Goal: Transaction & Acquisition: Purchase product/service

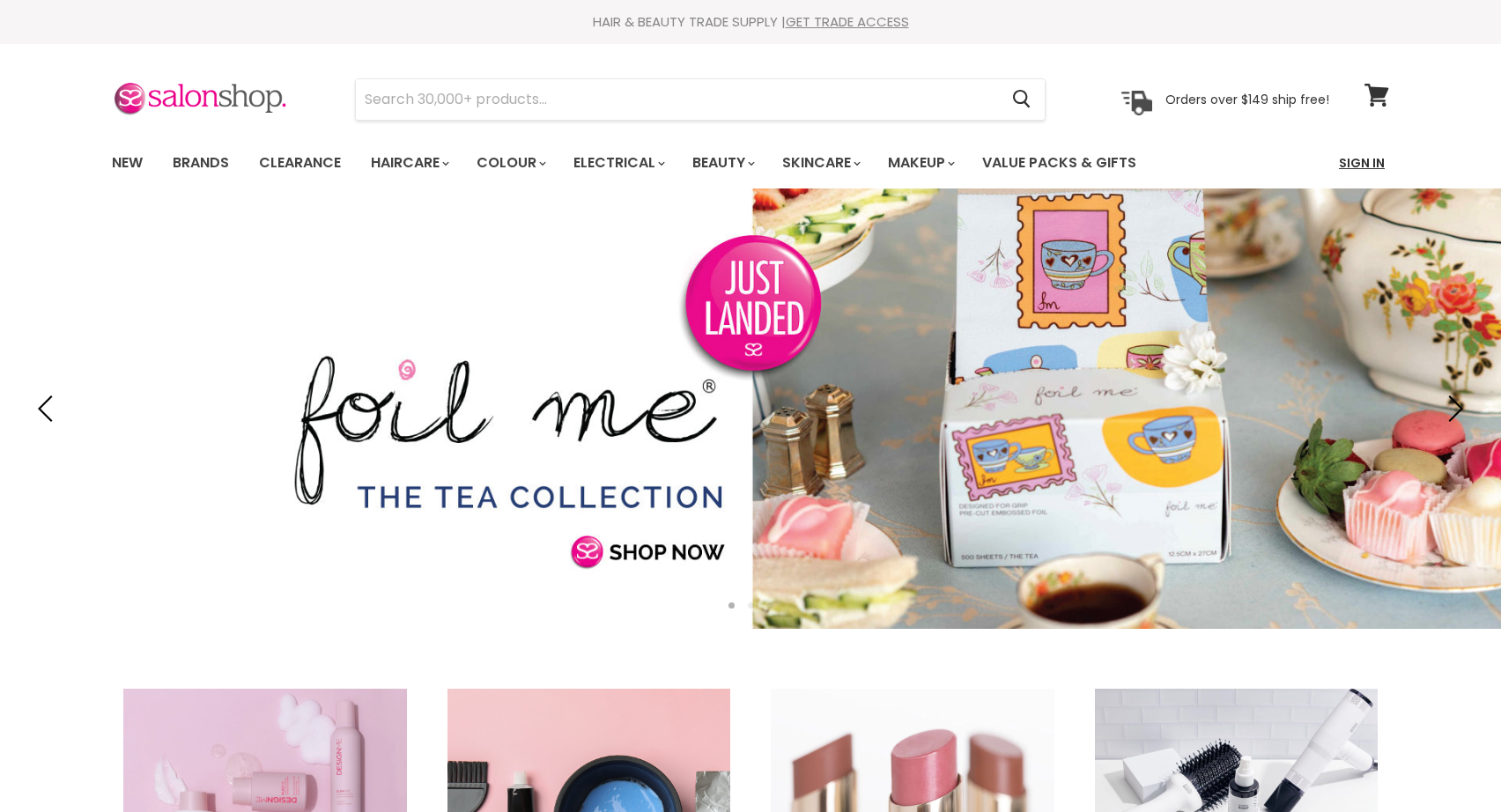
click at [1351, 169] on link "Sign In" at bounding box center [1362, 163] width 67 height 37
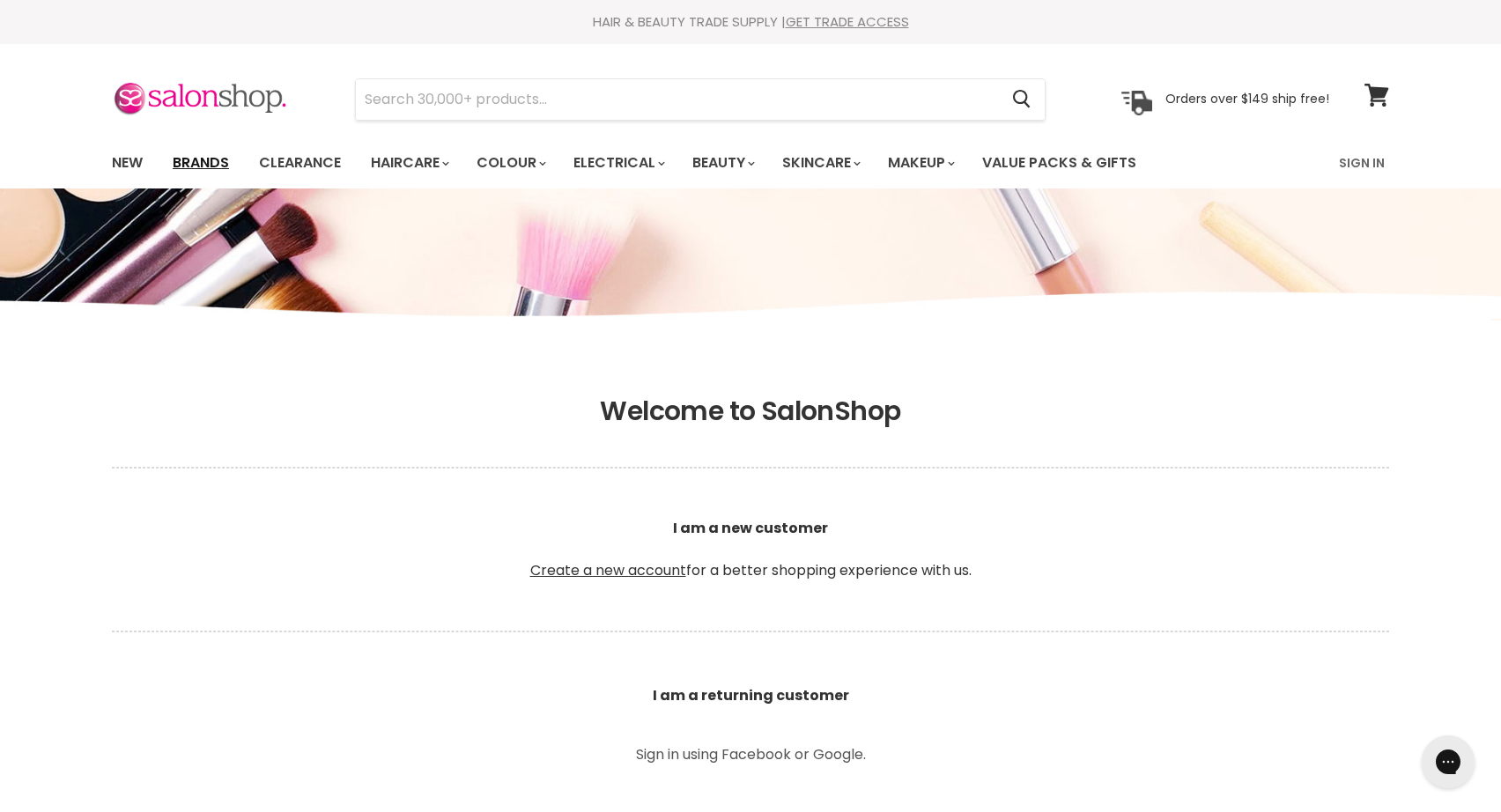
type input "margarita.ogn@gmail.com"
click at [225, 167] on link "Brands" at bounding box center [200, 163] width 83 height 37
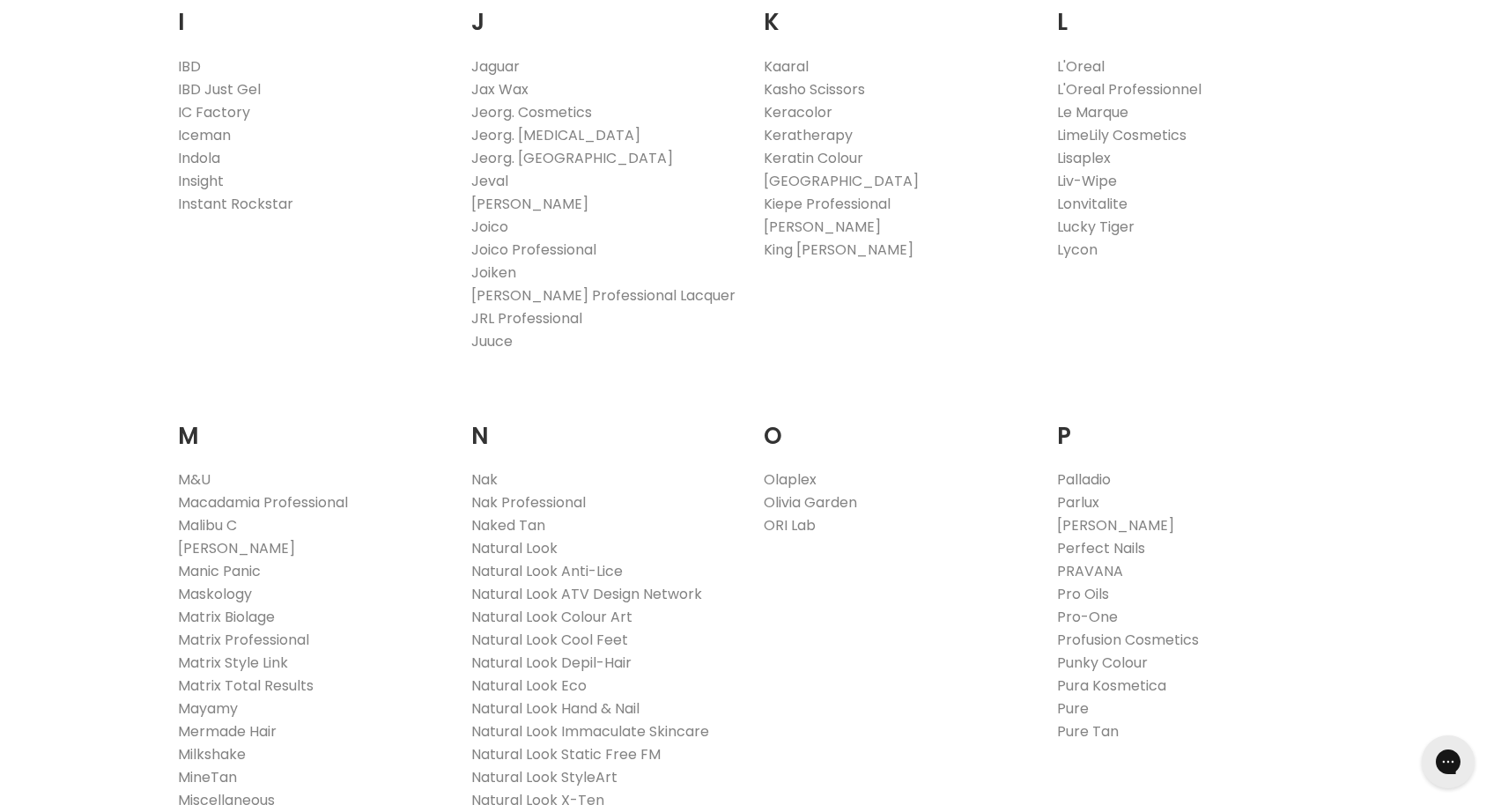
scroll to position [1752, 0]
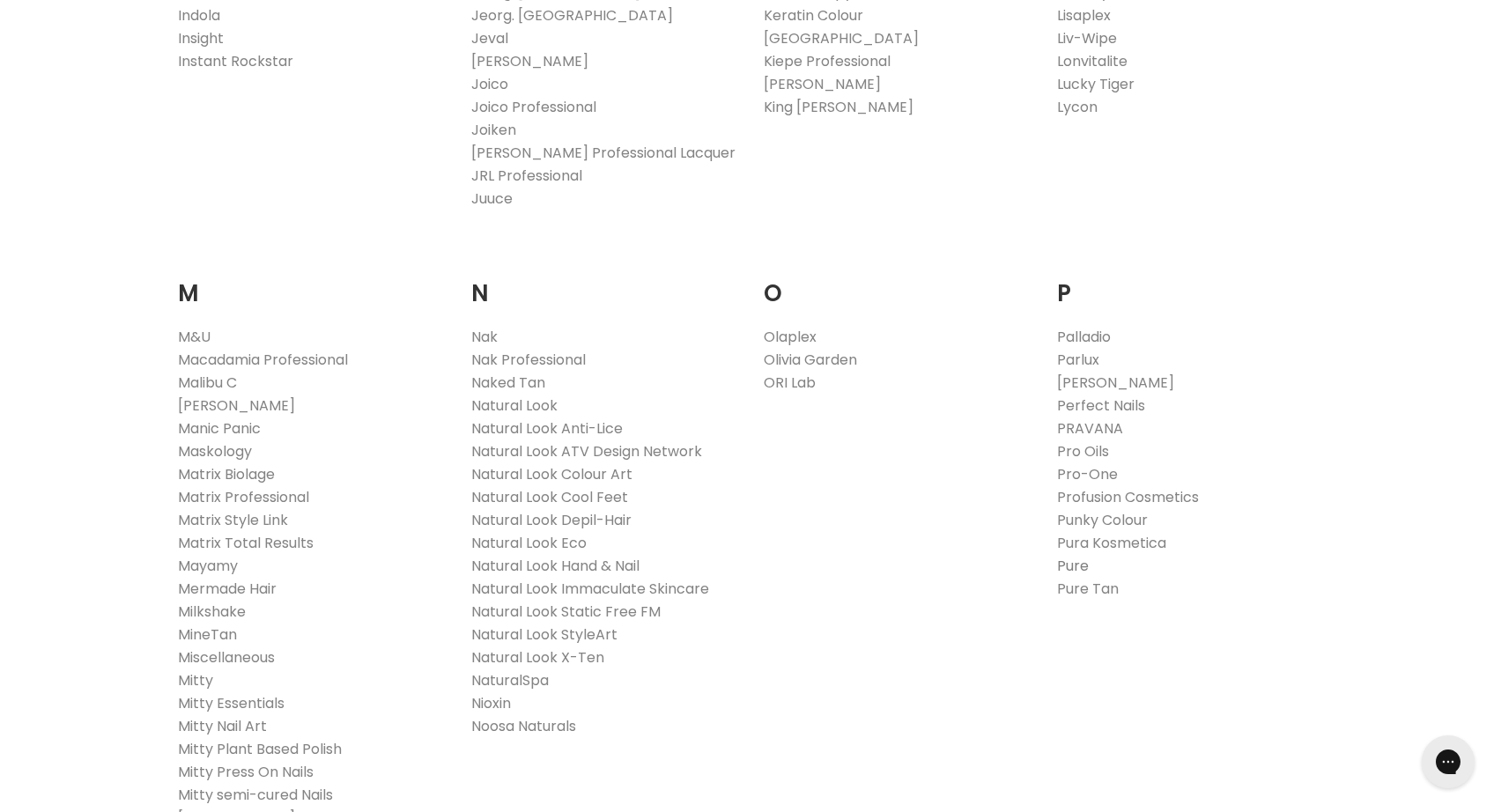
click at [1081, 568] on link "Pure" at bounding box center [1073, 566] width 32 height 21
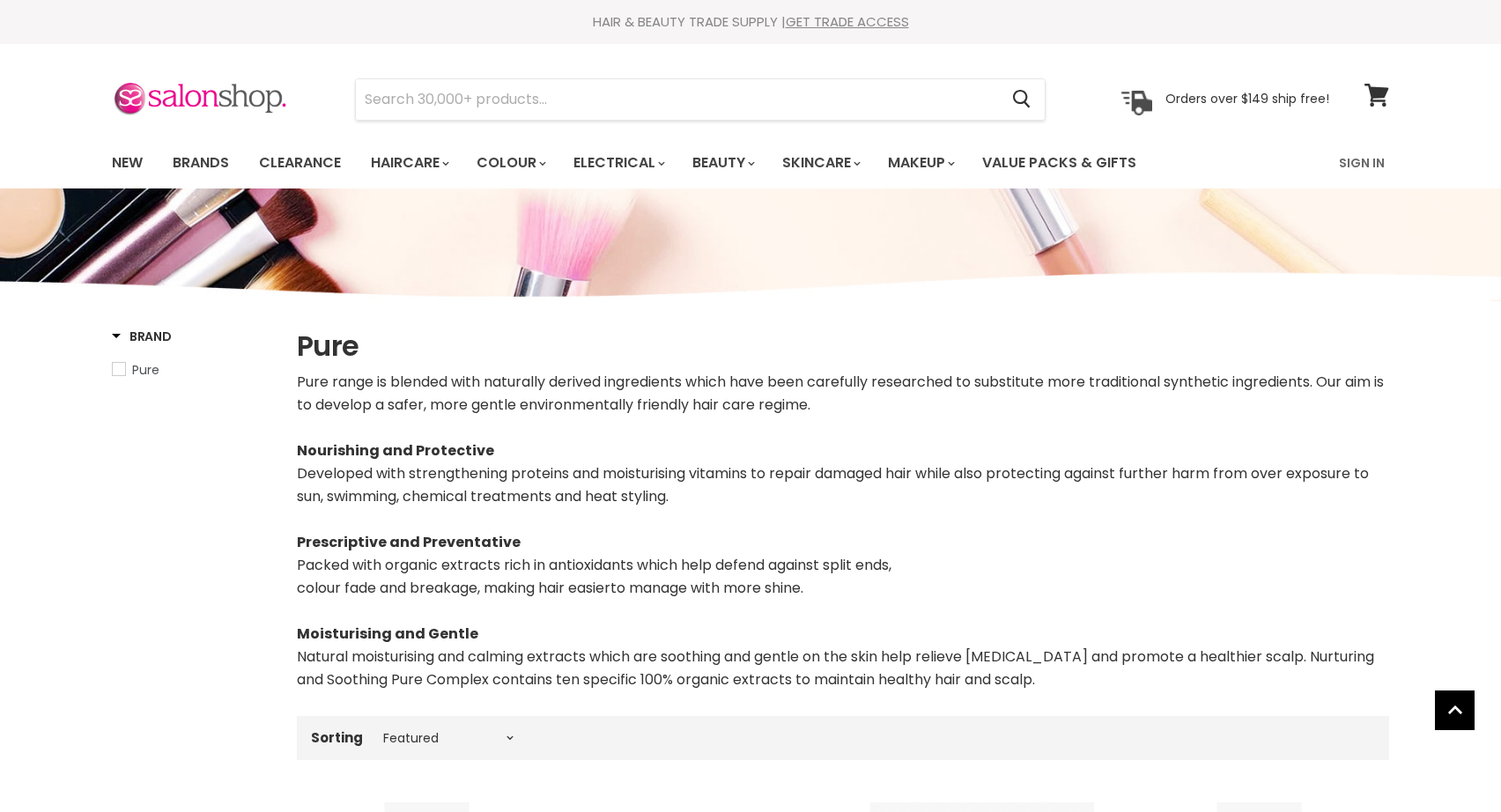
select select "manual"
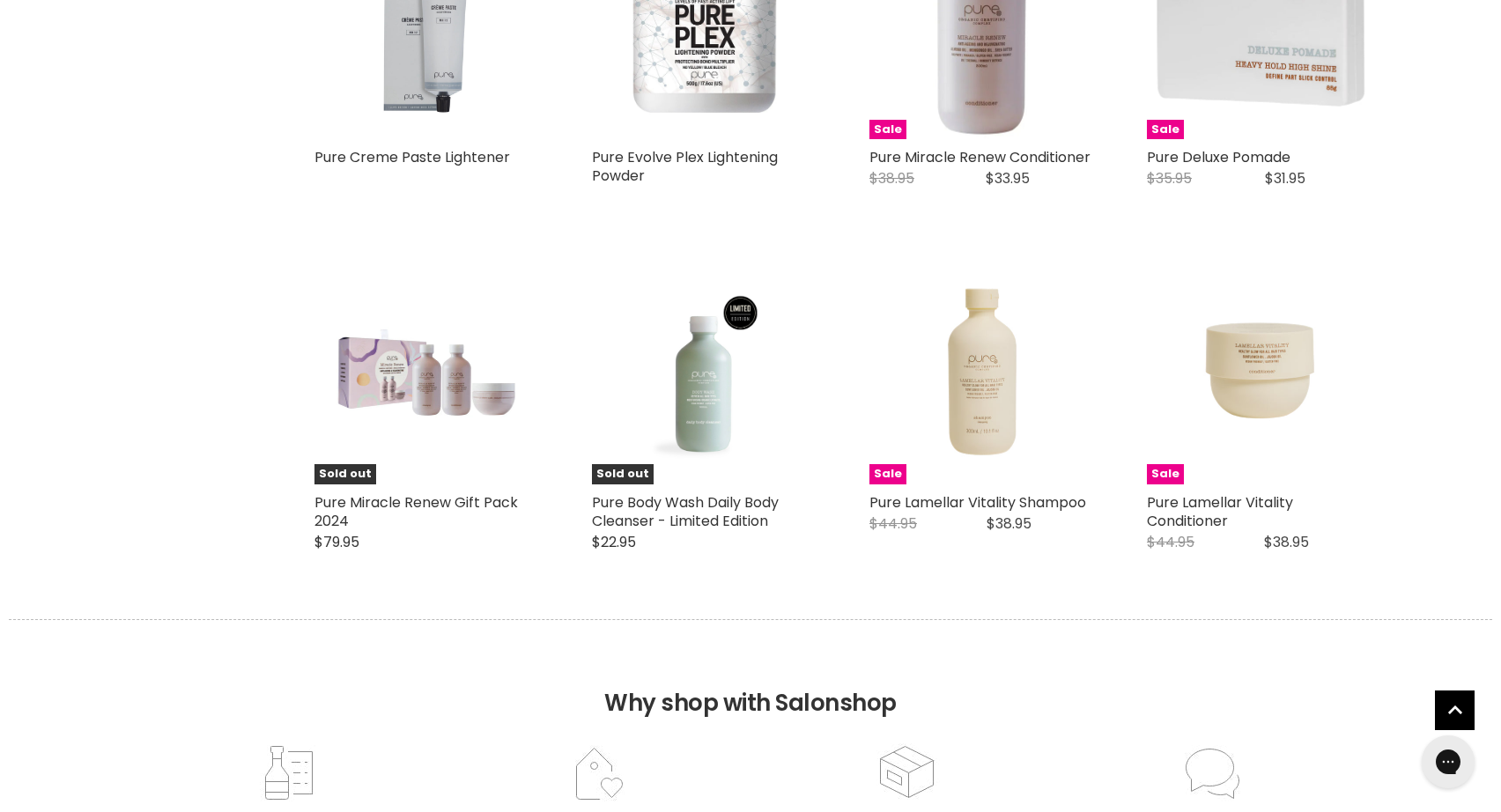
scroll to position [4677, 0]
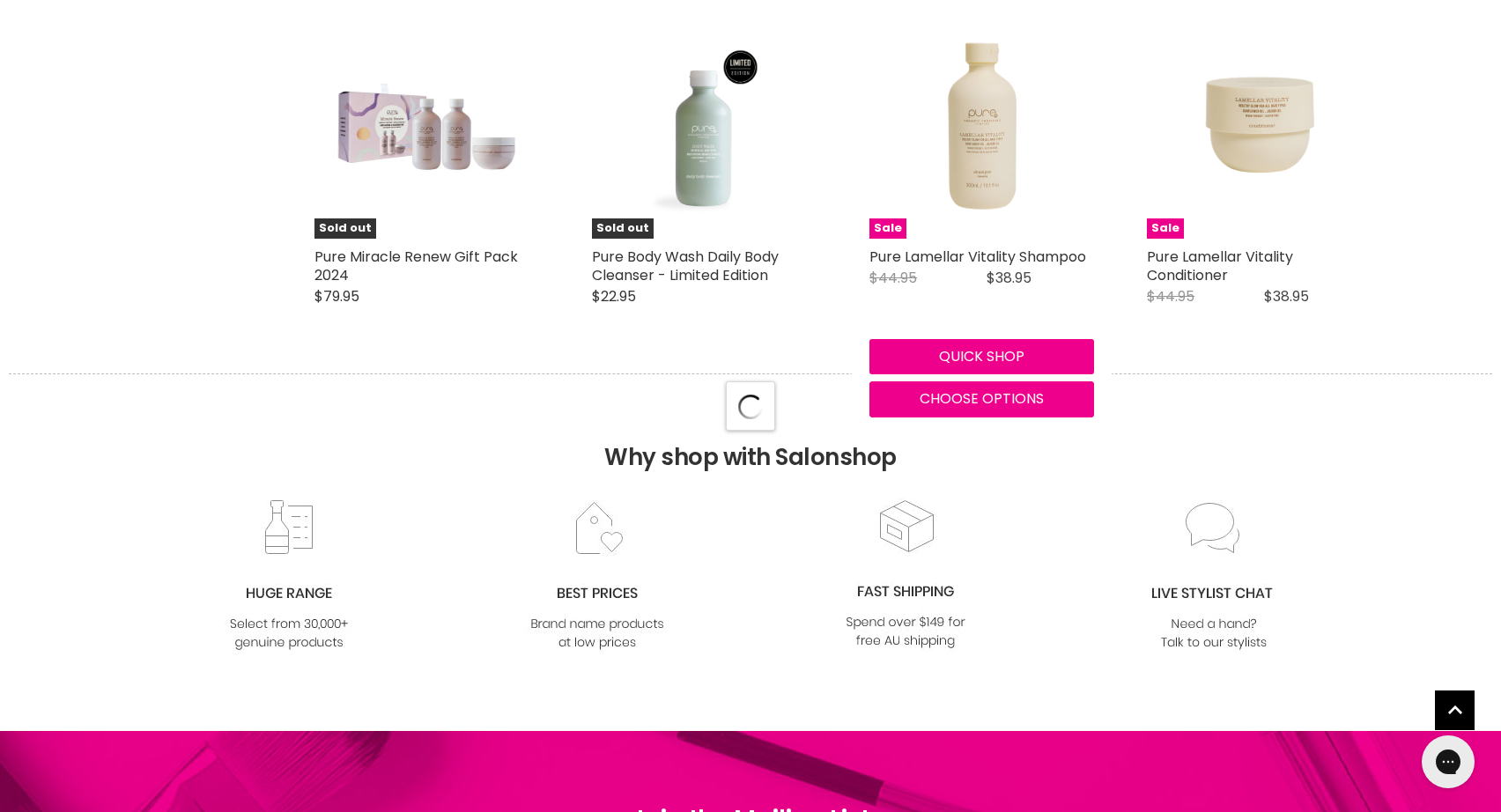
select select "manual"
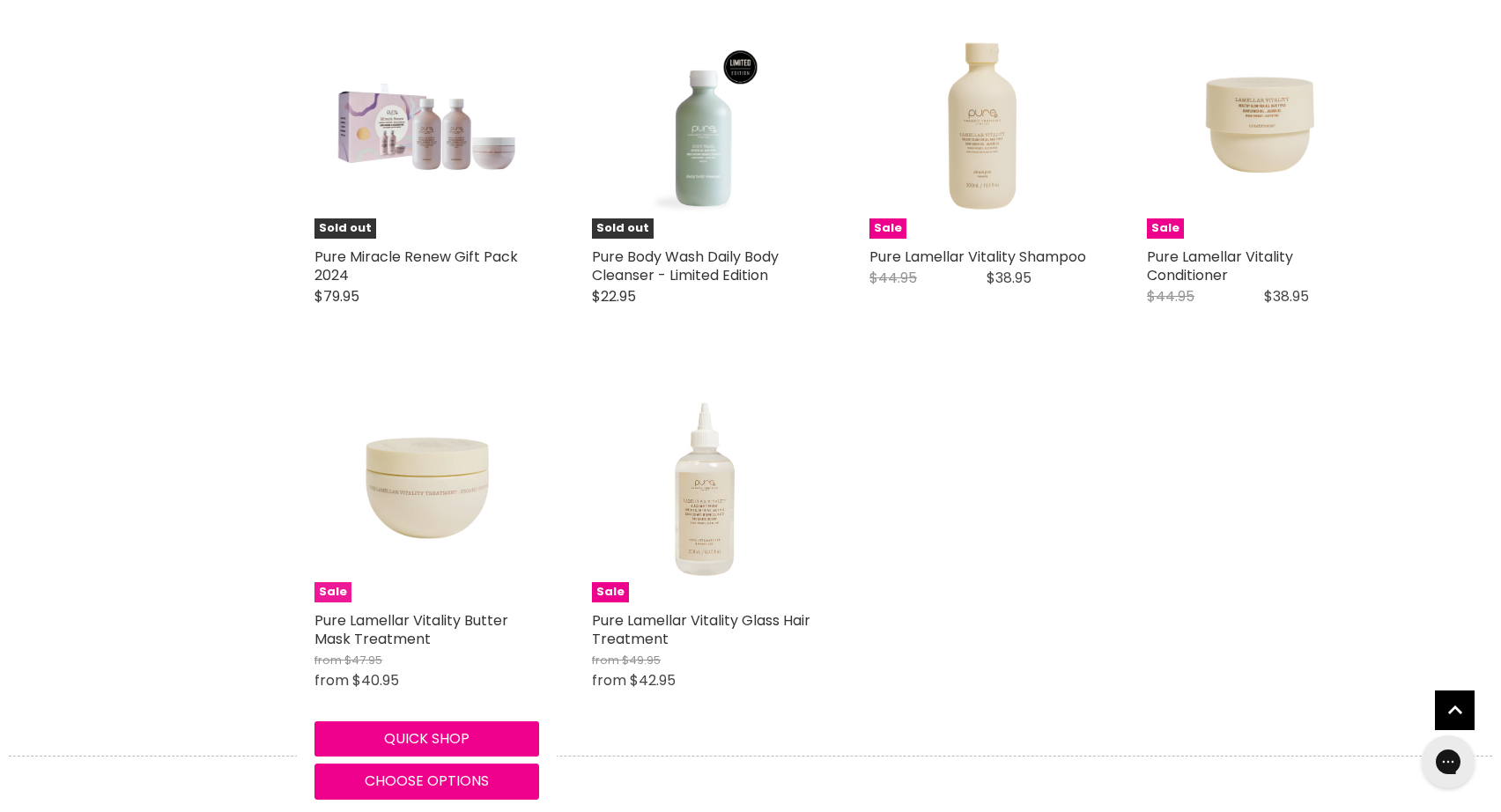
click at [443, 525] on img "Main content" at bounding box center [426, 489] width 225 height 225
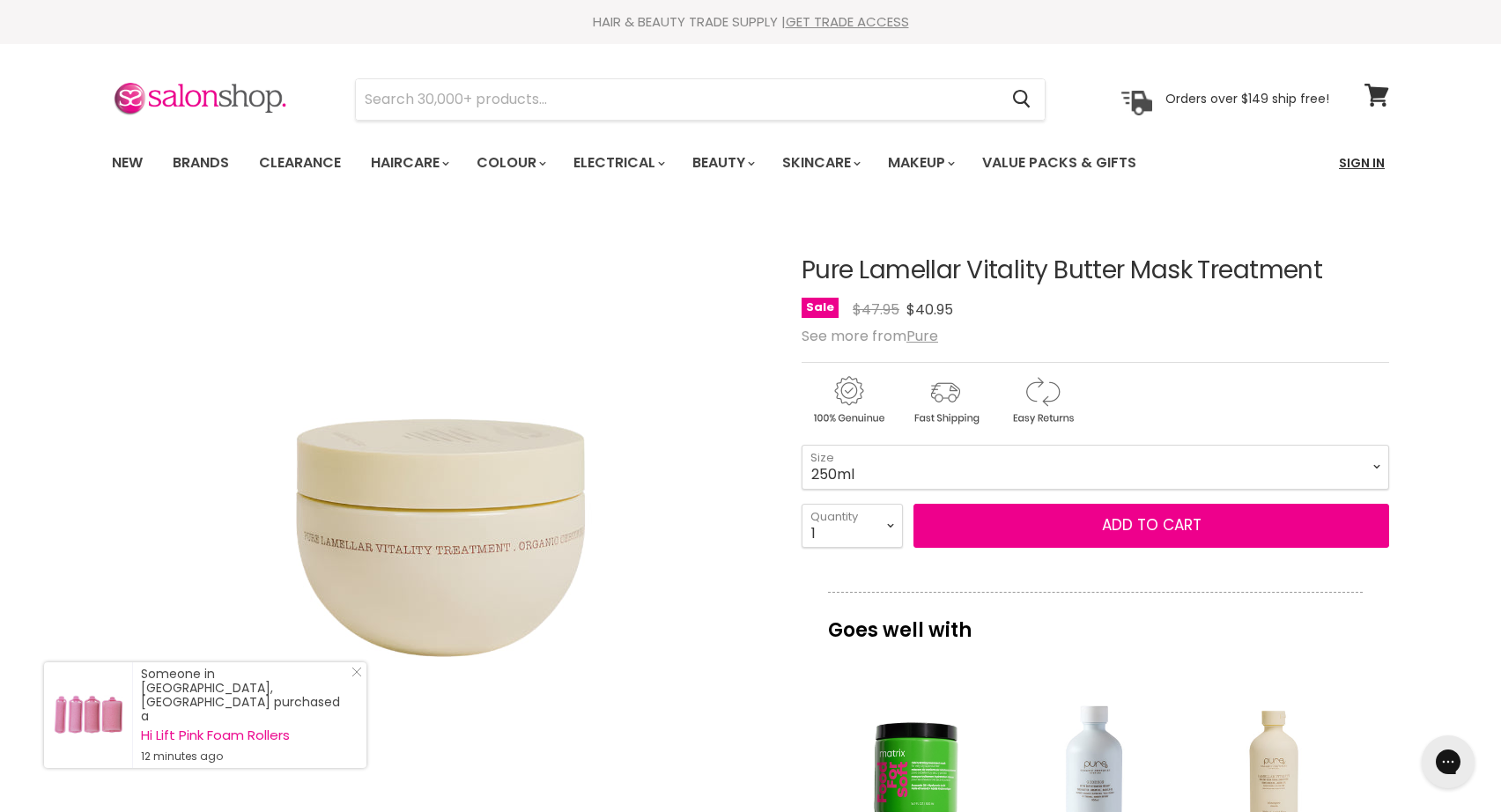
click at [1351, 166] on link "Sign In" at bounding box center [1362, 163] width 67 height 37
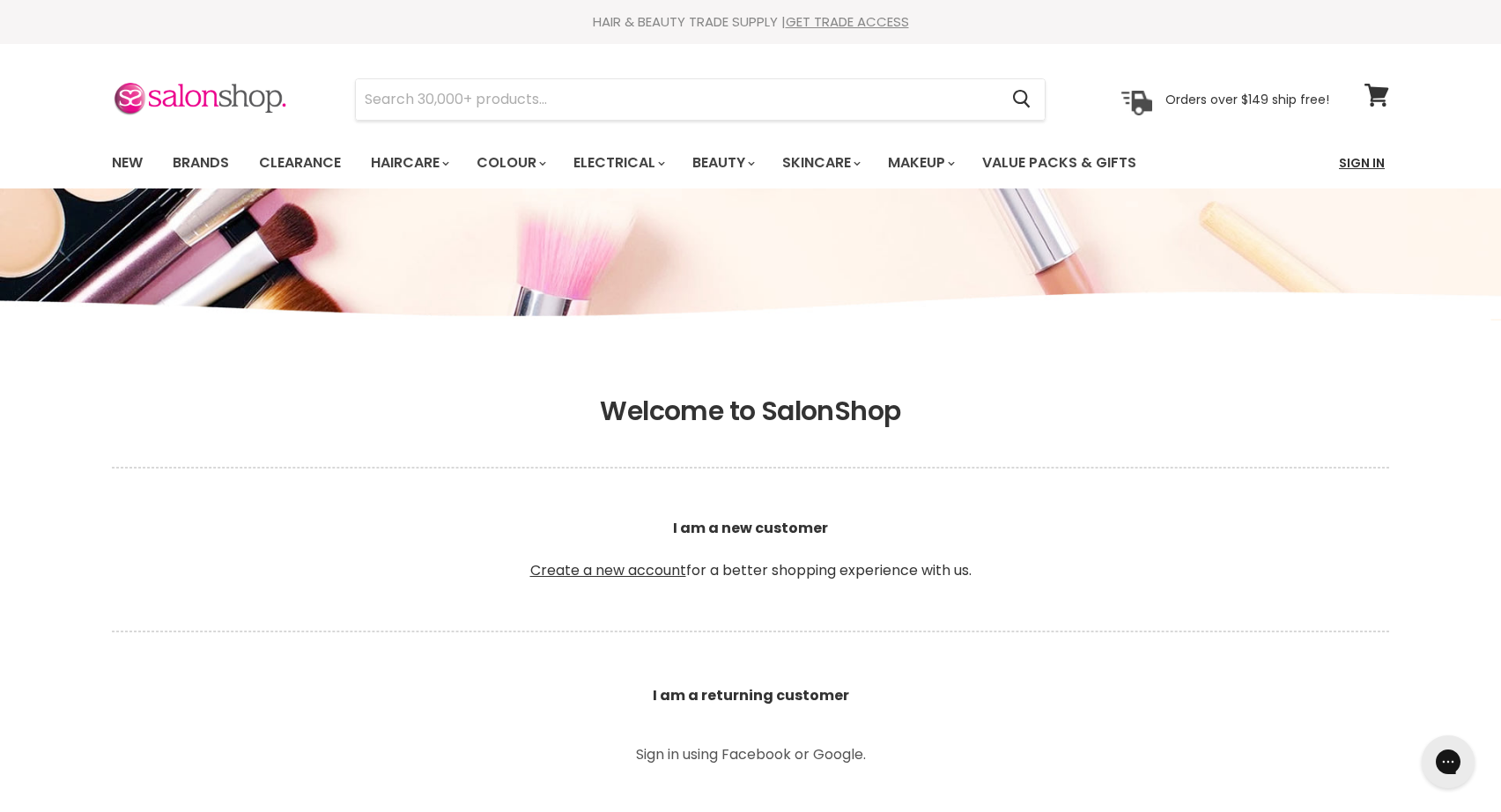
type input "[PERSON_NAME][EMAIL_ADDRESS][DOMAIN_NAME]"
click at [1370, 166] on link "Sign In" at bounding box center [1362, 163] width 67 height 37
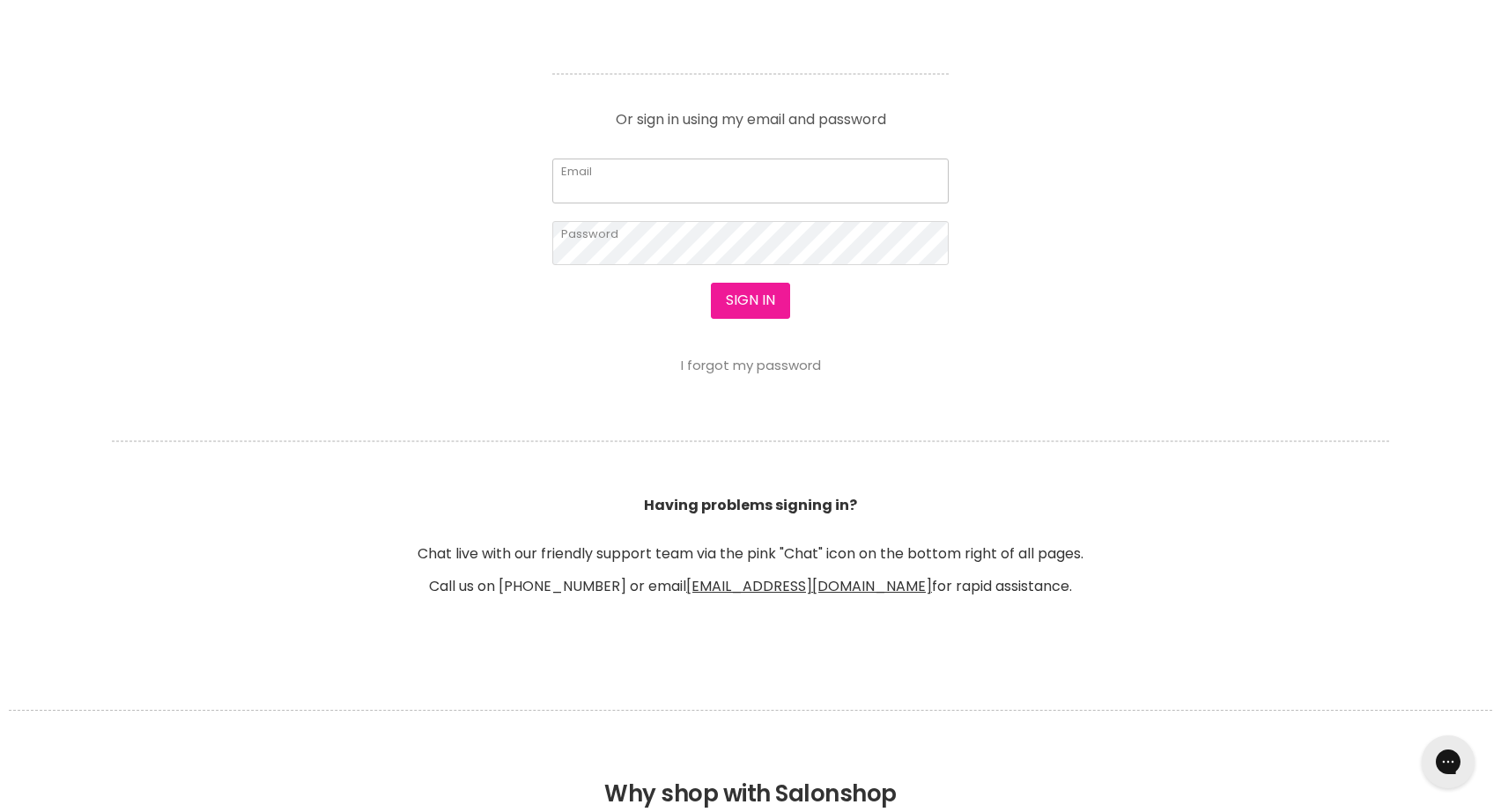
type input "[PERSON_NAME][EMAIL_ADDRESS][DOMAIN_NAME]"
click at [746, 300] on button "Sign in" at bounding box center [750, 300] width 79 height 35
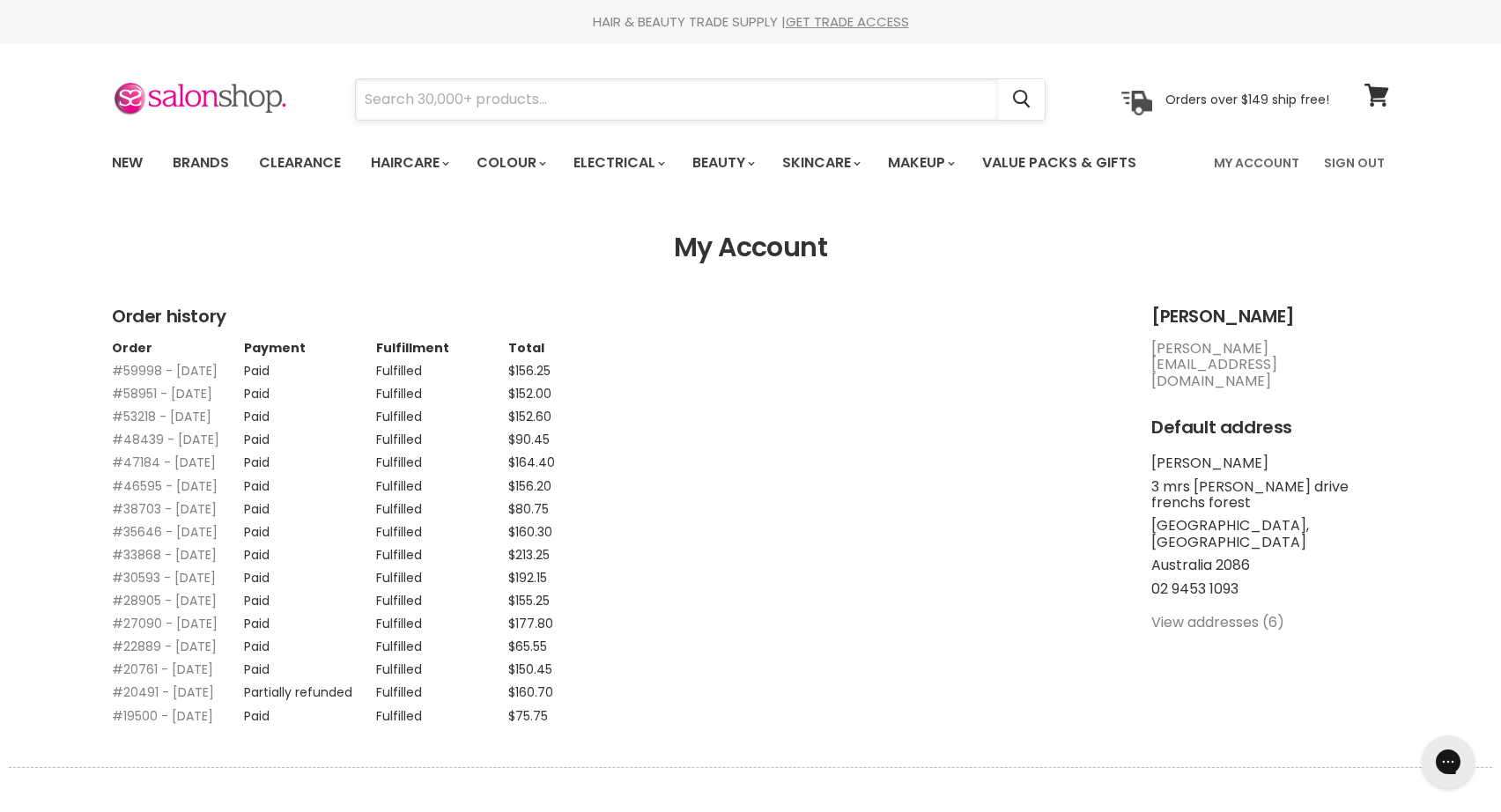
click at [422, 111] on input "Search" at bounding box center [677, 99] width 642 height 40
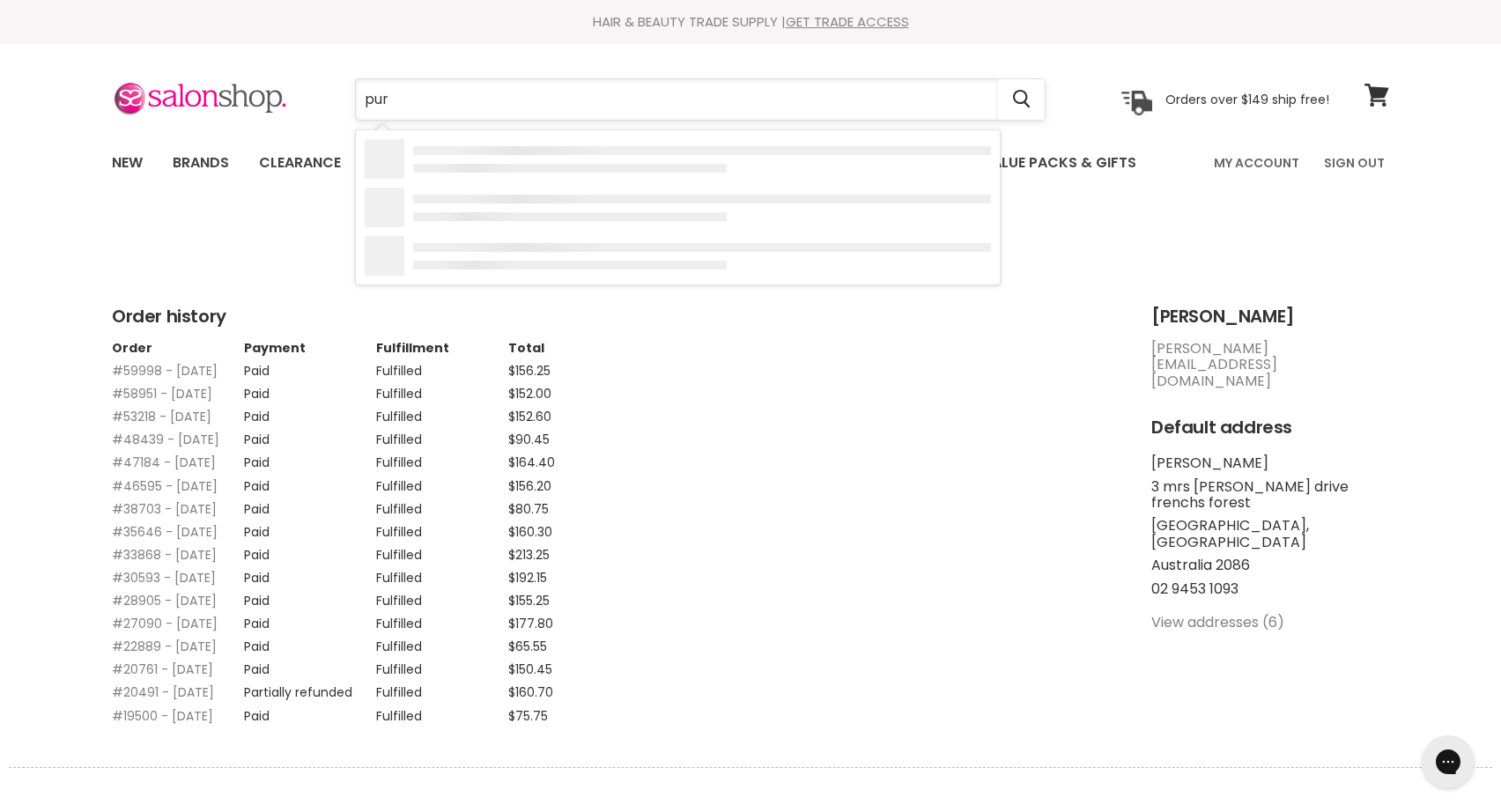
type input "pure"
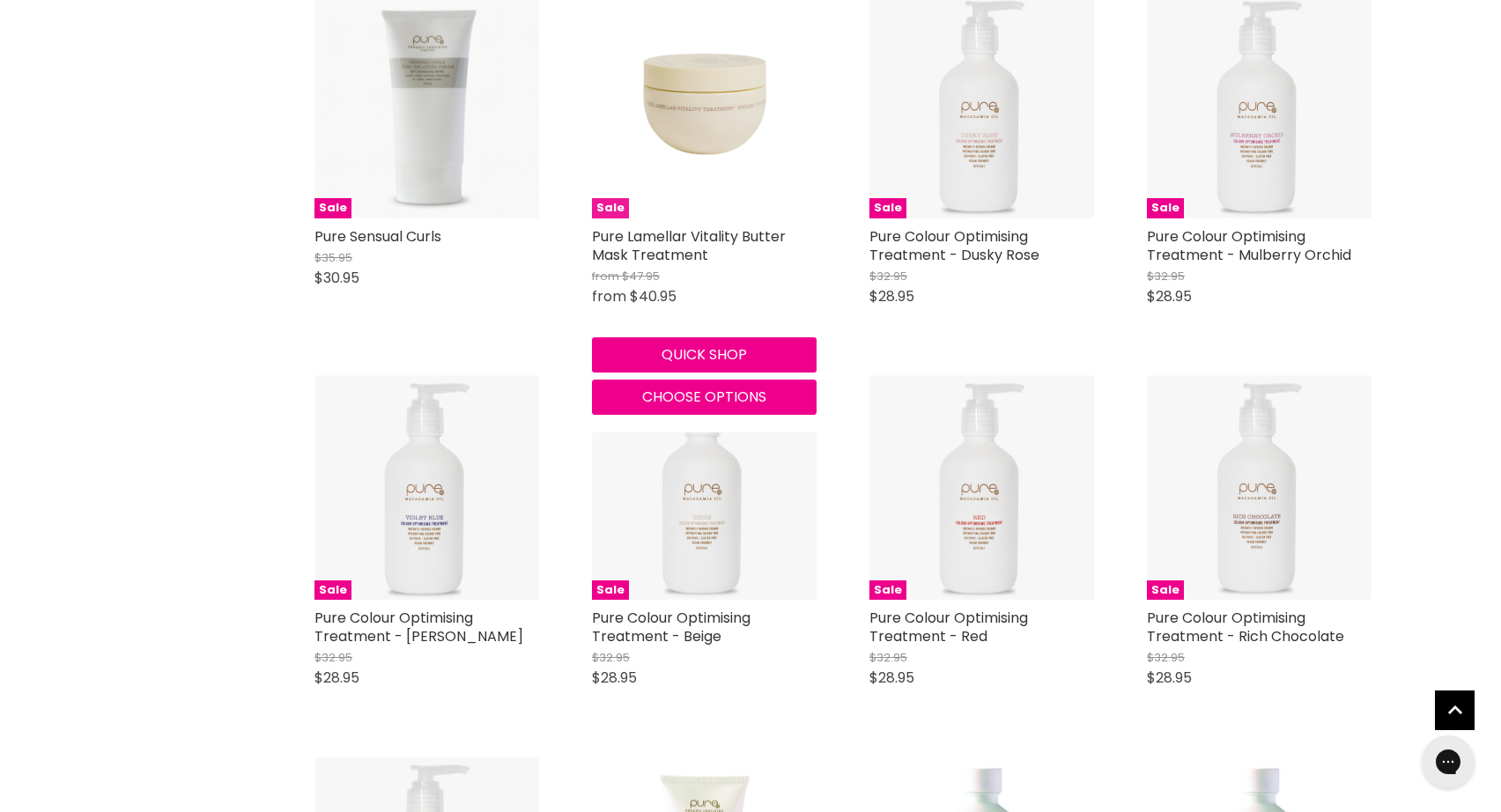
scroll to position [2253, 0]
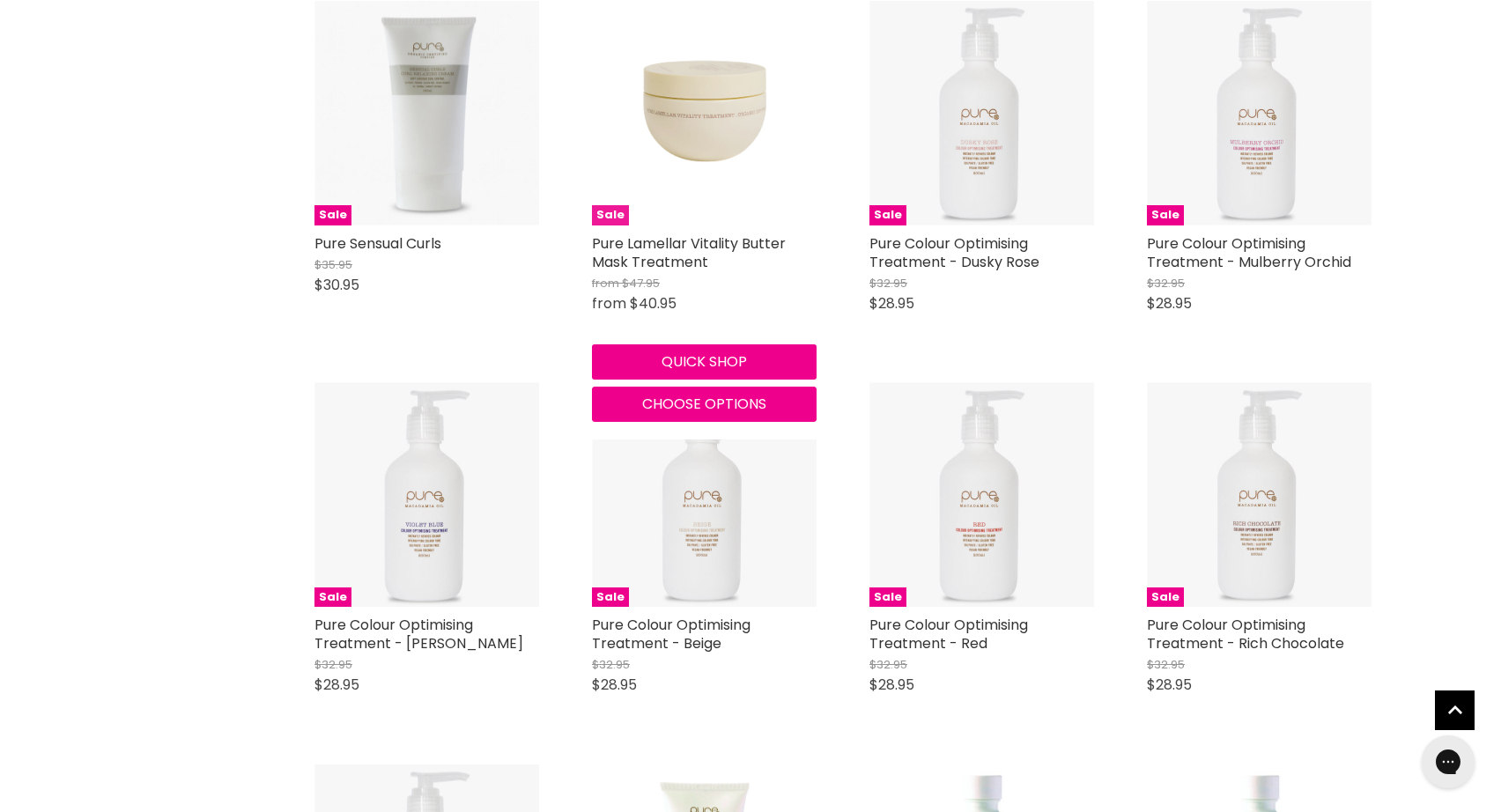
click at [695, 132] on img "Main content" at bounding box center [704, 113] width 225 height 225
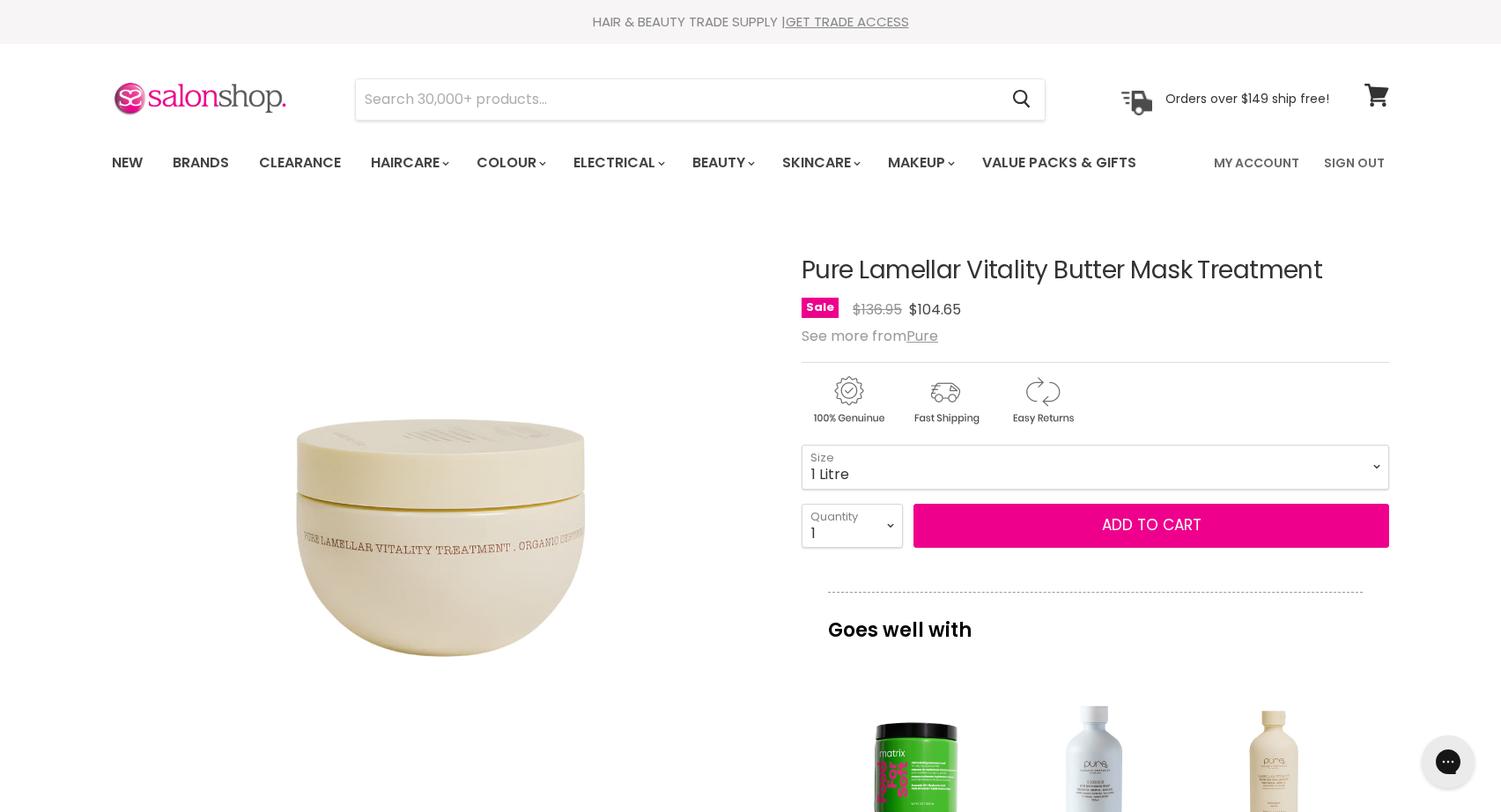
click at [821, 478] on select "250ml 1 Litre" at bounding box center [1095, 466] width 587 height 44
click at [836, 475] on select "250ml 1 Litre" at bounding box center [1095, 466] width 587 height 44
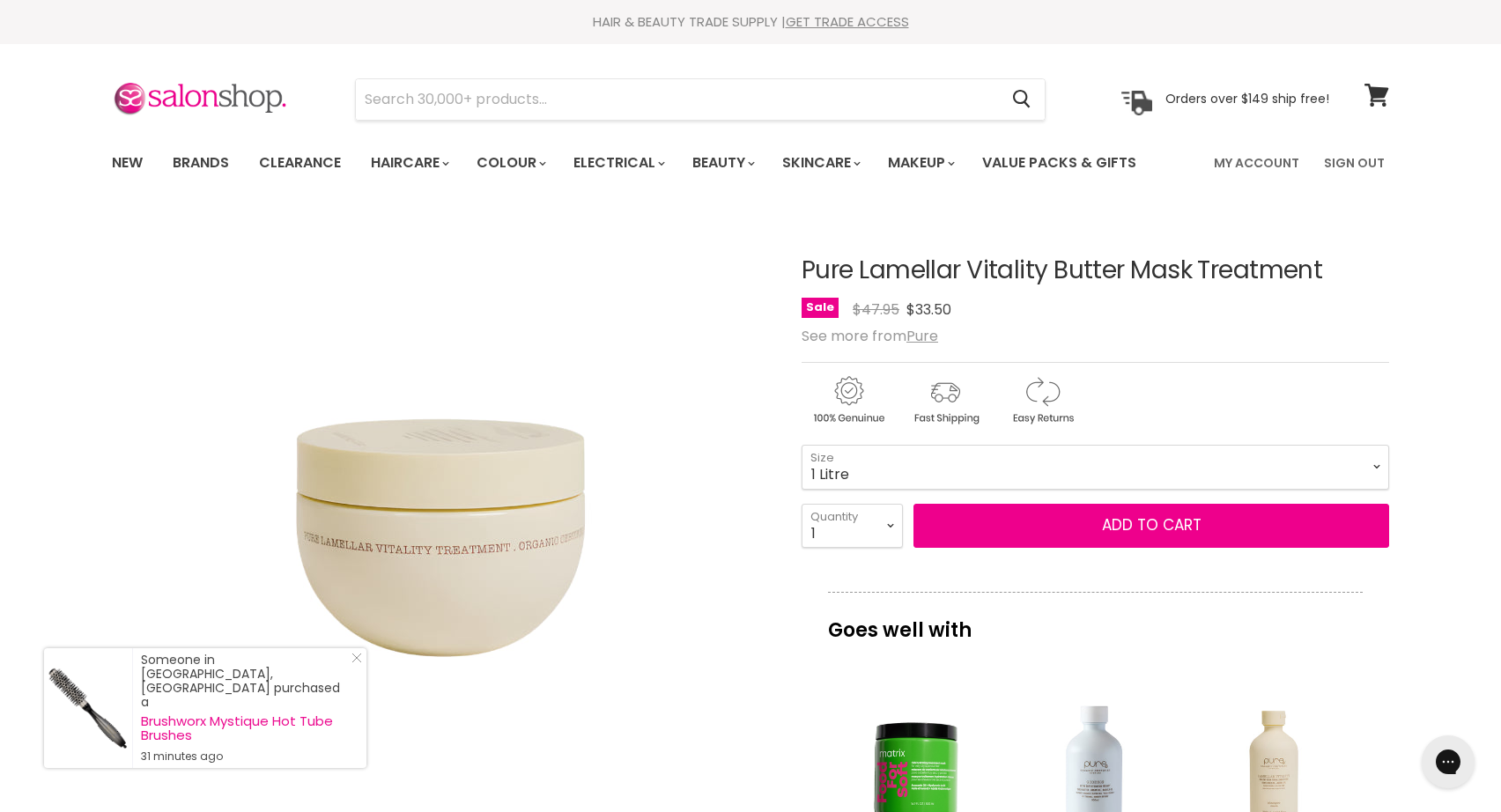
select select "1 Litre"
click at [830, 448] on select "250ml 1 Litre" at bounding box center [1095, 466] width 587 height 44
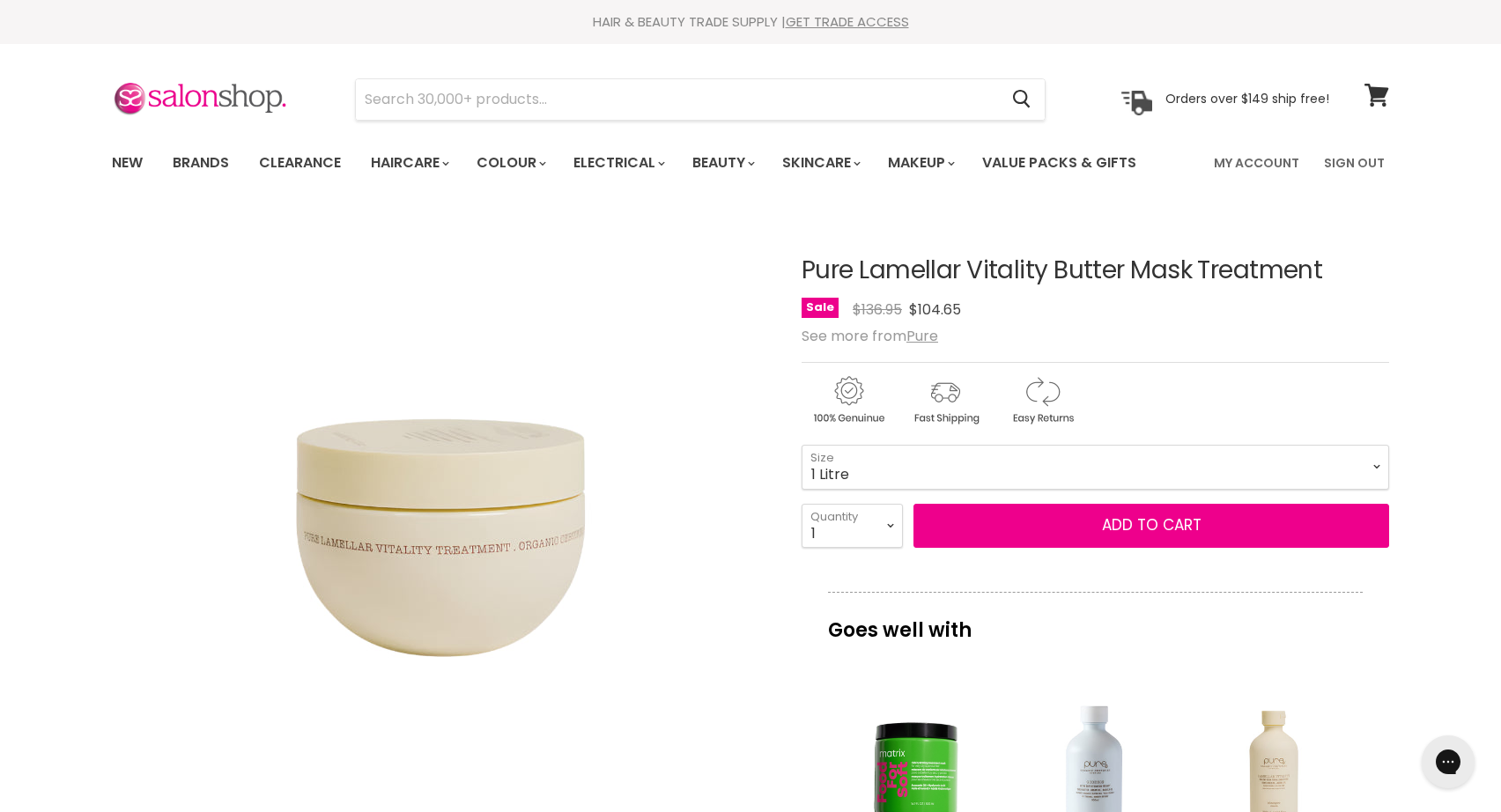
click at [869, 273] on h1 "Pure Lamellar Vitality Butter Mask Treatment" at bounding box center [1095, 270] width 587 height 27
copy div "Pure Lamellar Vitality Butter Mask Treatment No reviews"
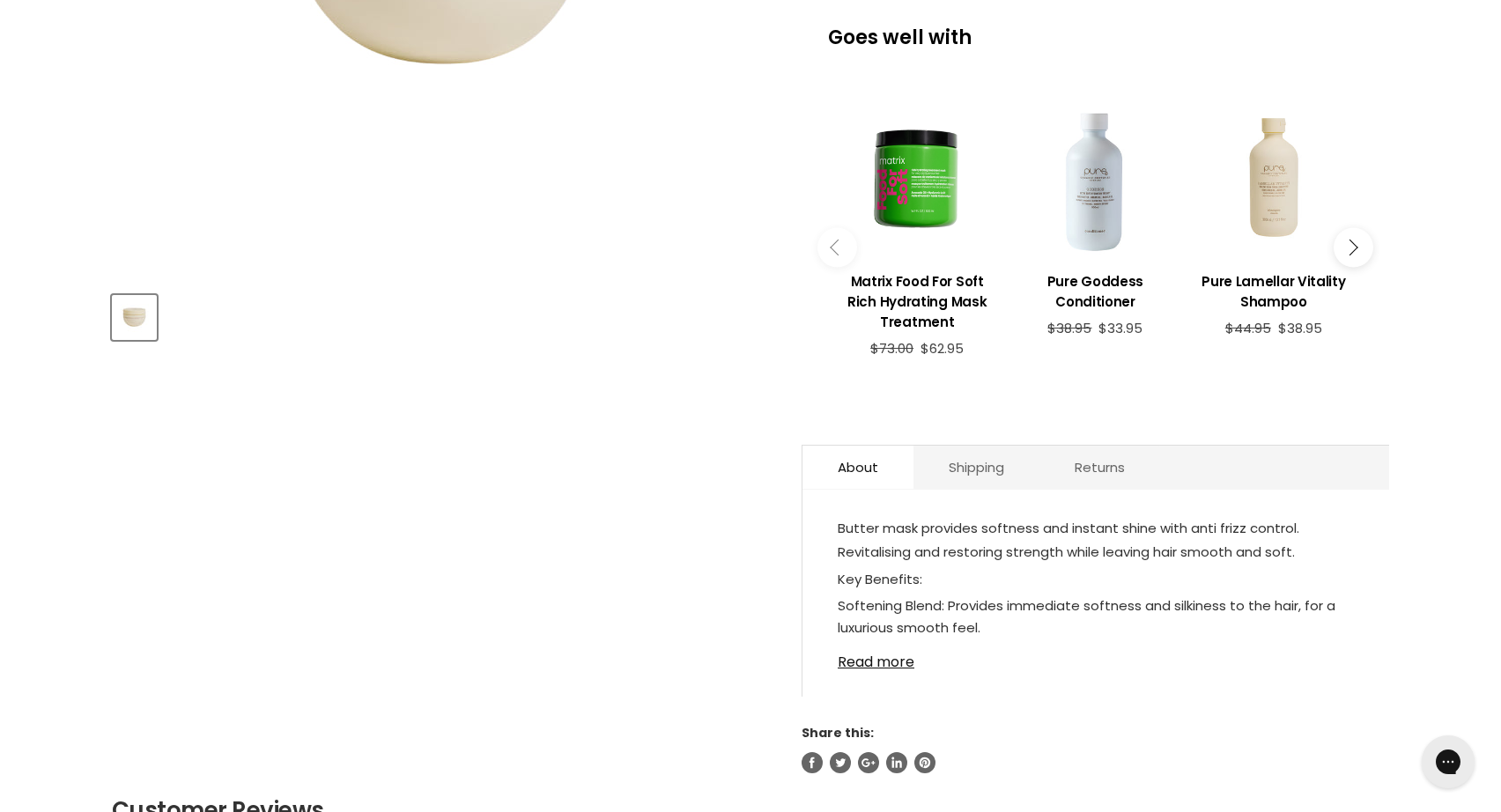
scroll to position [592, 0]
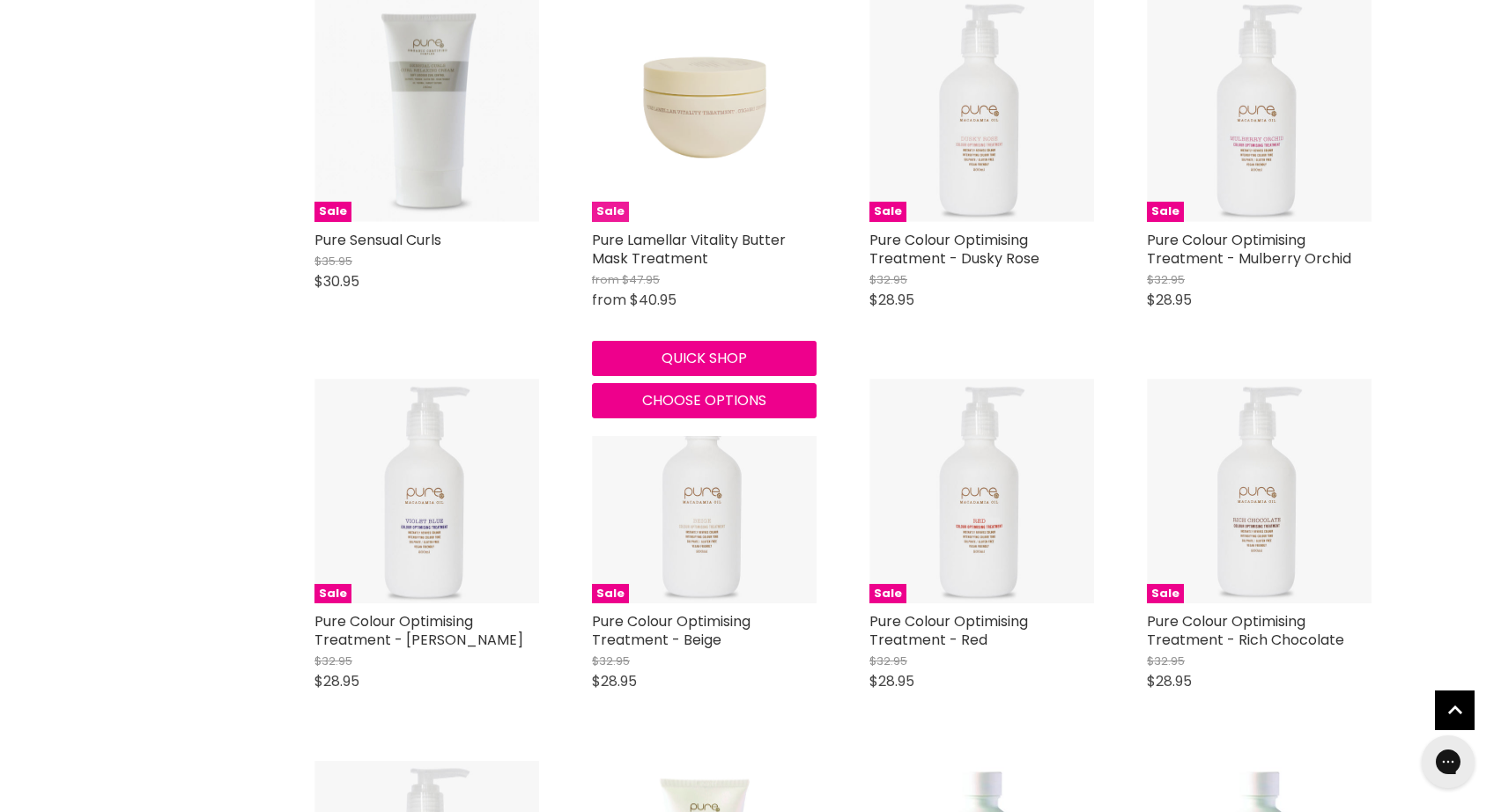
click at [677, 192] on img "Main content" at bounding box center [704, 109] width 225 height 225
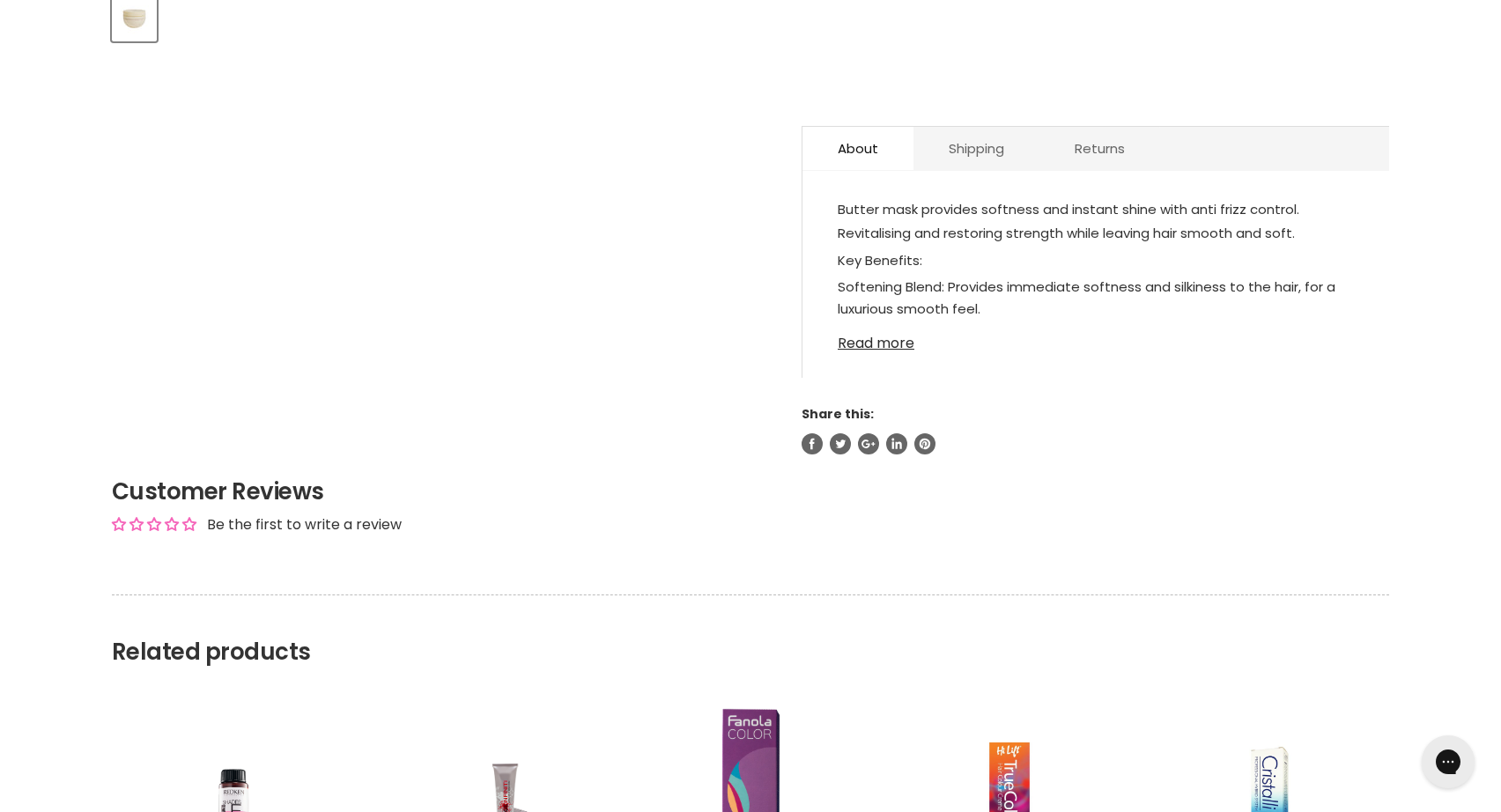
click at [871, 341] on link "Read more" at bounding box center [1096, 338] width 516 height 26
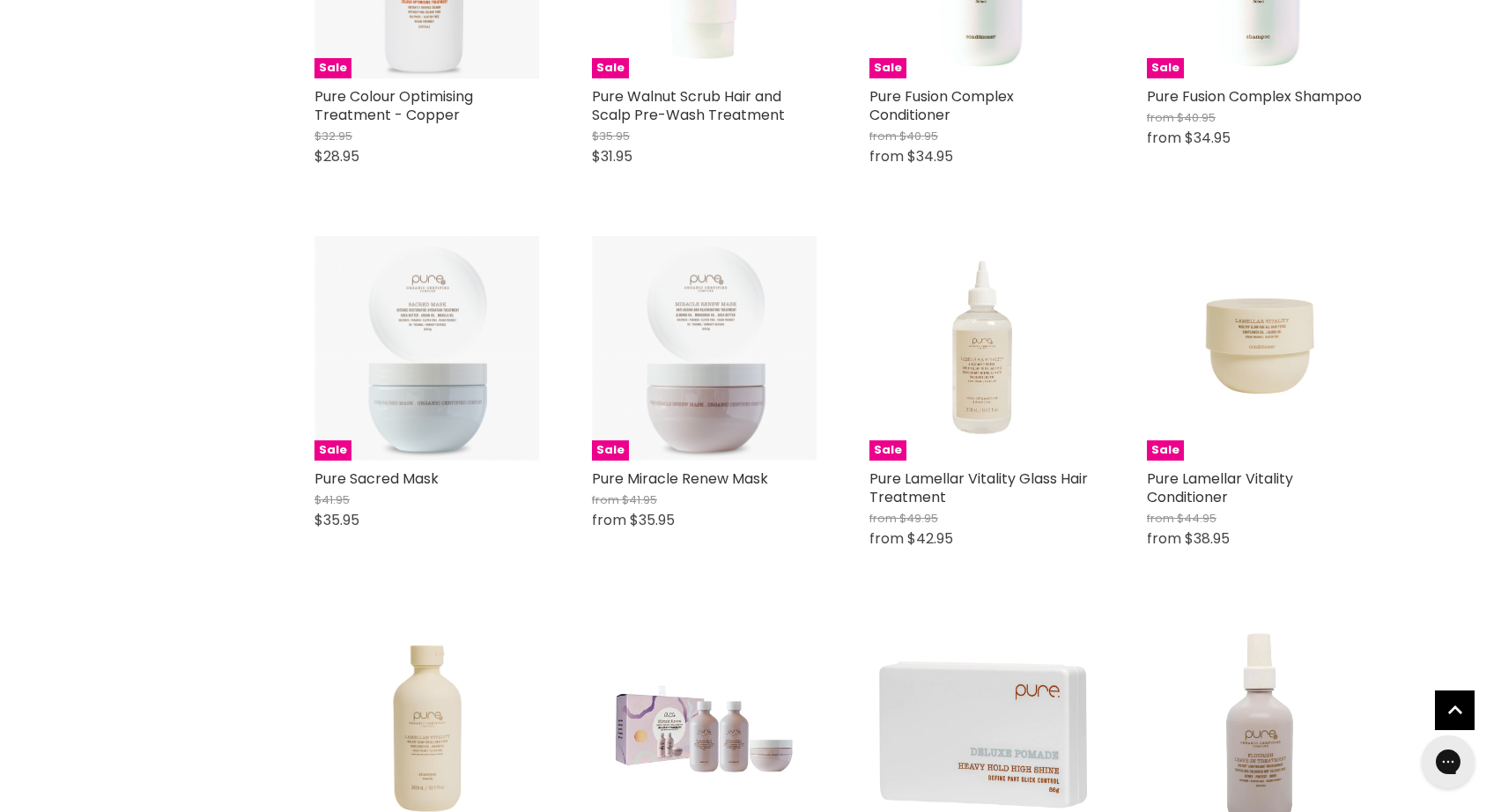
scroll to position [3162, 0]
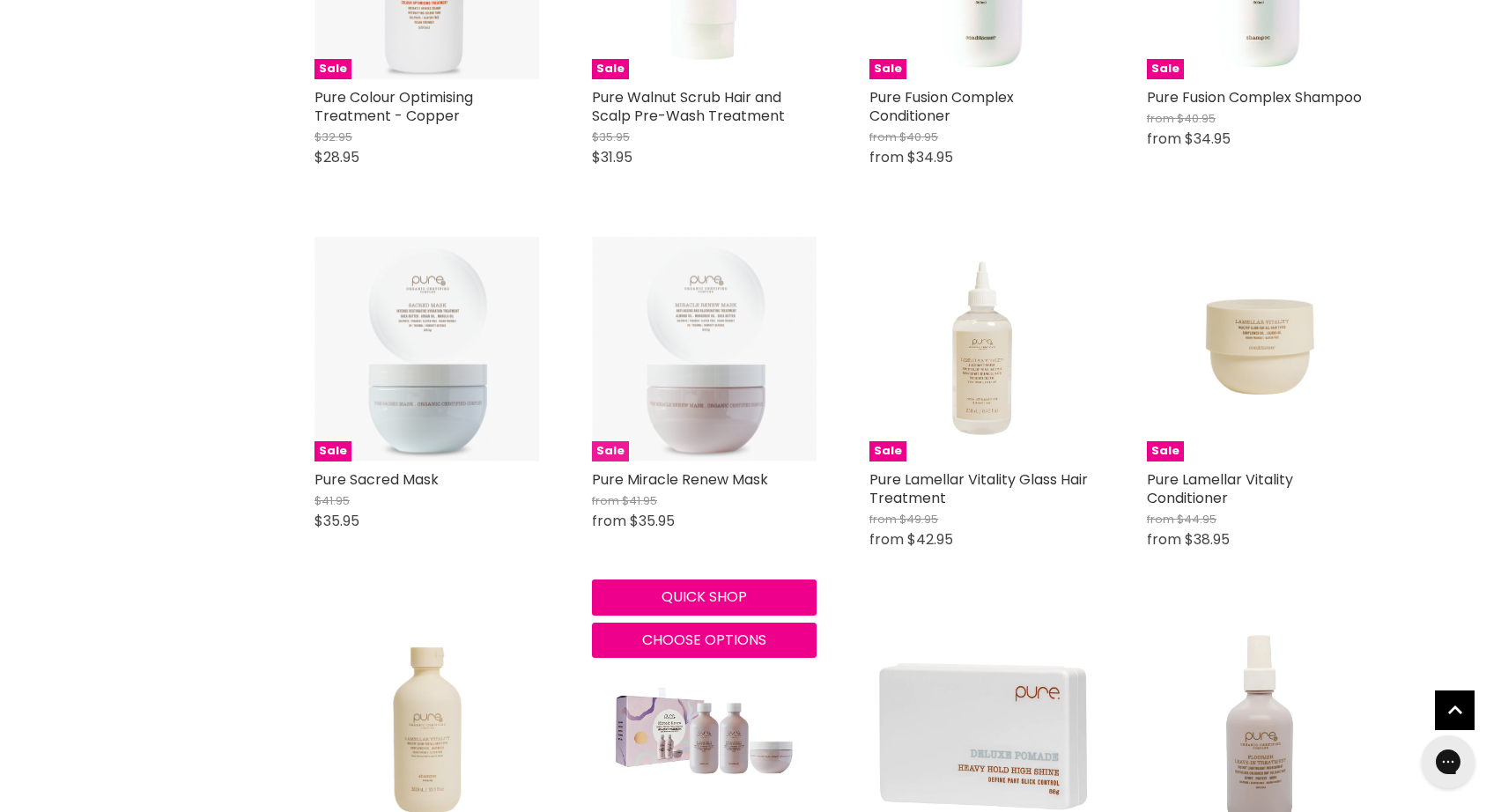
click at [703, 427] on img "Main content" at bounding box center [704, 349] width 225 height 225
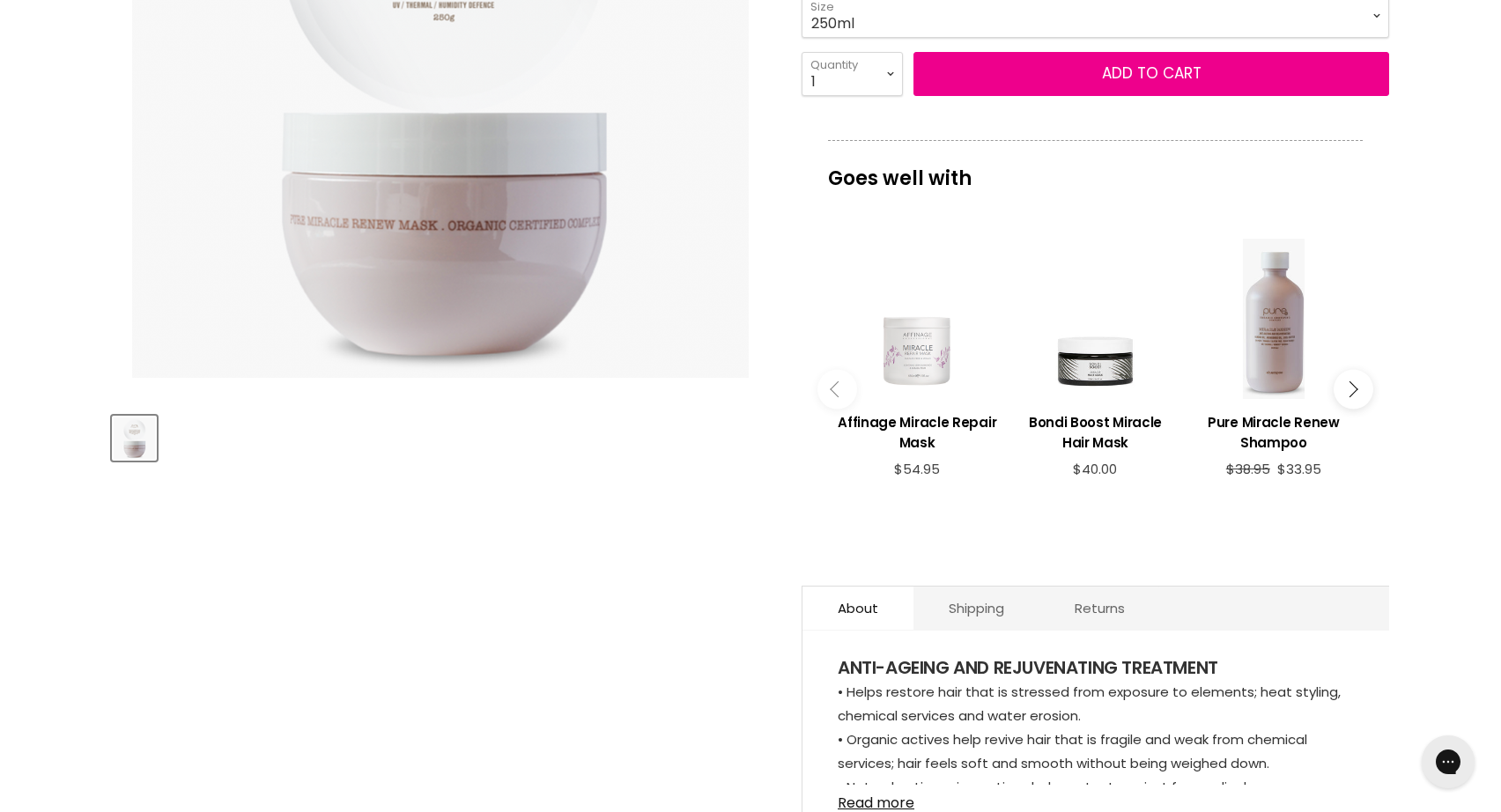
scroll to position [723, 0]
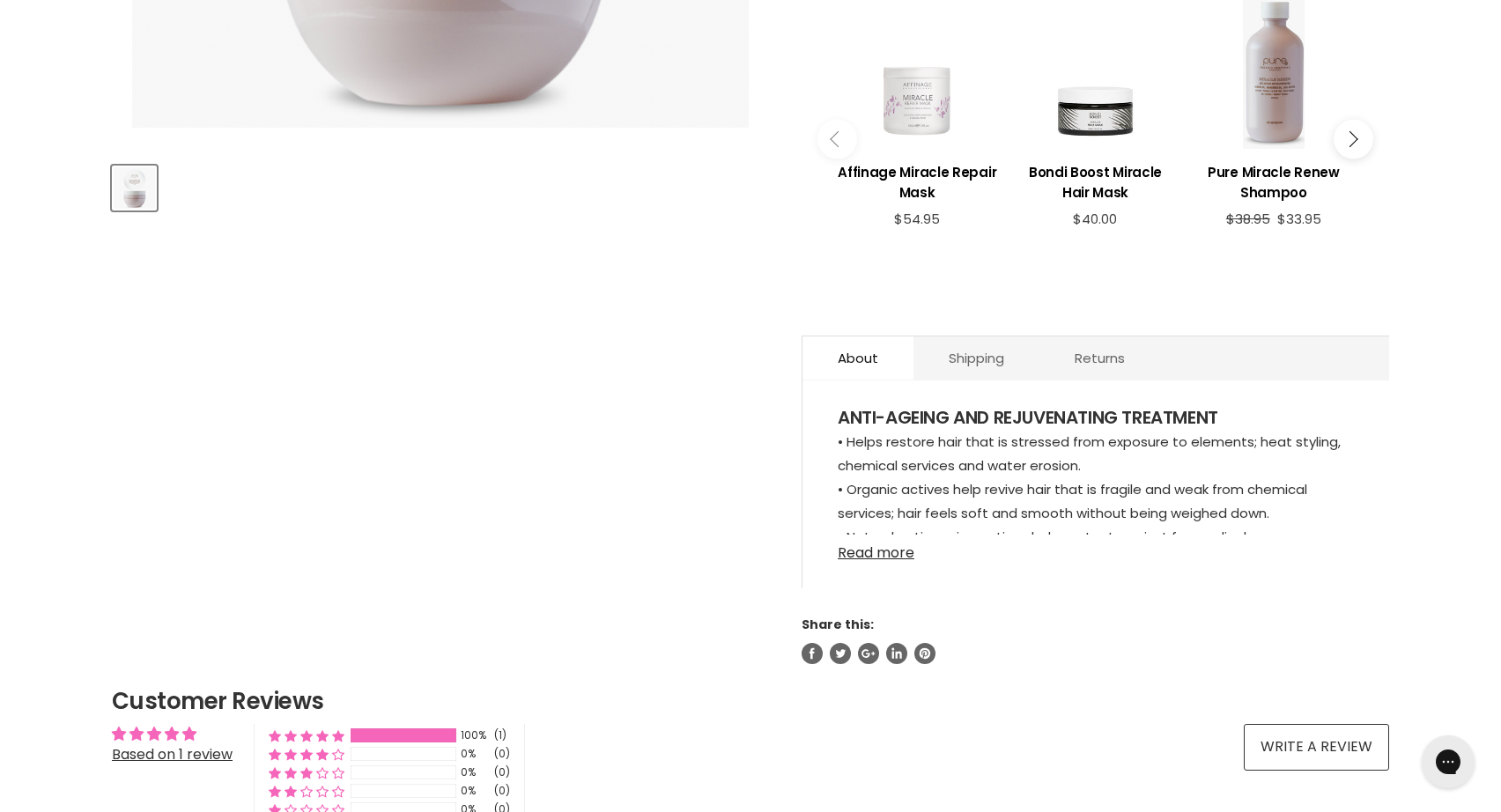
click at [871, 555] on link "Read more" at bounding box center [1096, 548] width 516 height 26
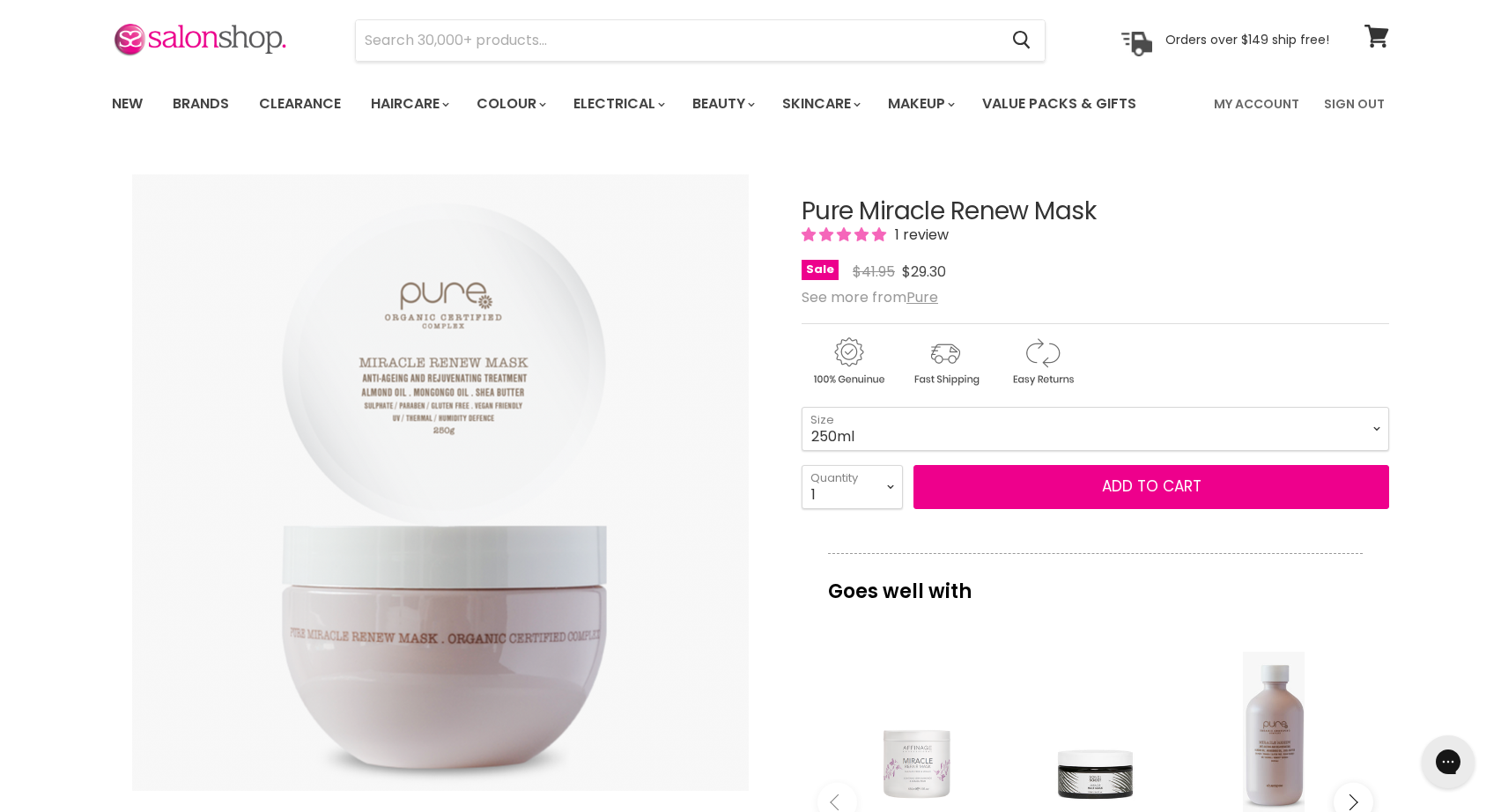
scroll to position [0, 0]
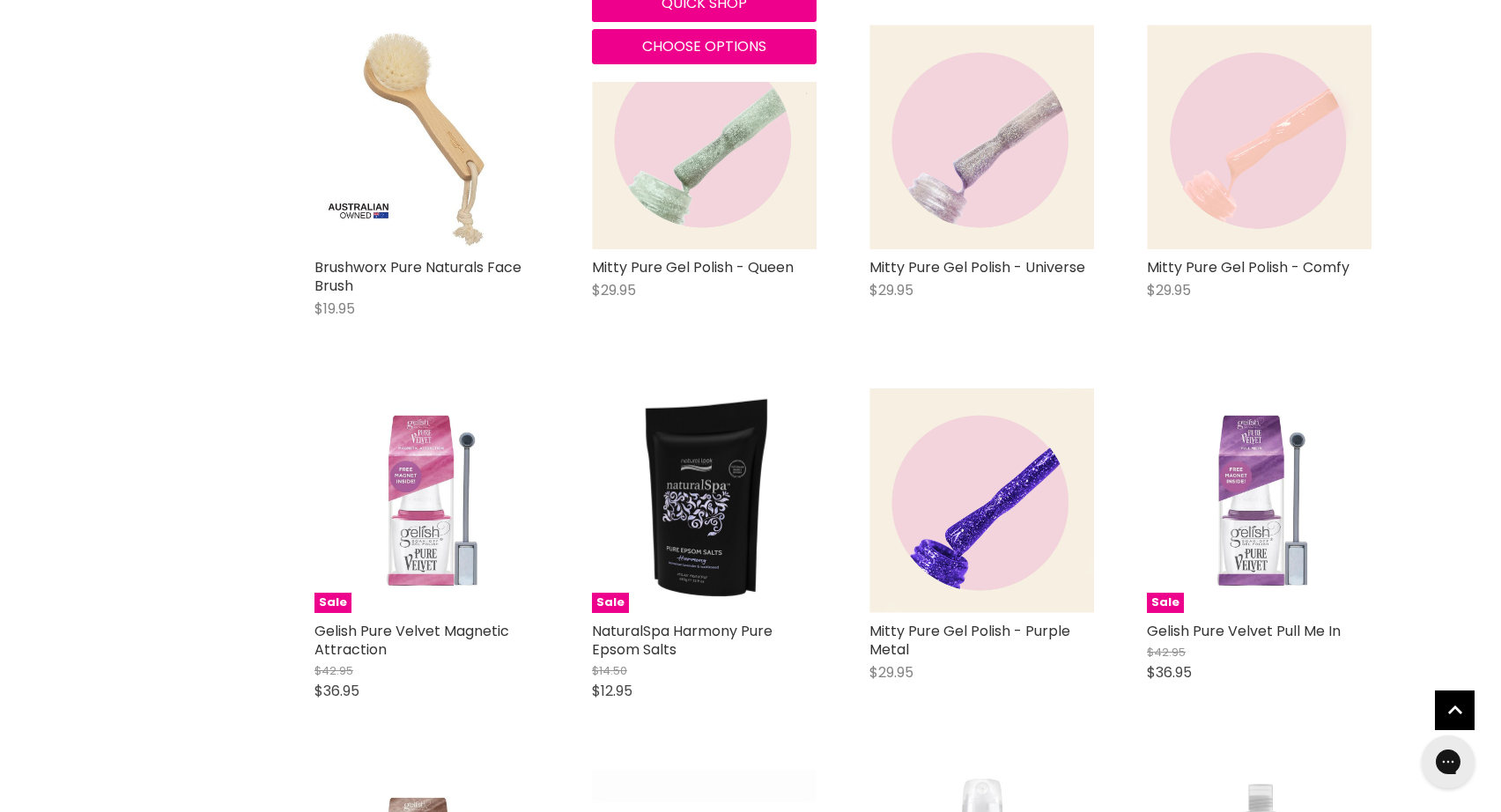
scroll to position [4397, 0]
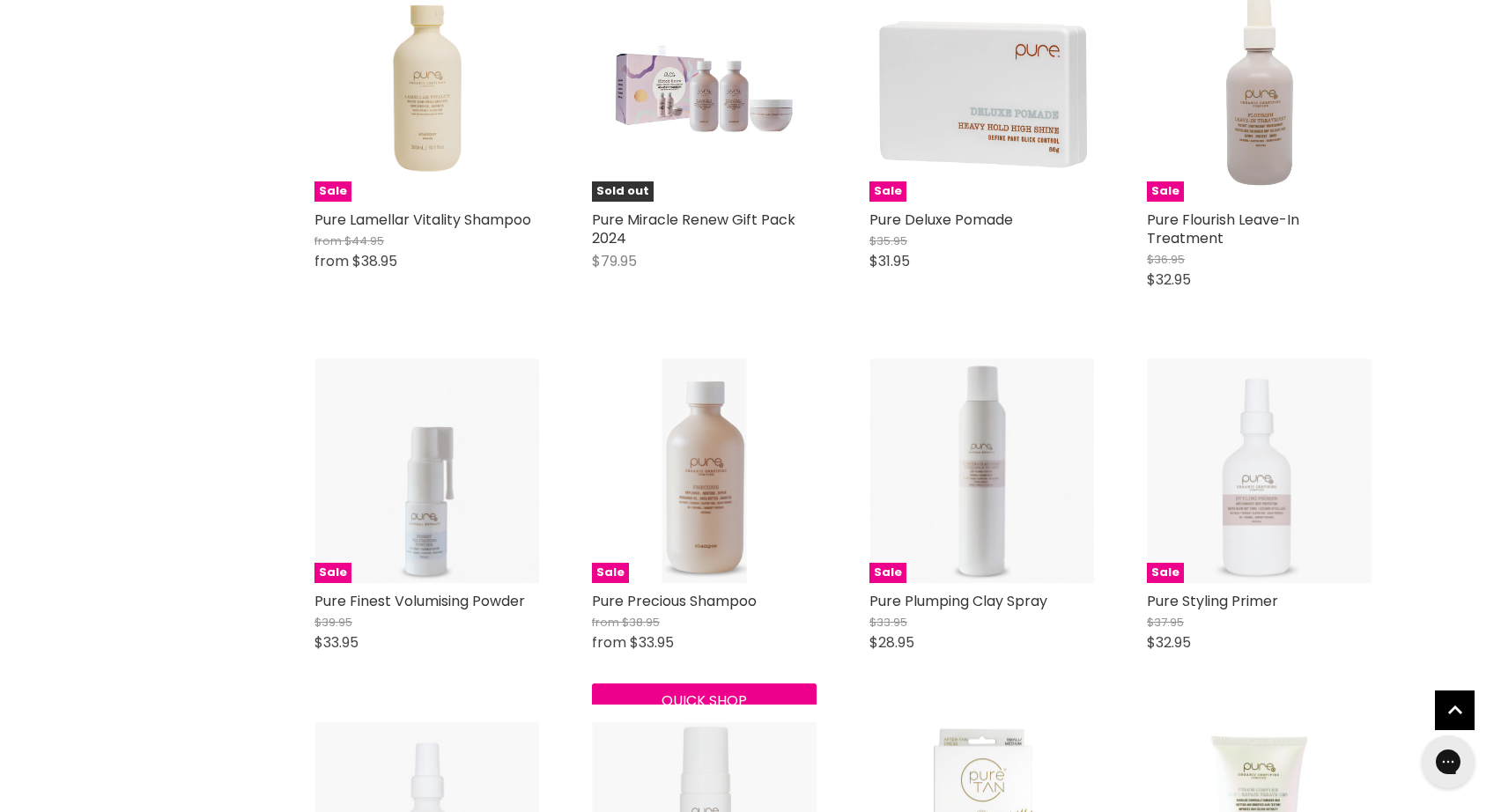
scroll to position [769, 0]
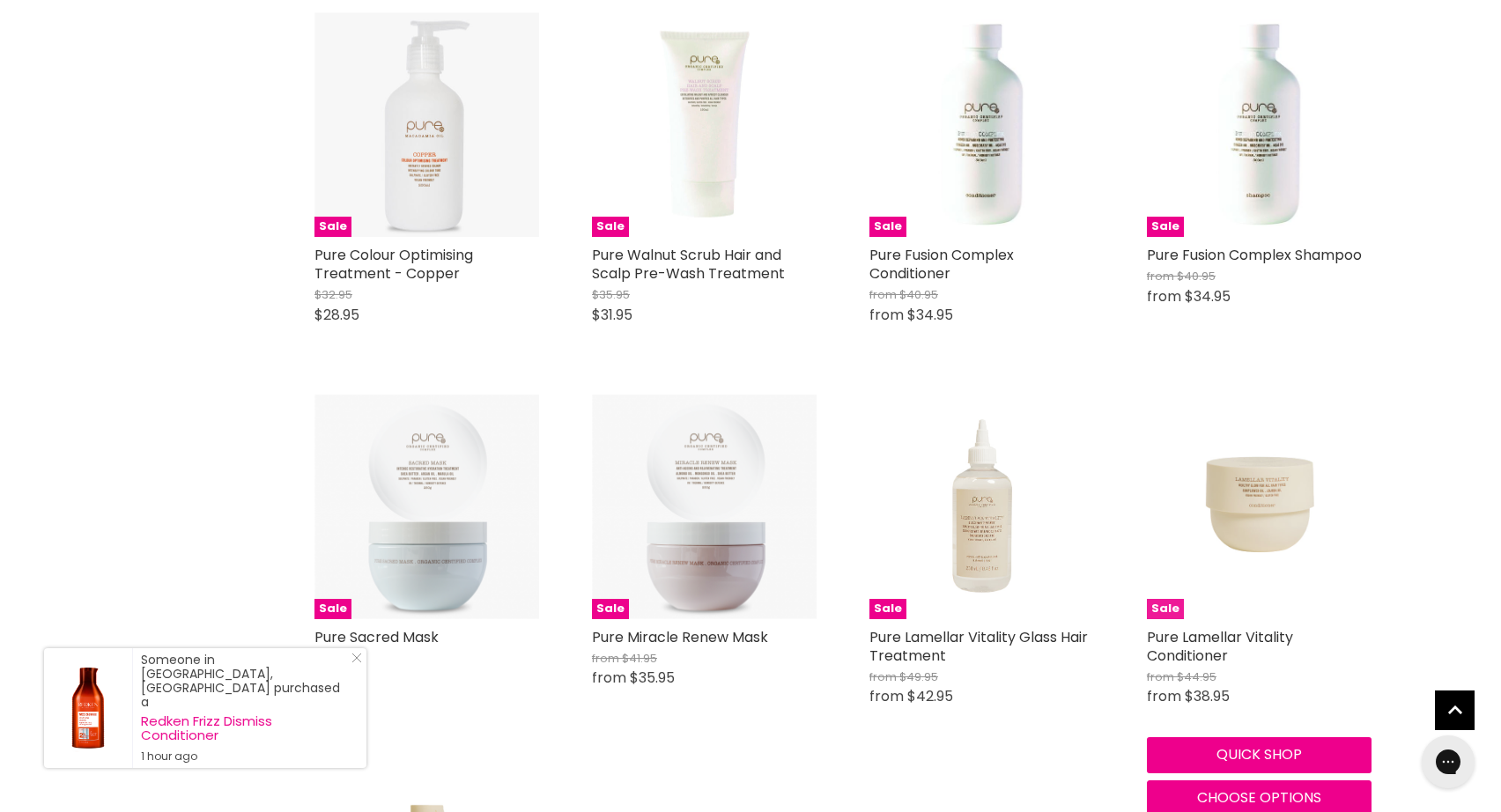
click at [1282, 497] on img "Main content" at bounding box center [1259, 506] width 225 height 225
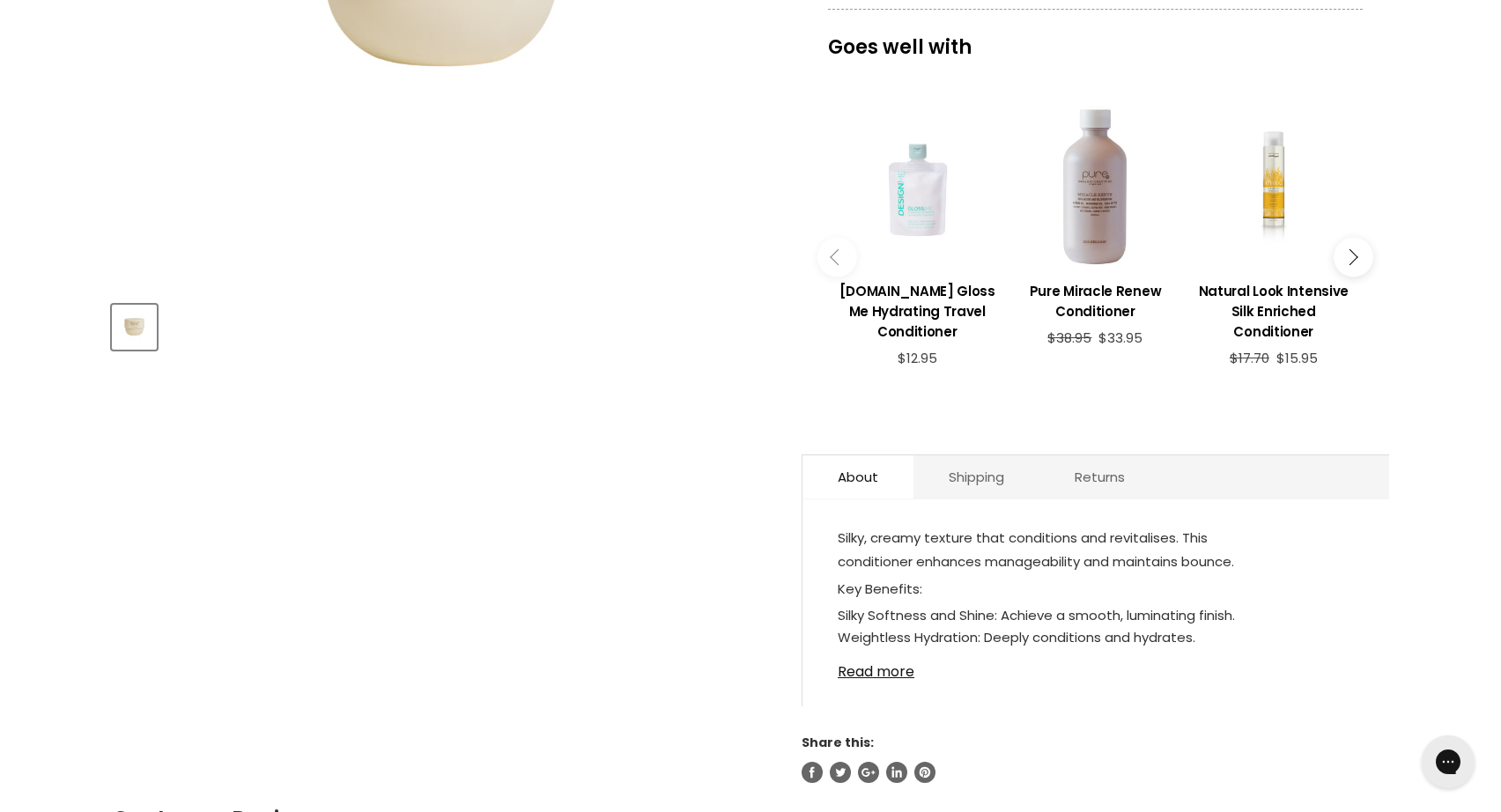
scroll to position [824, 0]
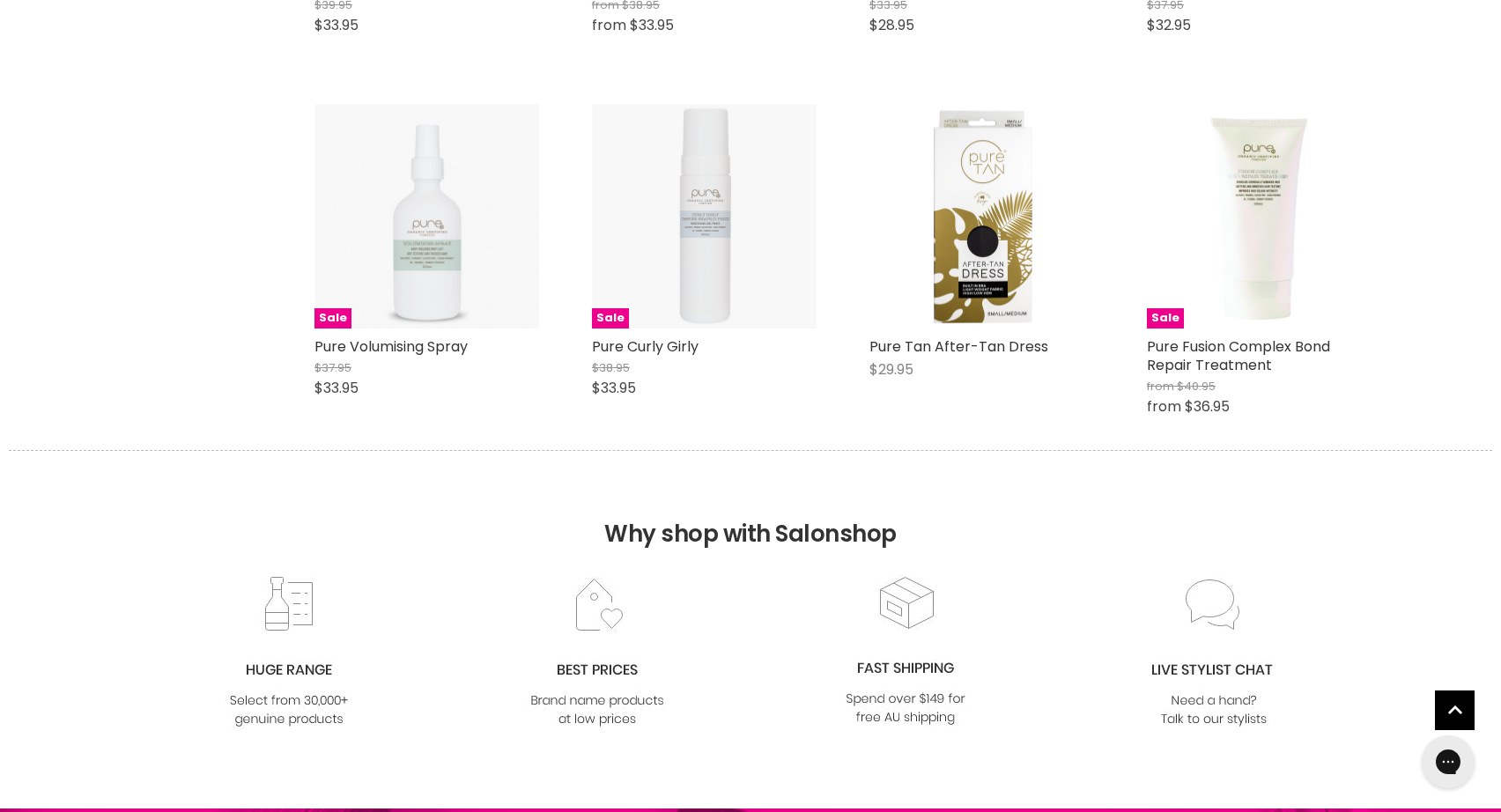
scroll to position [2292, 0]
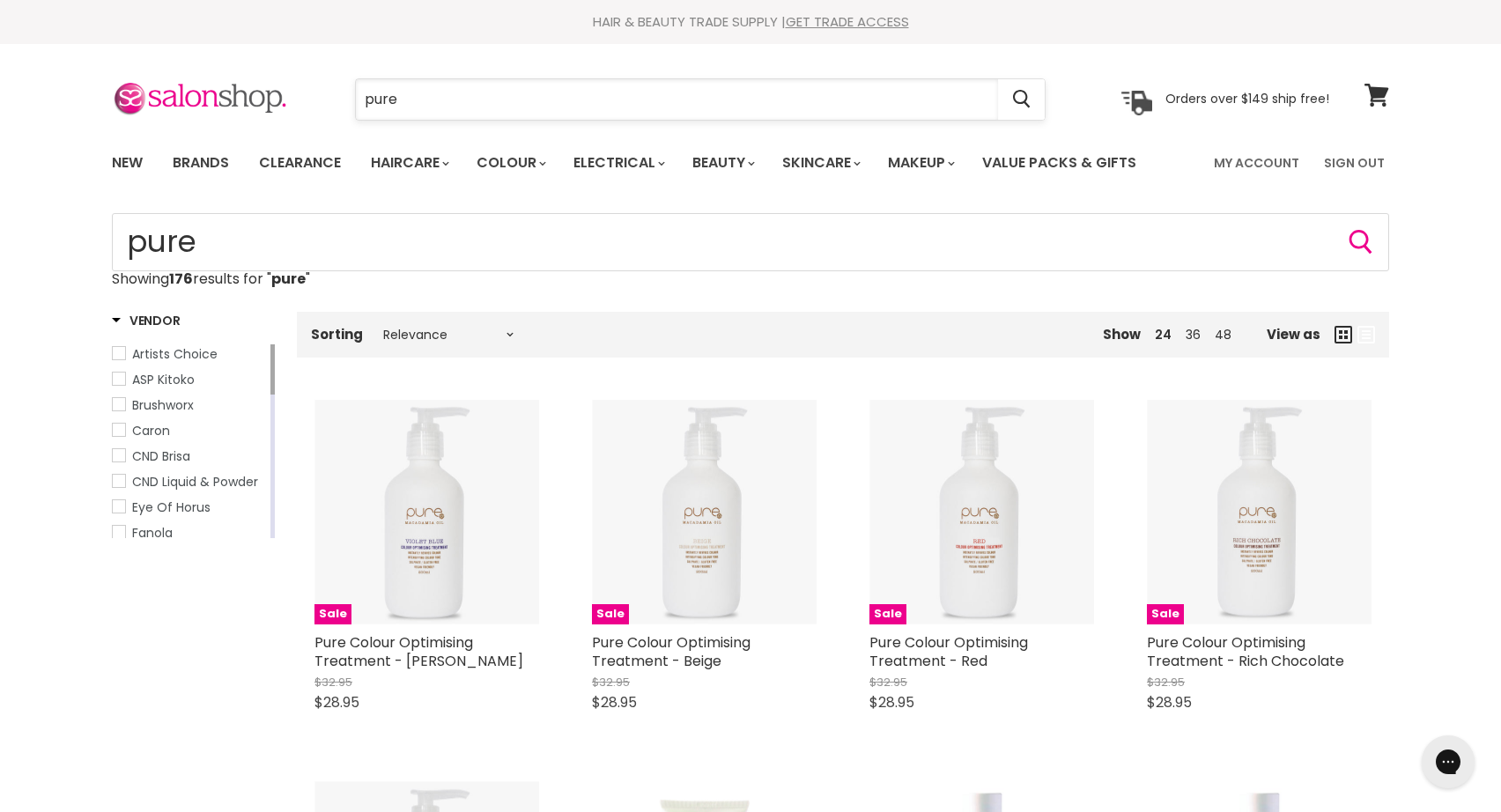
click at [750, 92] on input "pure" at bounding box center [677, 99] width 642 height 40
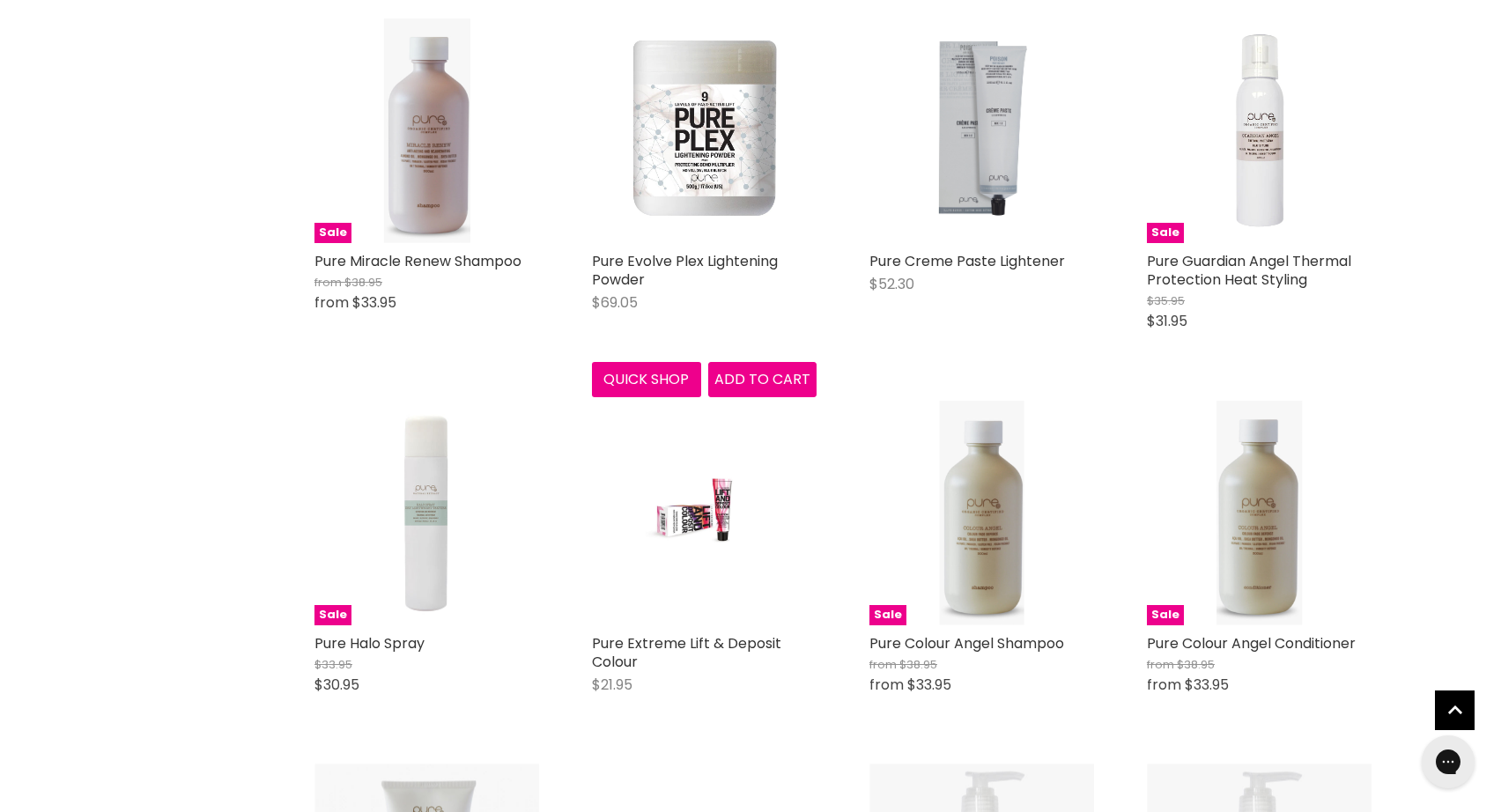
scroll to position [1601, 0]
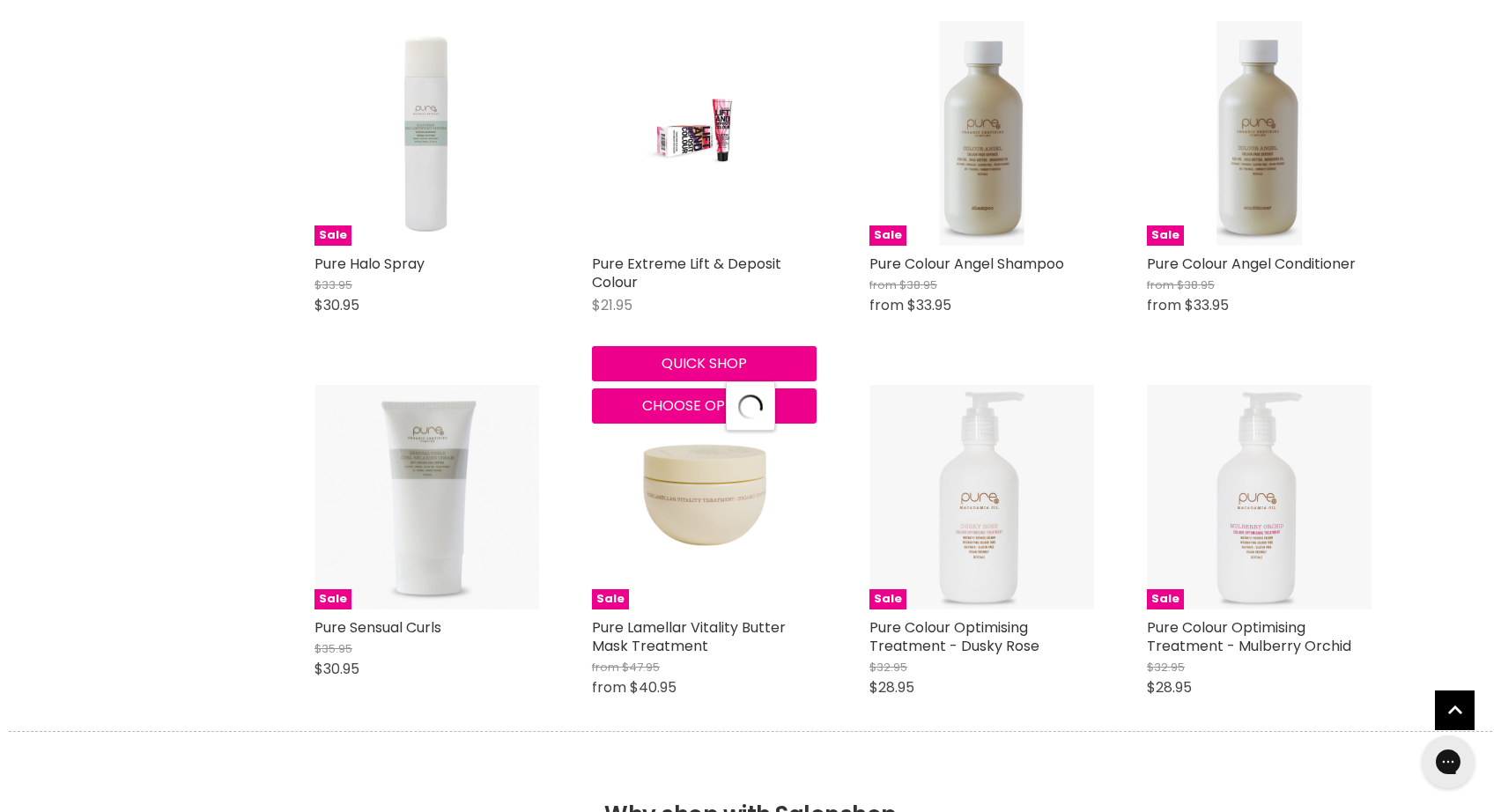
scroll to position [1878, 0]
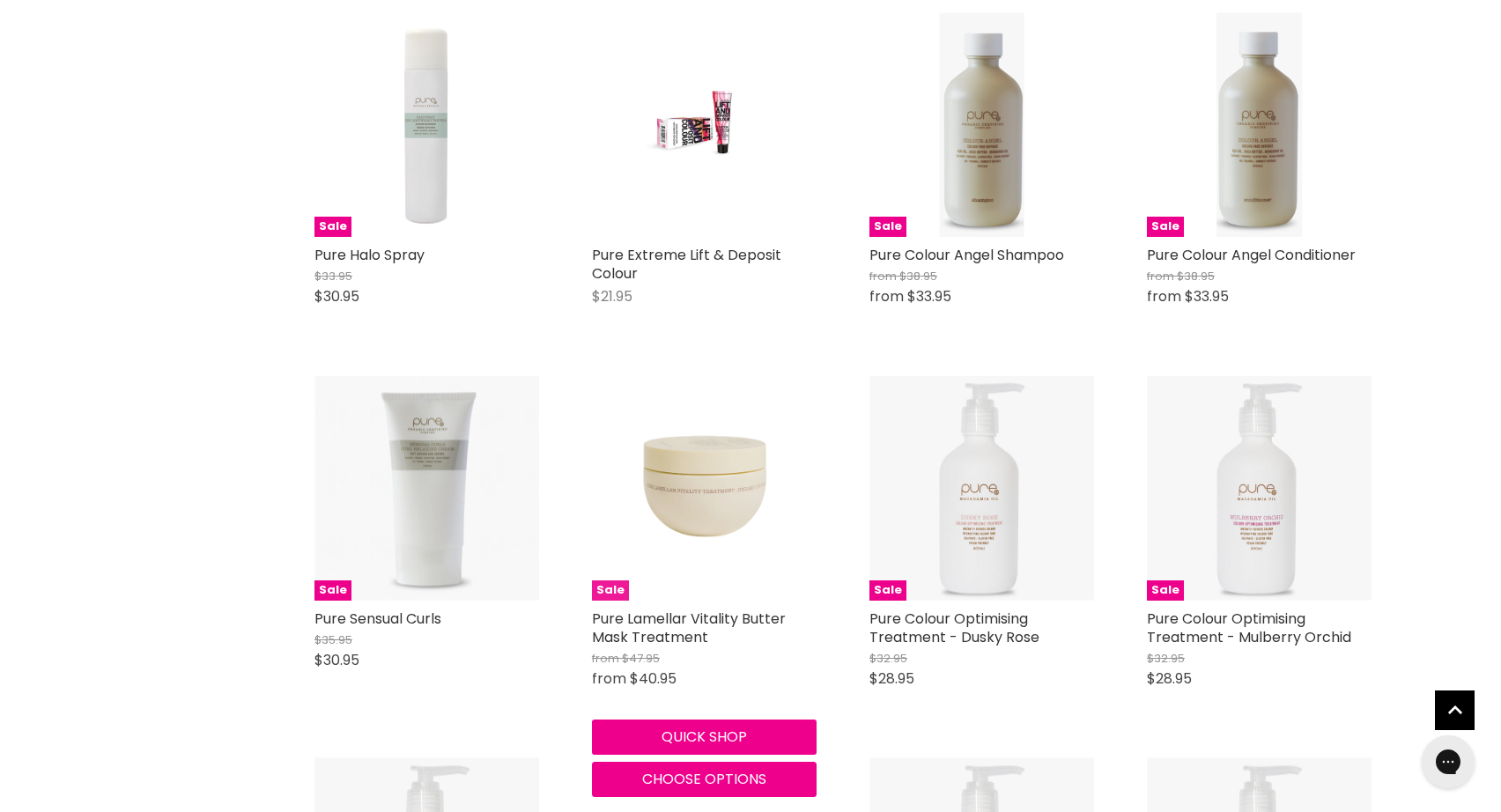
click at [683, 469] on img "Main content" at bounding box center [704, 489] width 225 height 225
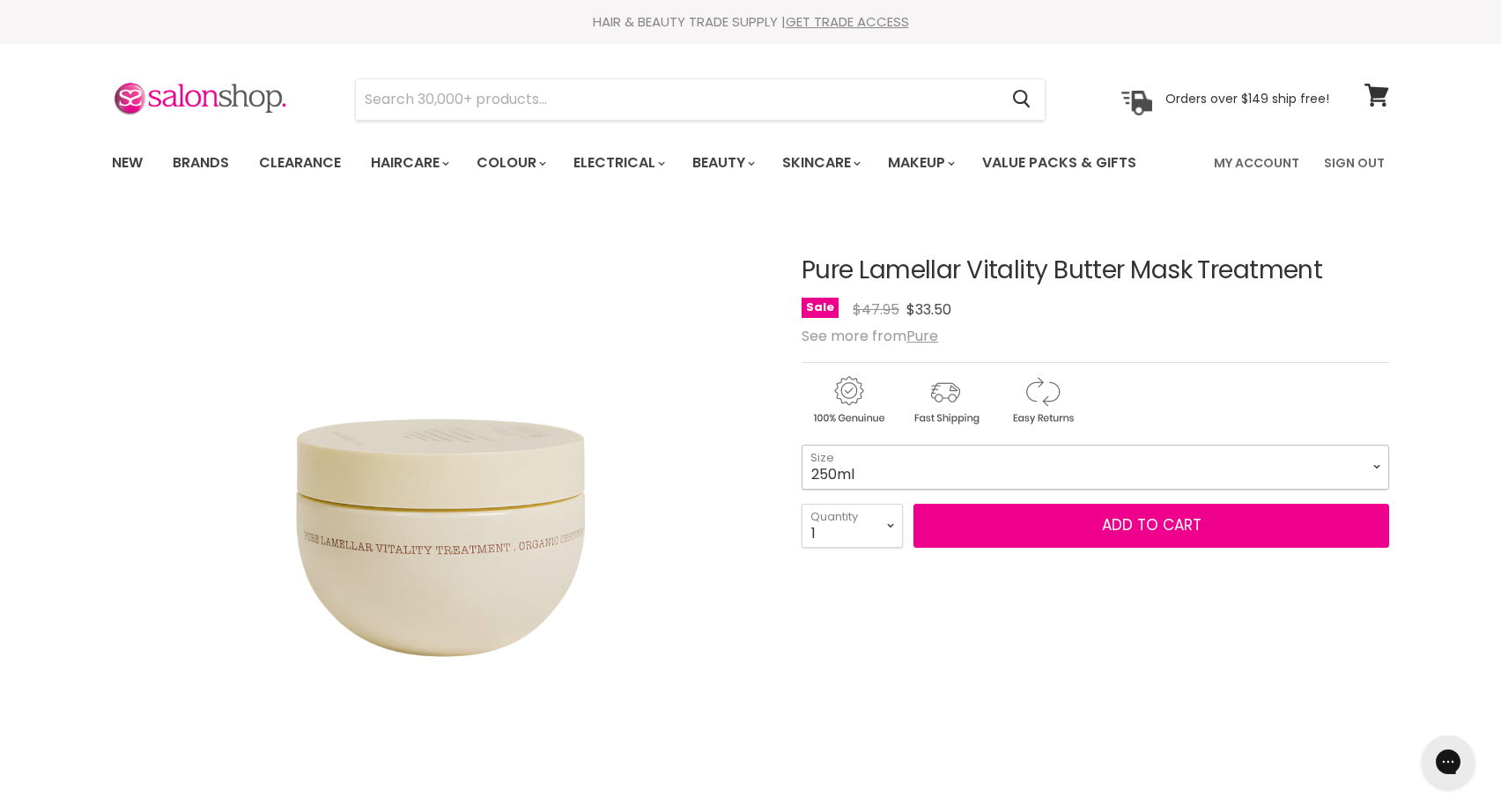
click at [871, 474] on select "250ml 1 Litre" at bounding box center [1095, 466] width 587 height 44
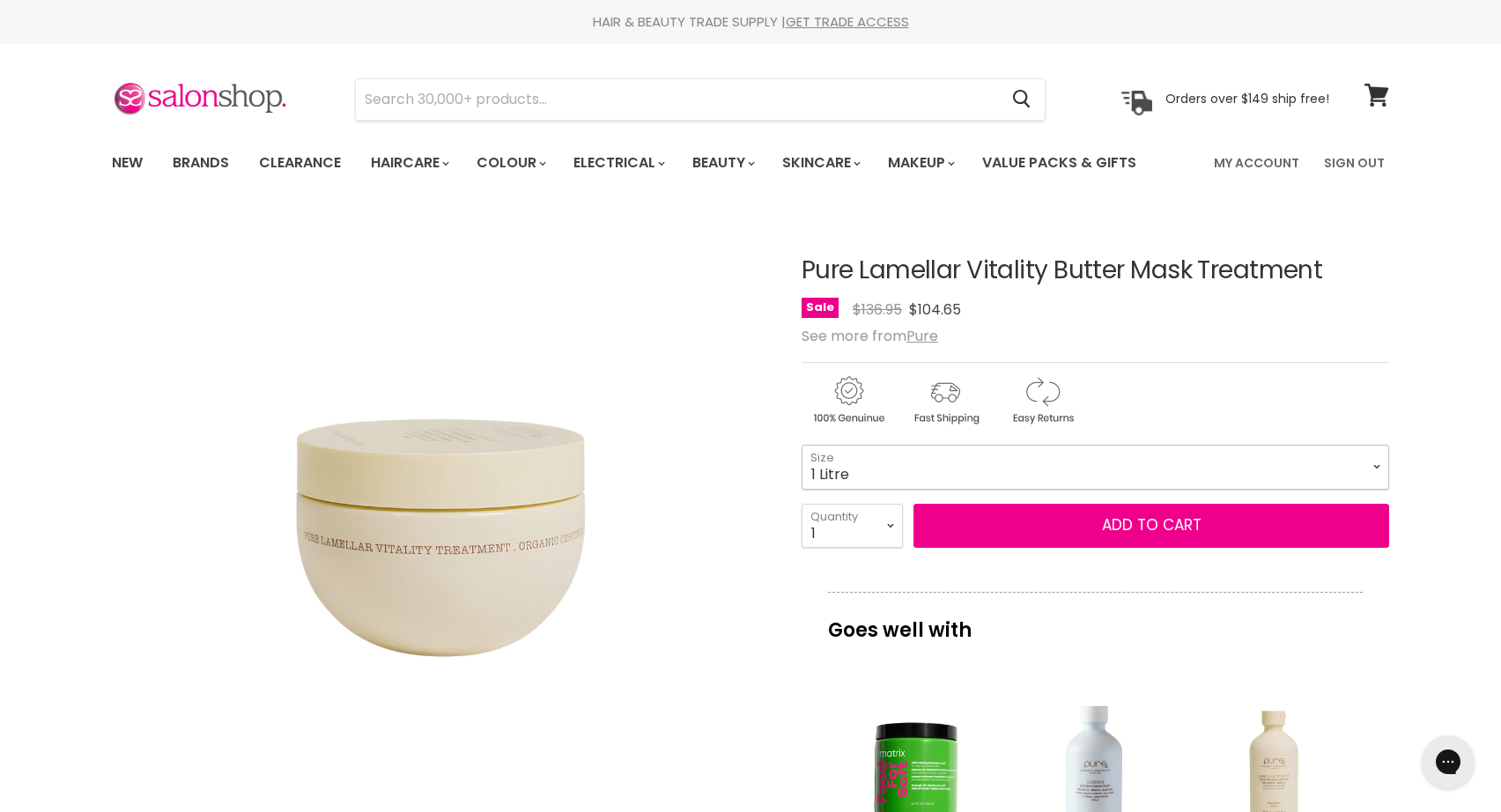
click at [873, 462] on select "250ml 1 Litre" at bounding box center [1095, 466] width 587 height 44
select select "250ml"
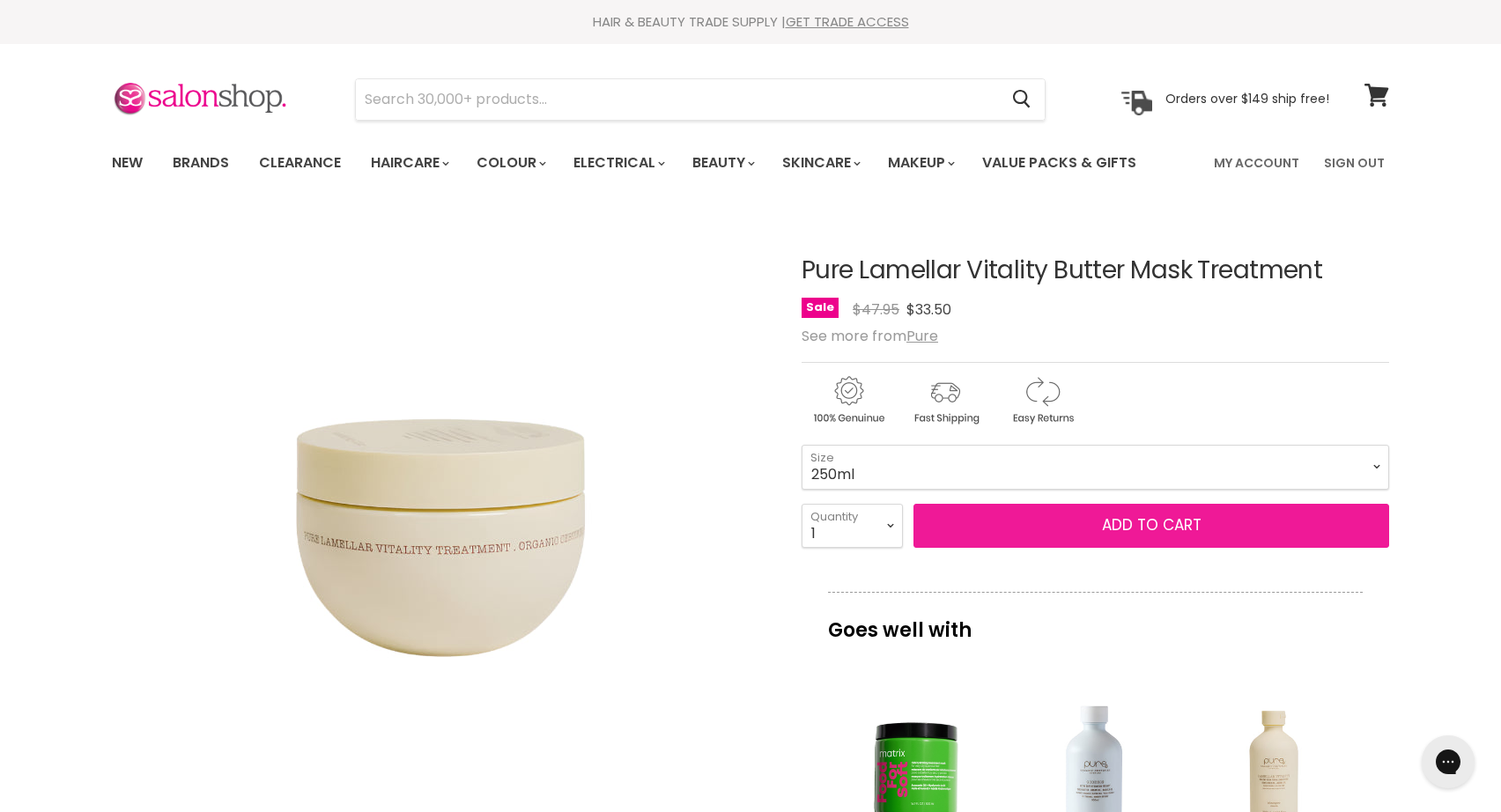
click at [953, 530] on button "Add to cart" at bounding box center [1151, 526] width 475 height 44
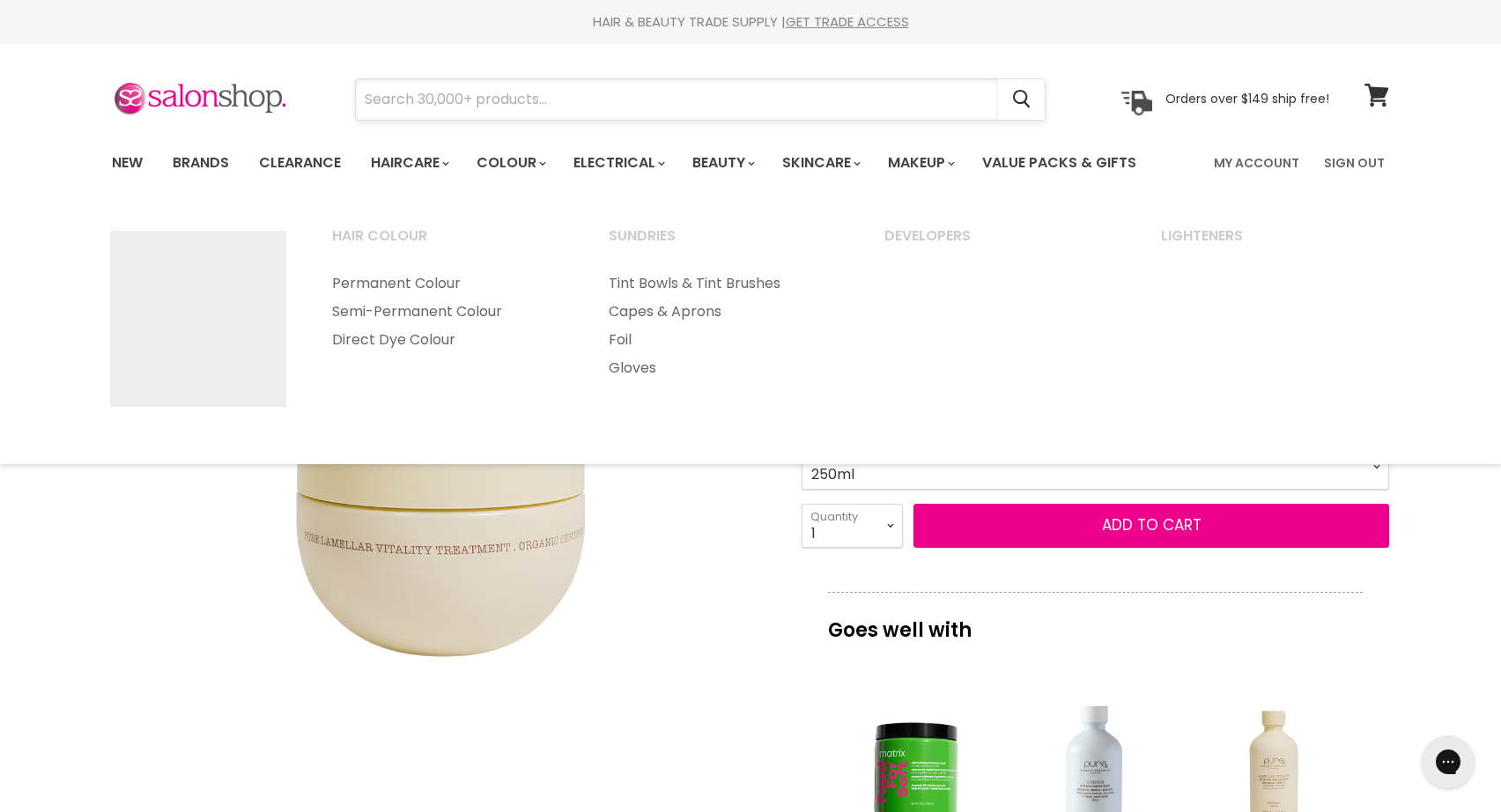
click at [533, 94] on input "Search" at bounding box center [677, 99] width 642 height 40
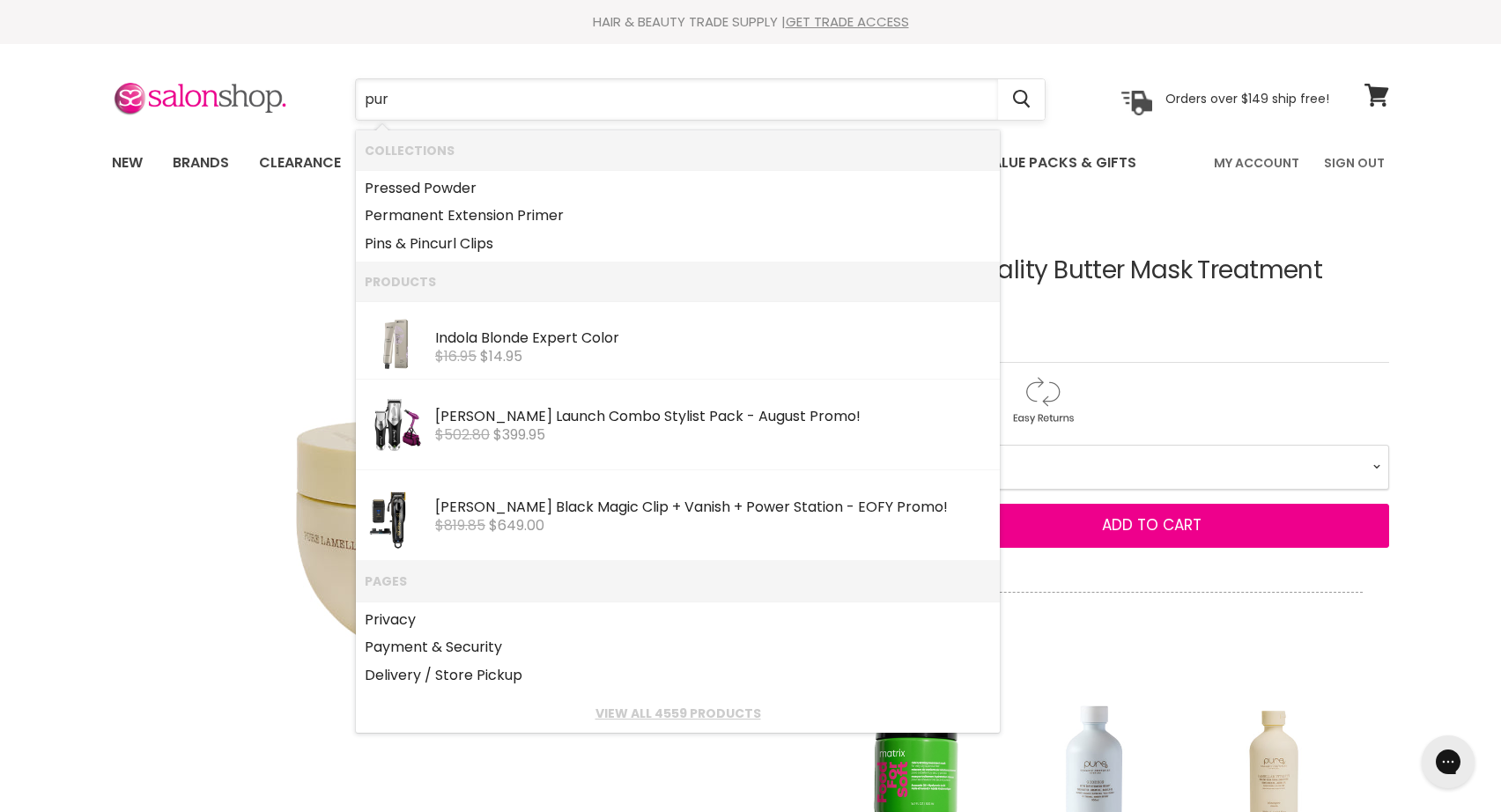
type input "pure"
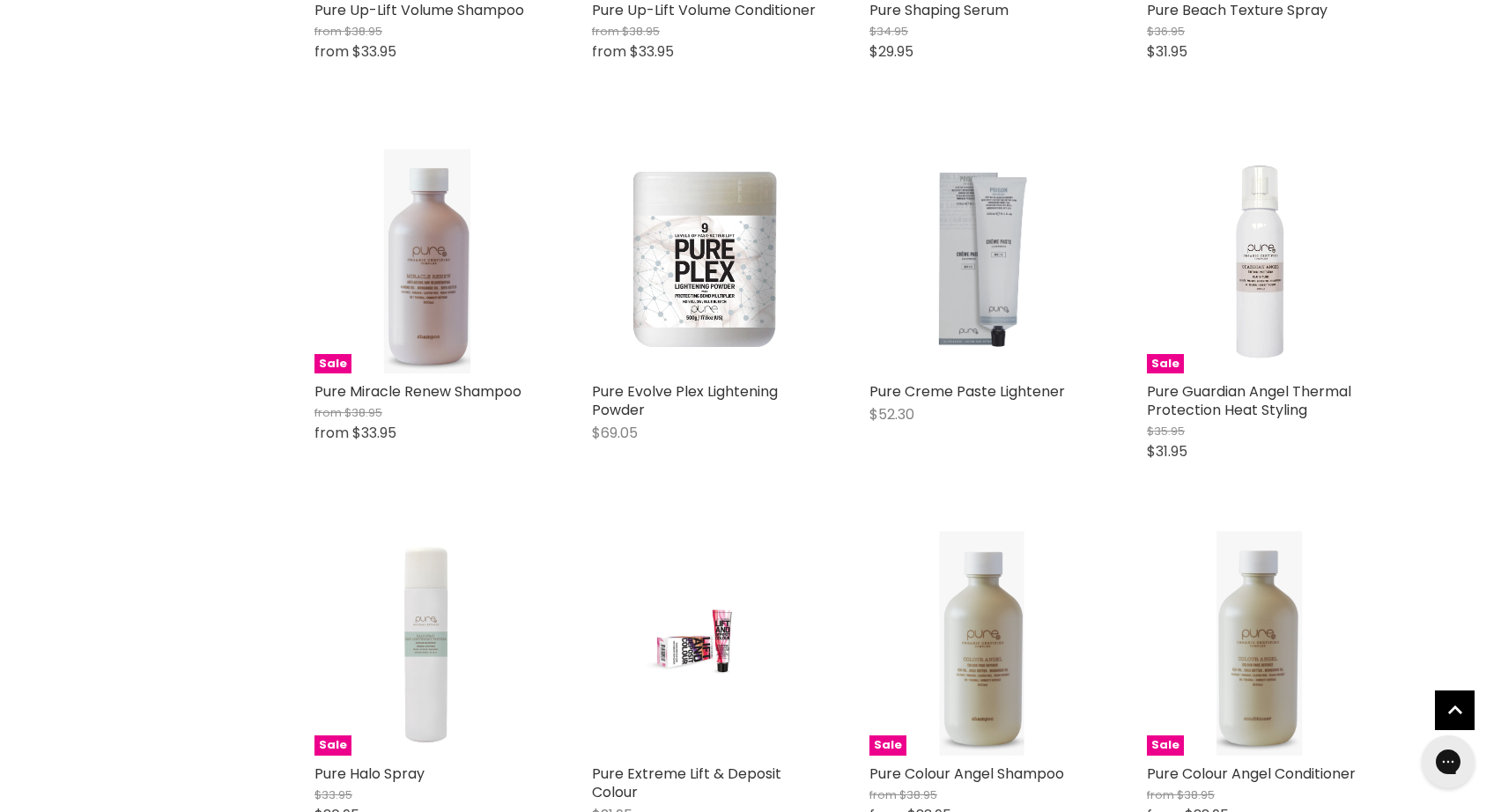
scroll to position [1527, 0]
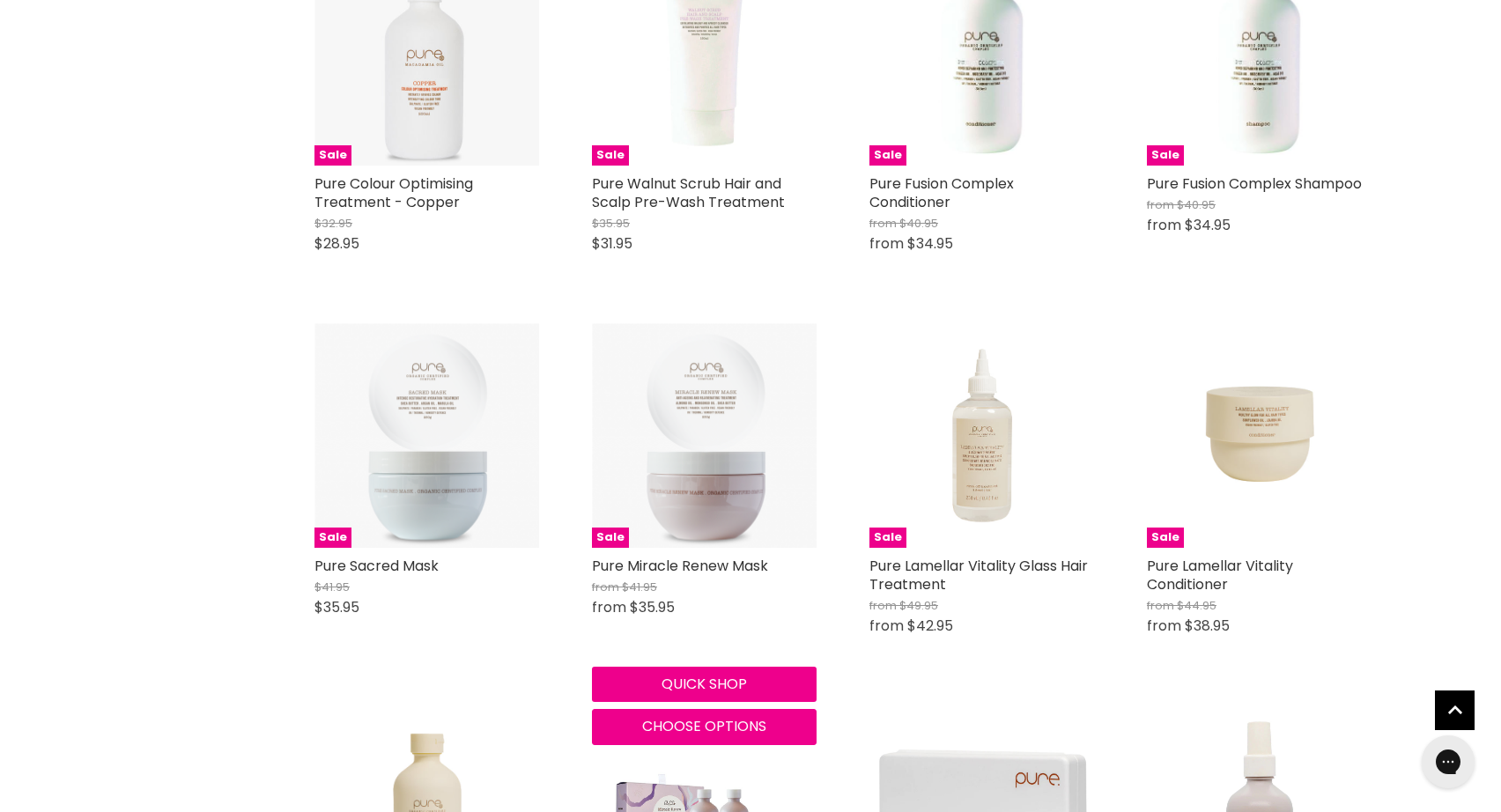
scroll to position [3111, 0]
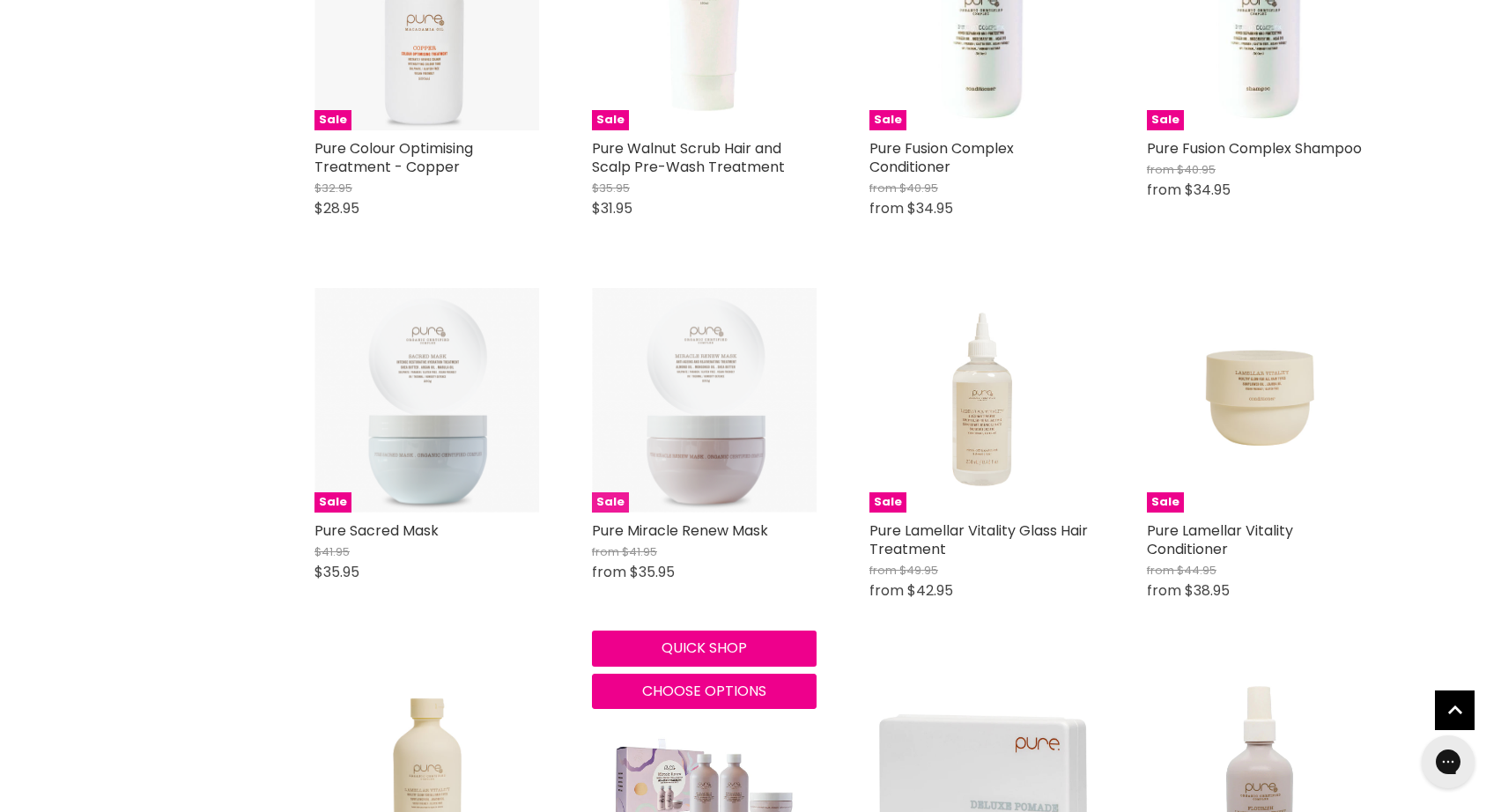
click at [733, 471] on img "Main content" at bounding box center [704, 400] width 225 height 225
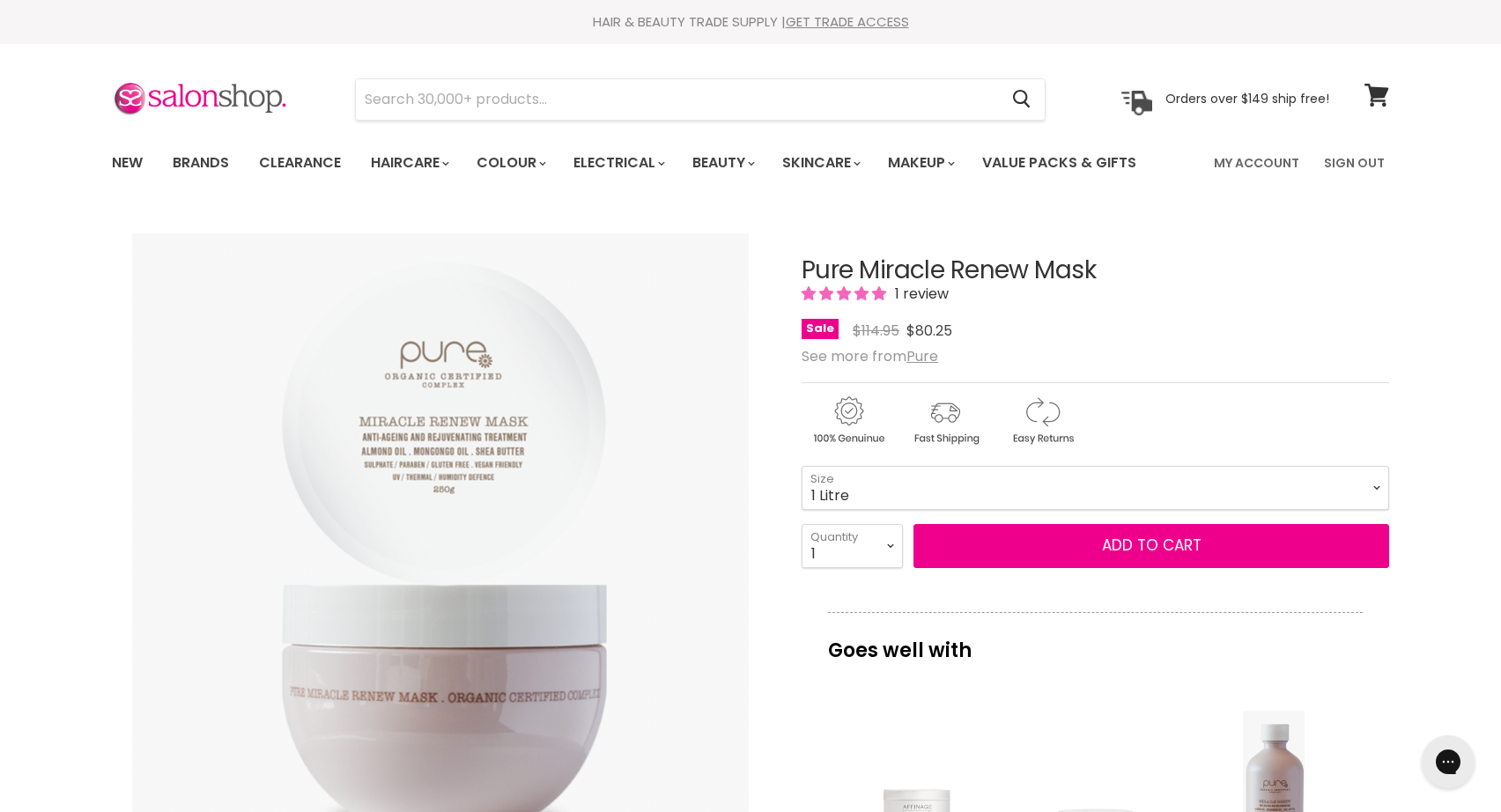
click at [892, 497] on select "250ml 1 Litre" at bounding box center [1095, 488] width 587 height 44
select select "250ml"
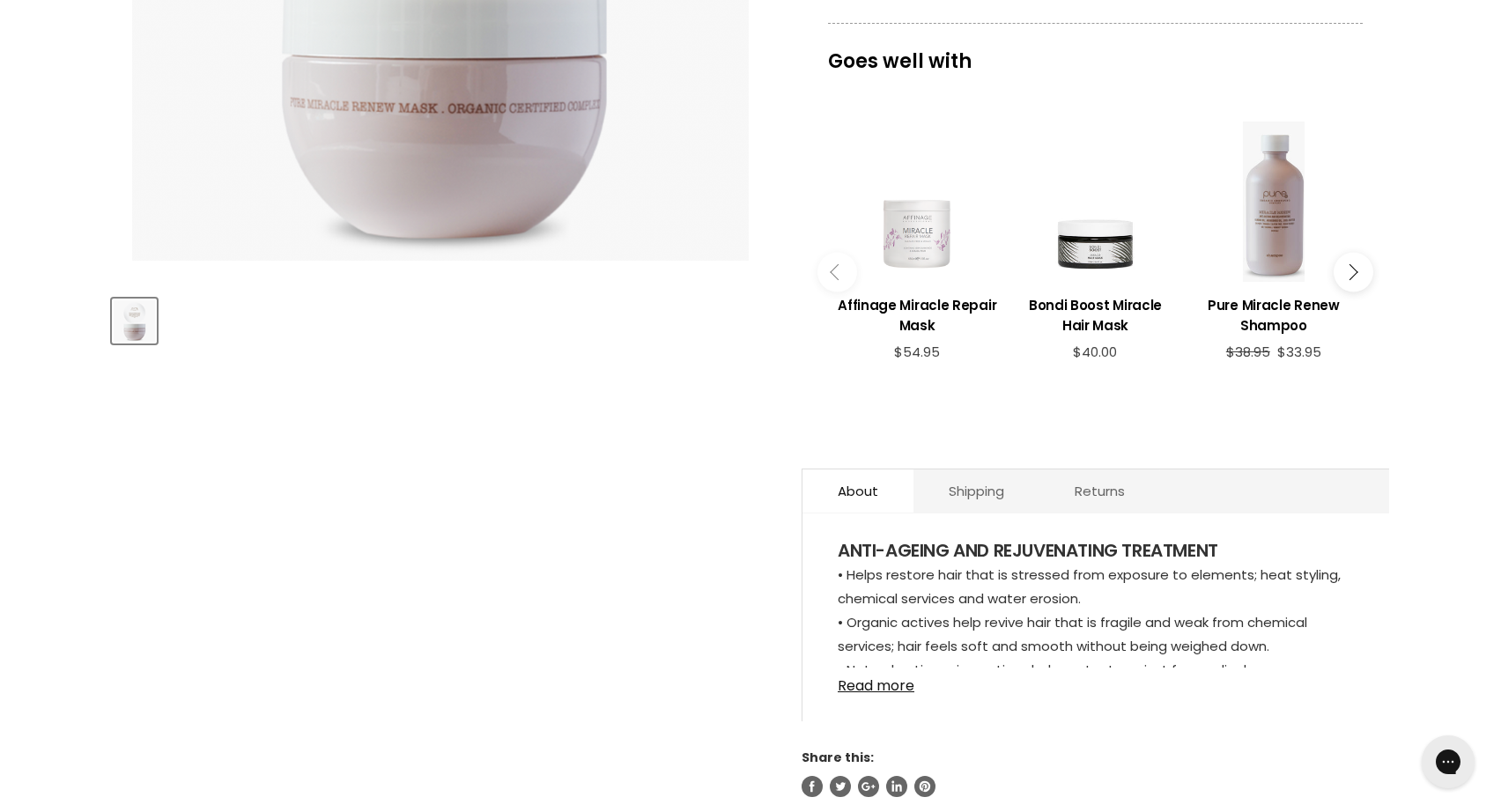
scroll to position [702, 0]
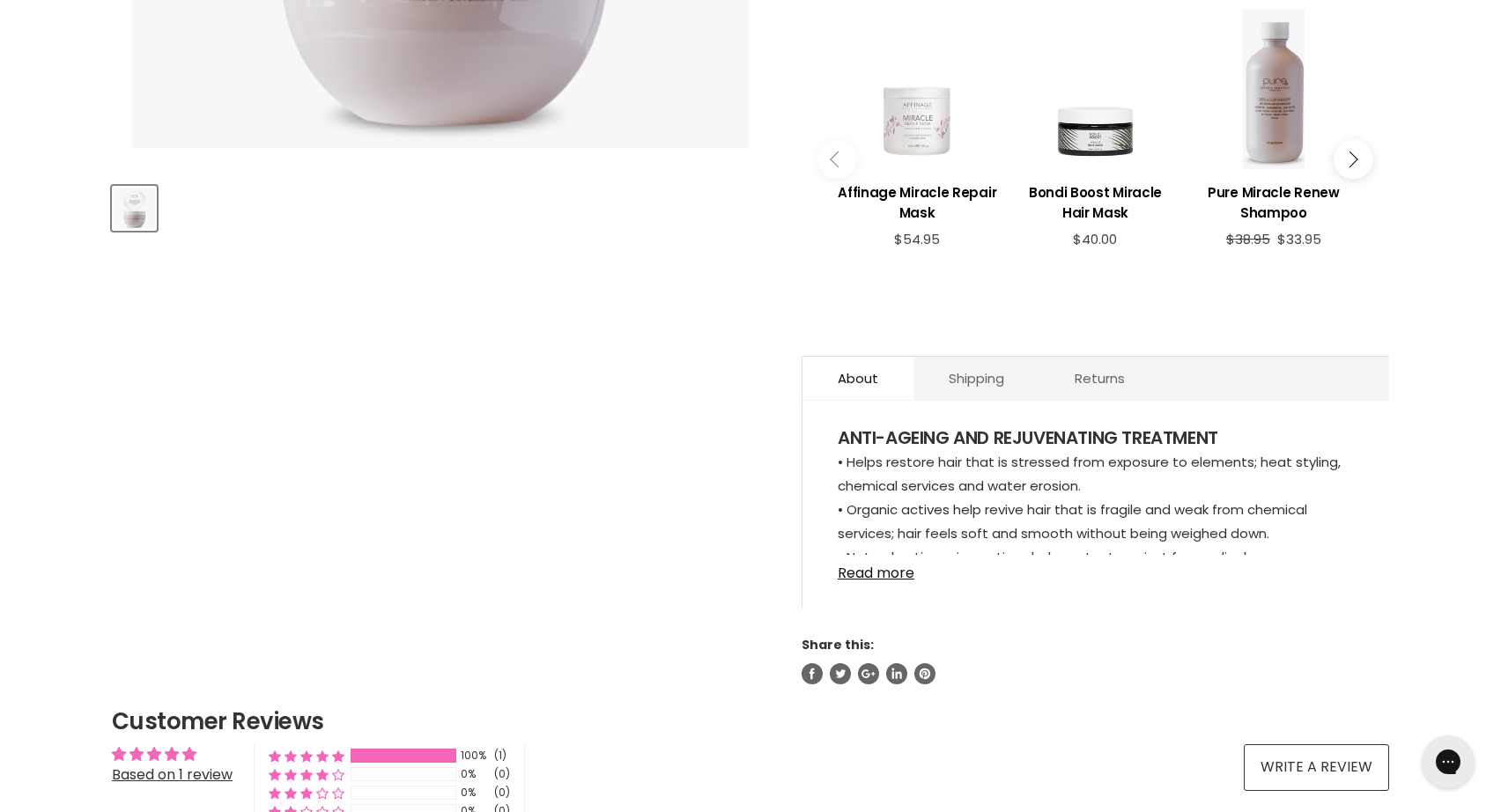
click at [874, 552] on p "• Helps restore hair that is stressed from exposure to elements; heat styling, …" at bounding box center [1096, 595] width 516 height 289
click at [874, 560] on link "Read more" at bounding box center [1096, 568] width 516 height 26
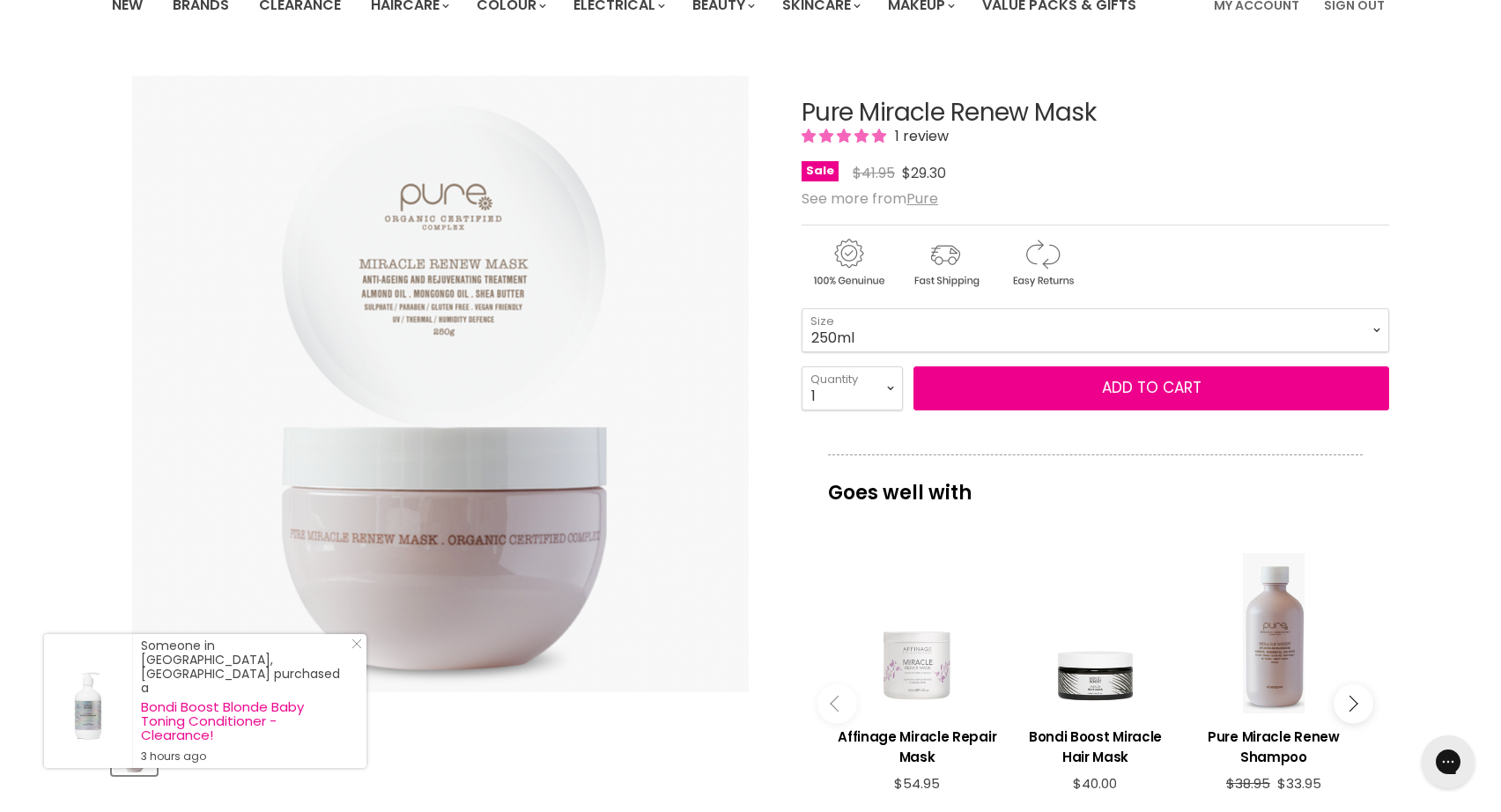
scroll to position [0, 0]
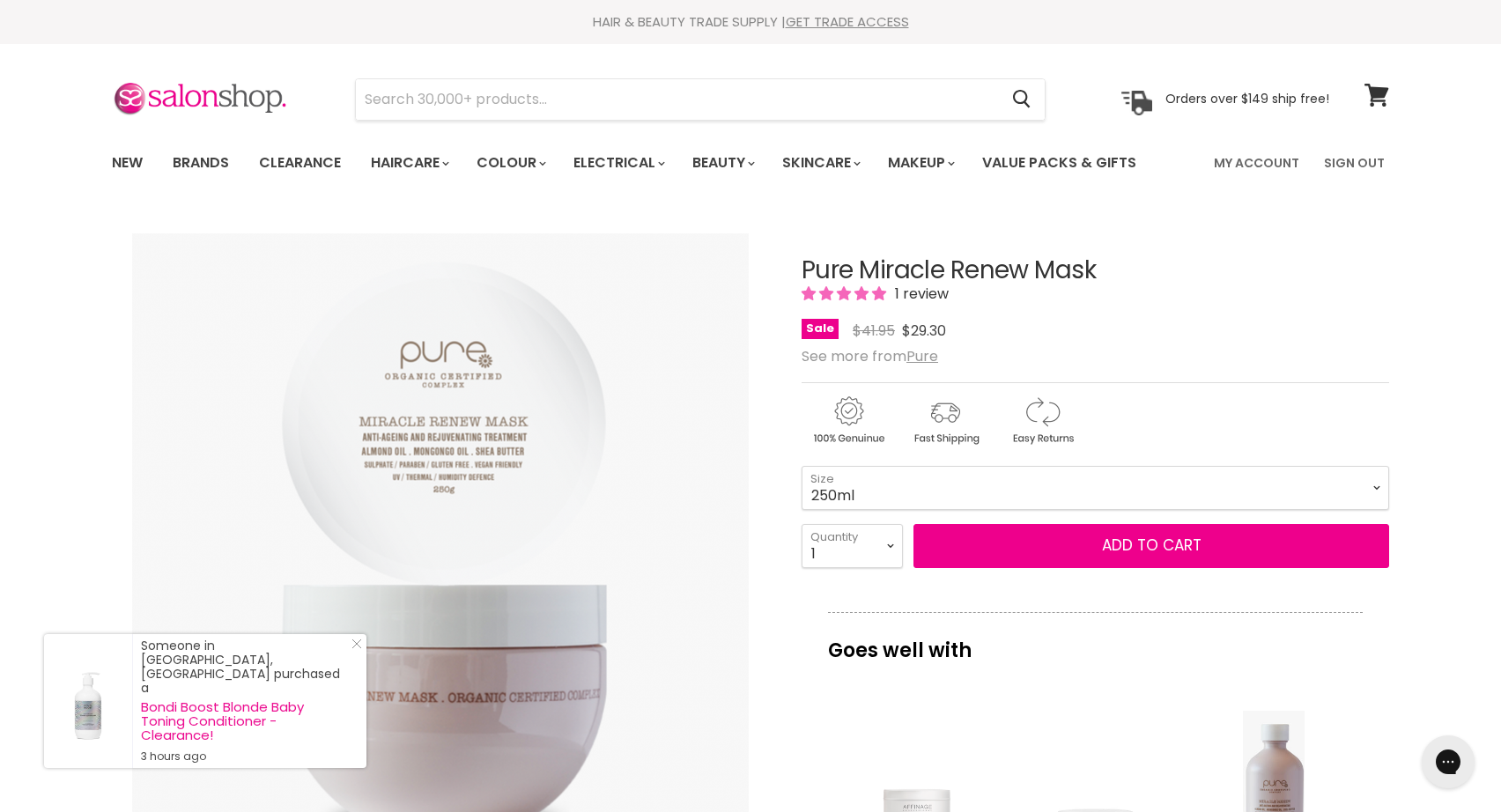
click at [1149, 383] on div "Main content" at bounding box center [1095, 417] width 587 height 69
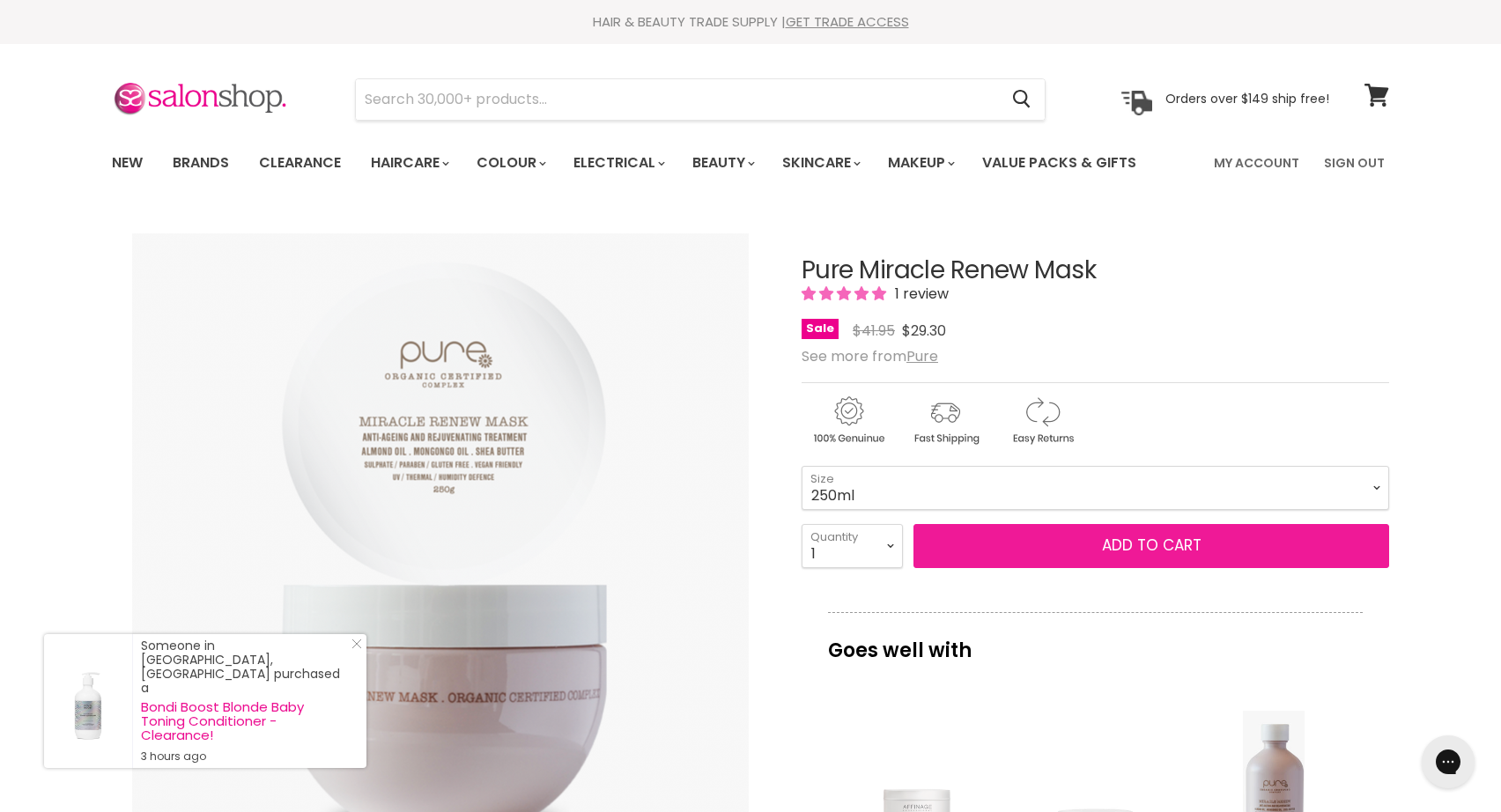
click at [1059, 538] on button "Add to cart" at bounding box center [1151, 545] width 475 height 44
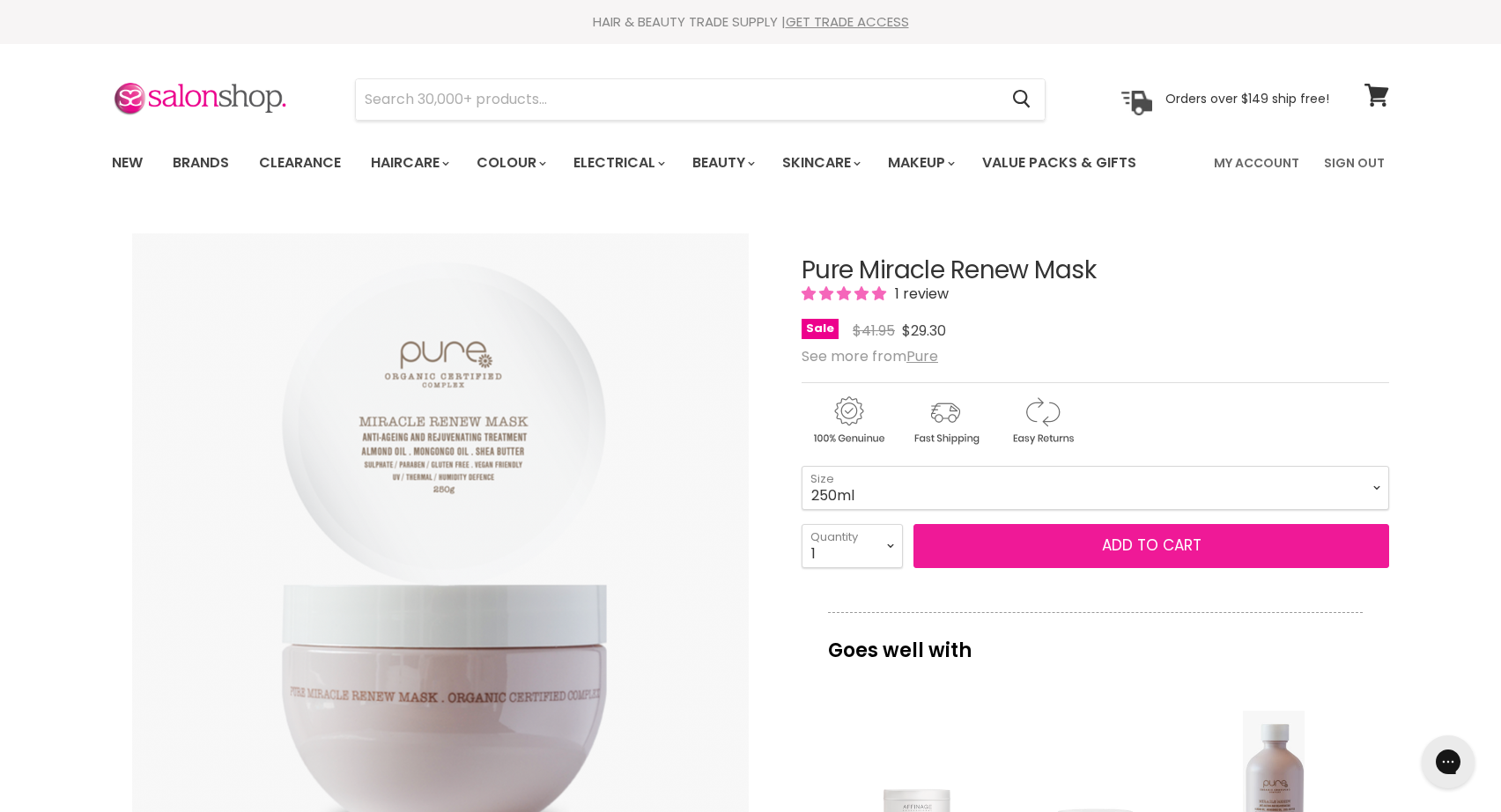
click at [1092, 552] on button "Add to cart" at bounding box center [1151, 545] width 475 height 44
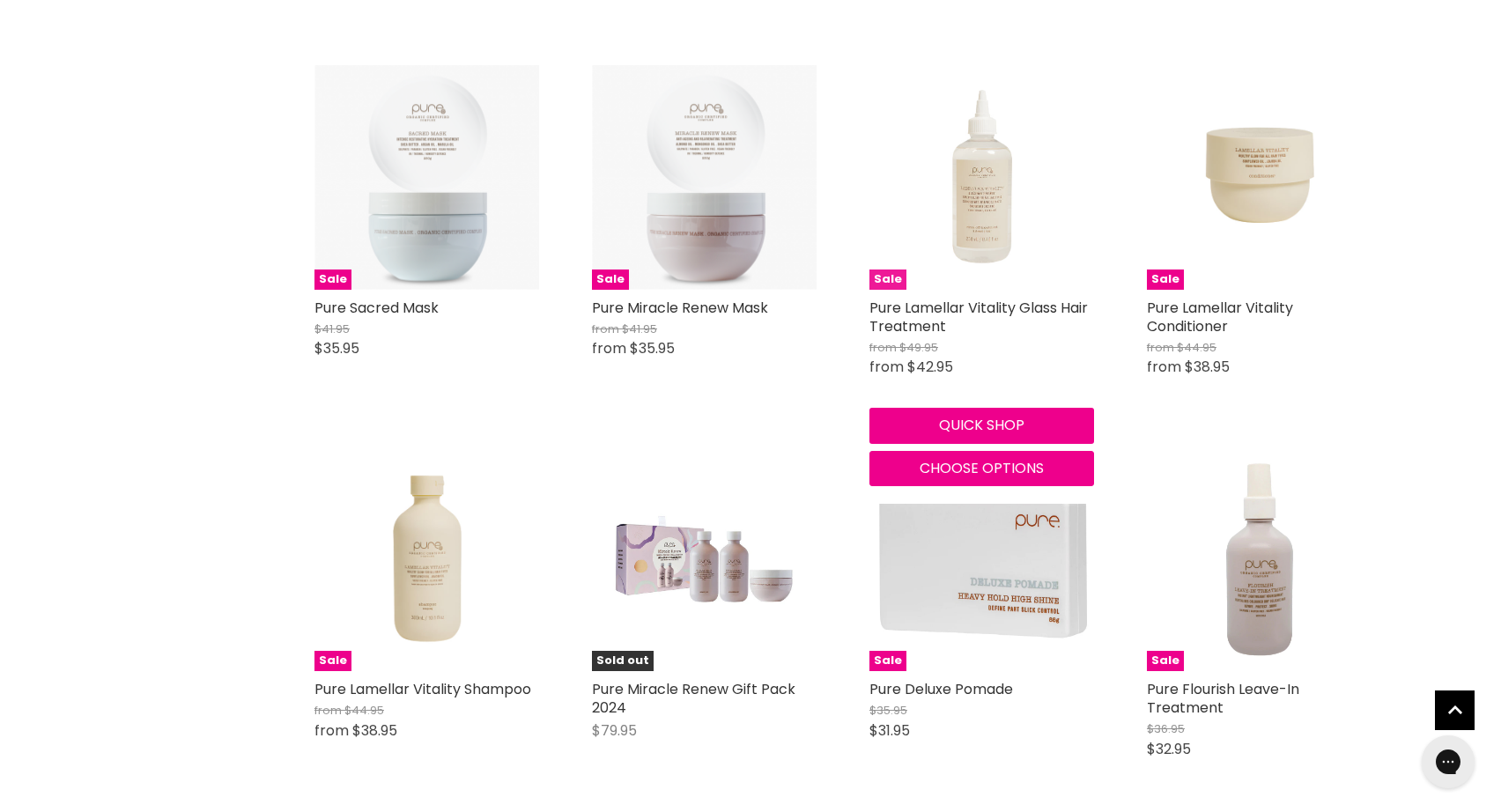
scroll to position [1100, 0]
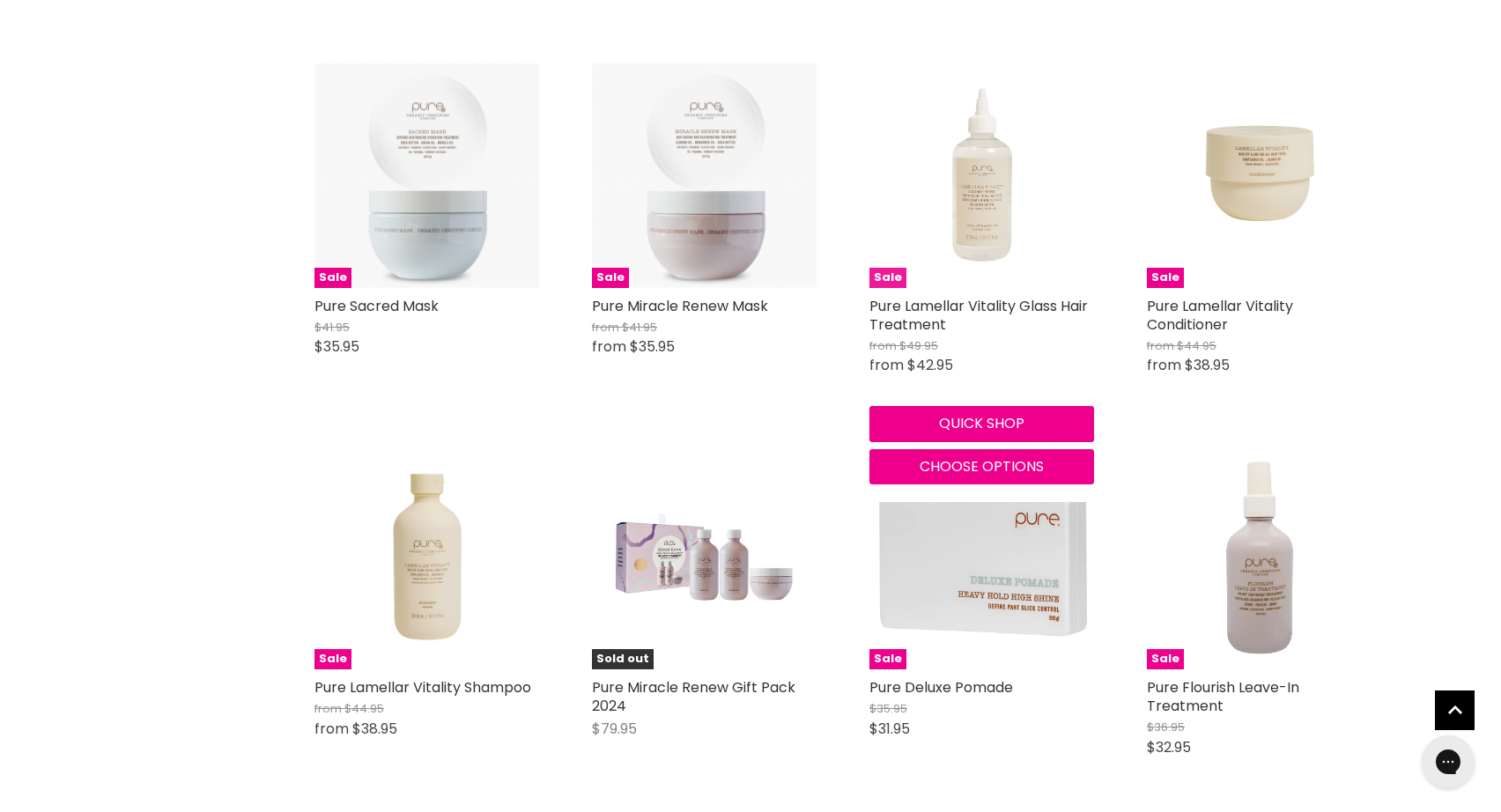
click at [994, 223] on img "Main content" at bounding box center [982, 175] width 225 height 225
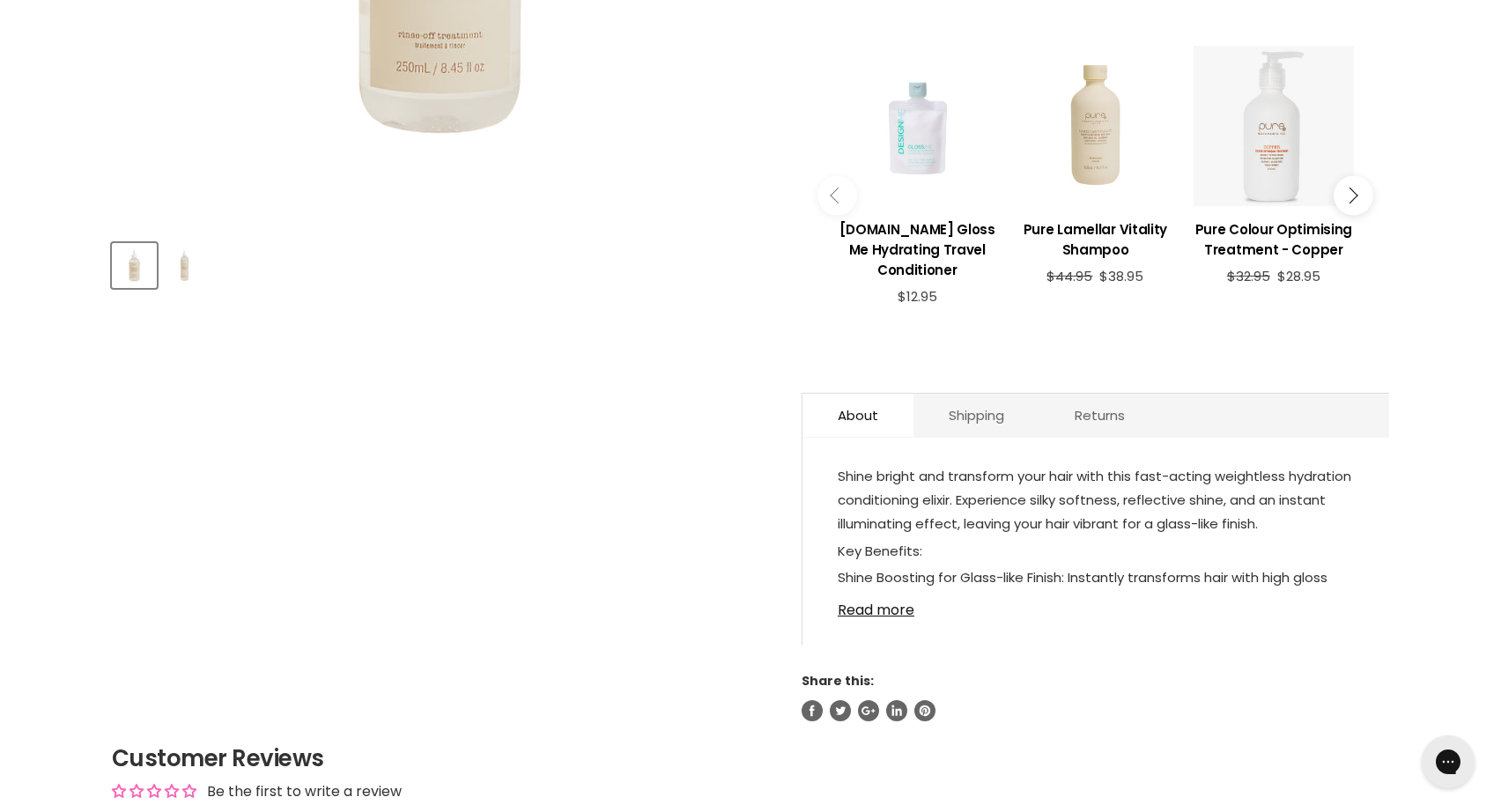
scroll to position [649, 0]
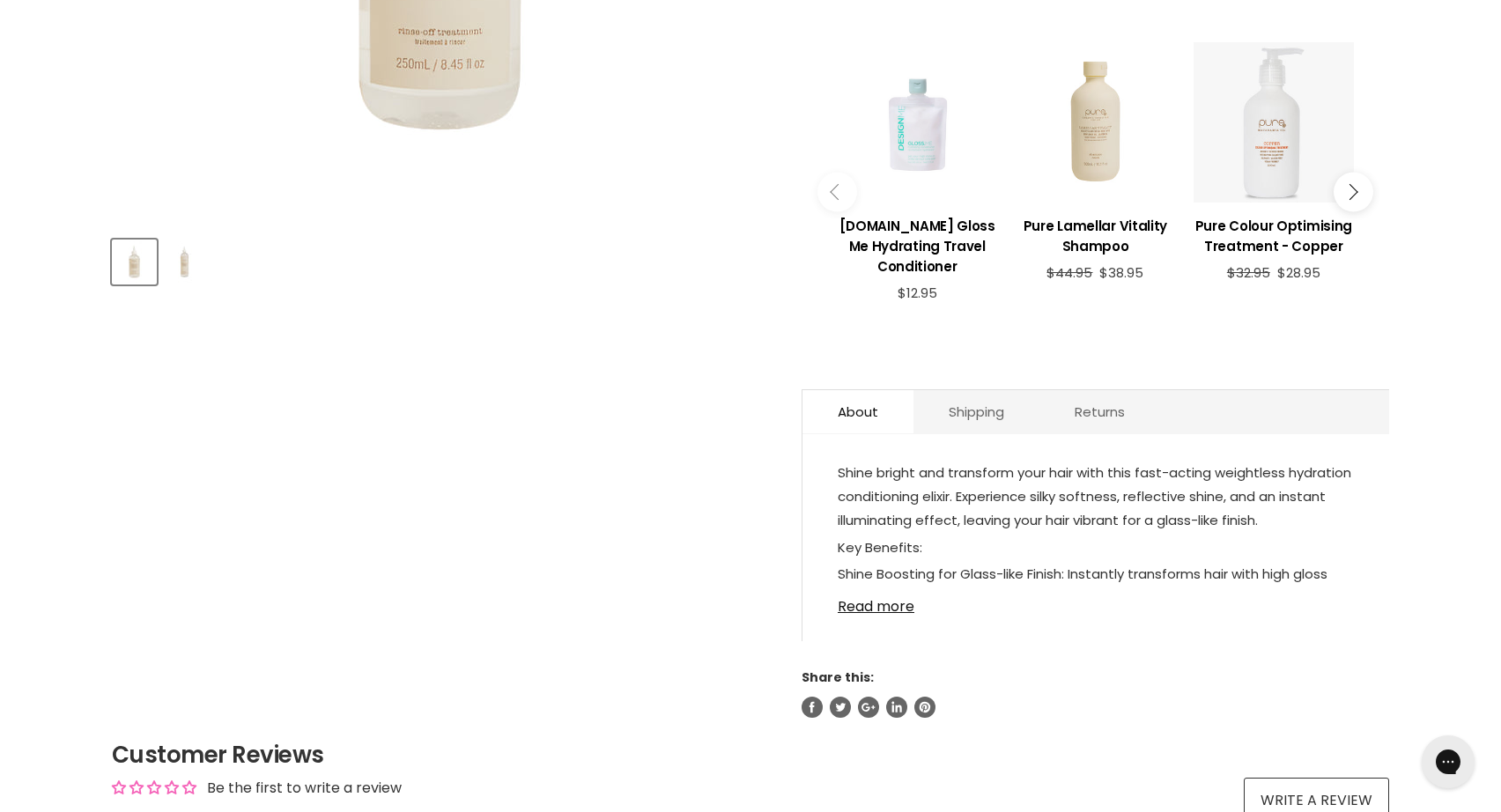
click at [889, 597] on div "Shine bright and transform your hair with this fast-acting weightless hydration…" at bounding box center [1095, 546] width 586 height 189
click at [879, 588] on link "Read more" at bounding box center [1096, 601] width 516 height 26
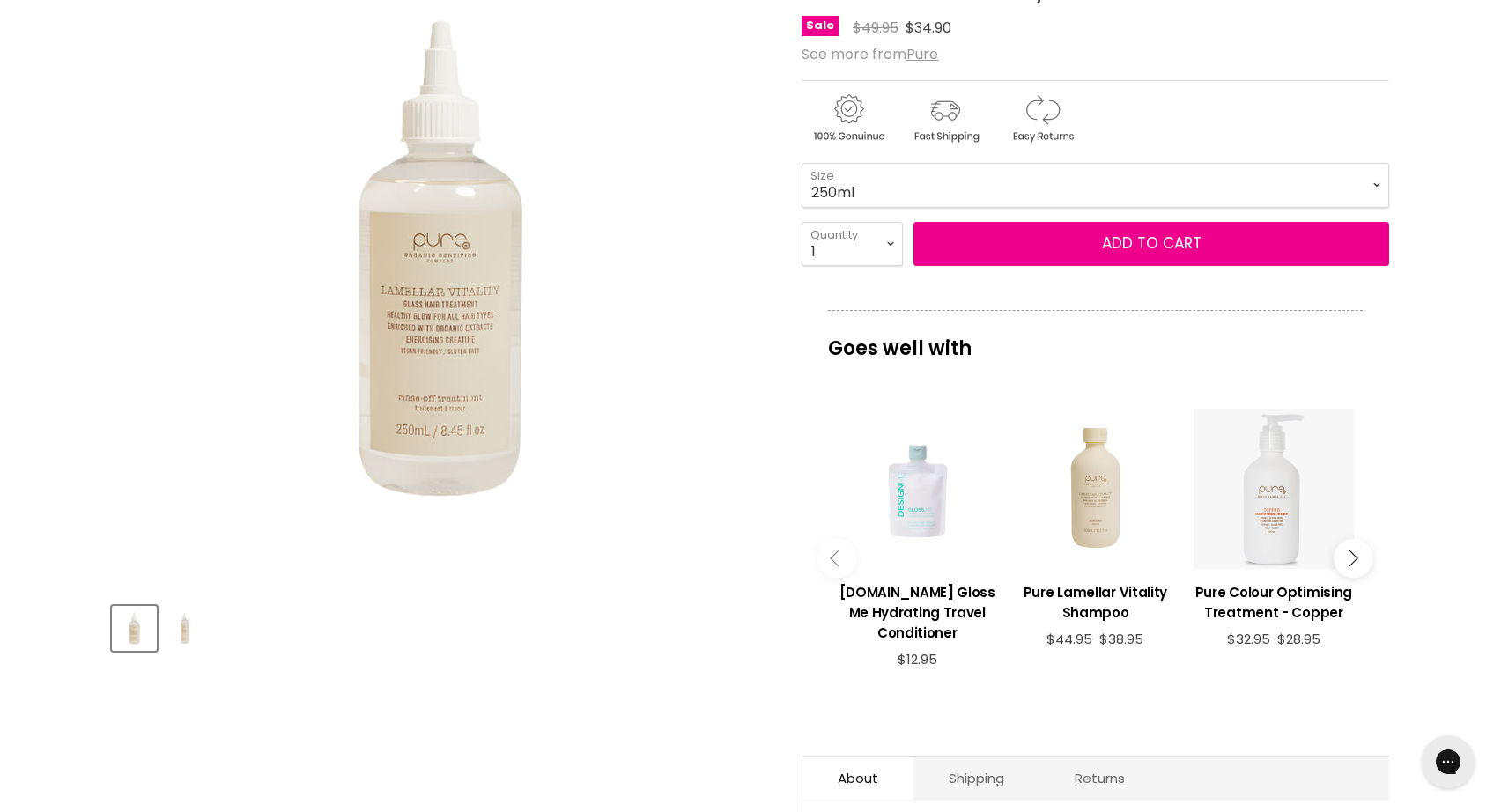
scroll to position [282, 0]
click at [864, 172] on select "250ml 500ml" at bounding box center [1095, 184] width 587 height 44
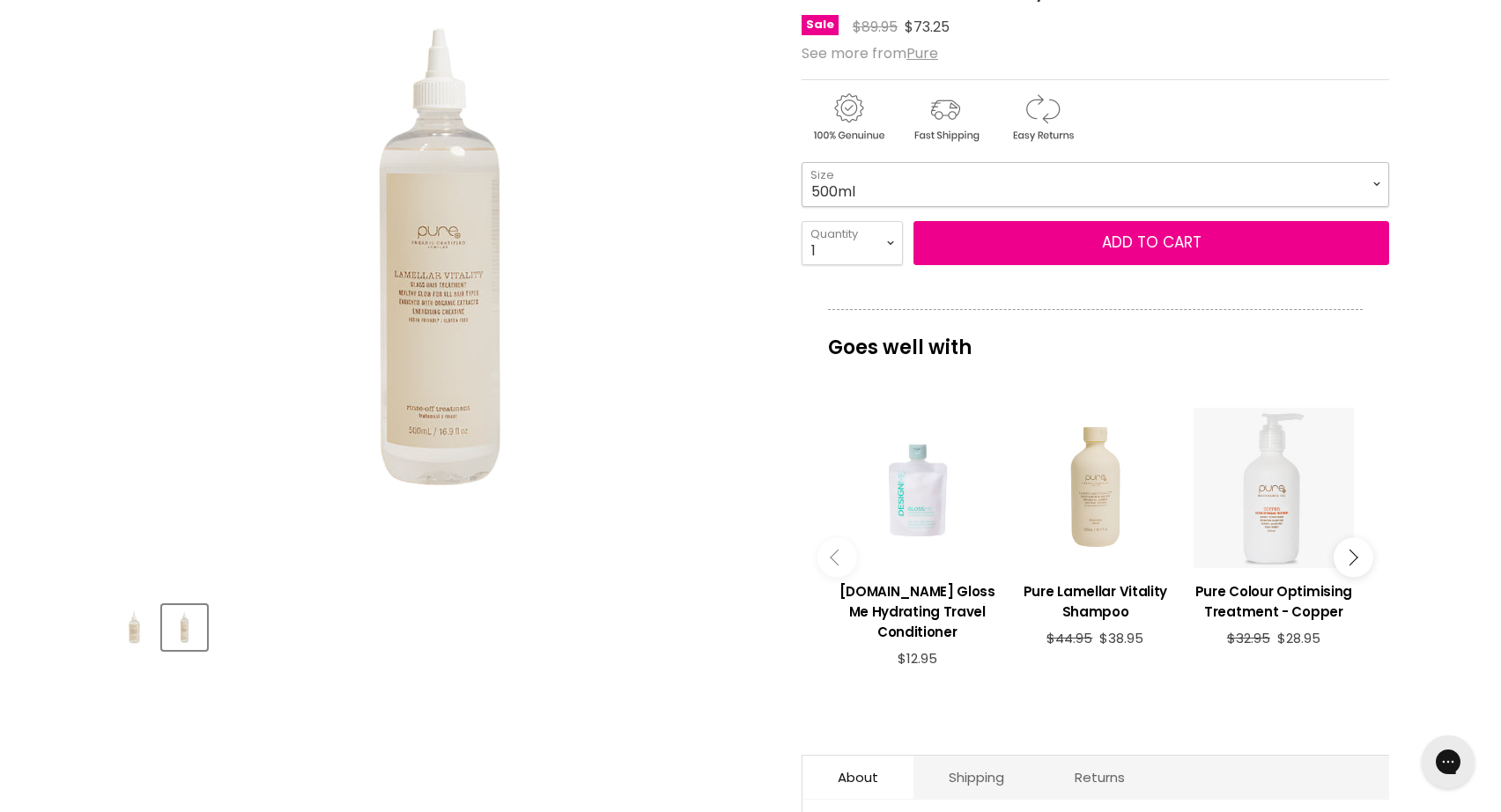
click at [849, 196] on select "250ml 500ml" at bounding box center [1095, 184] width 587 height 44
select select "250ml"
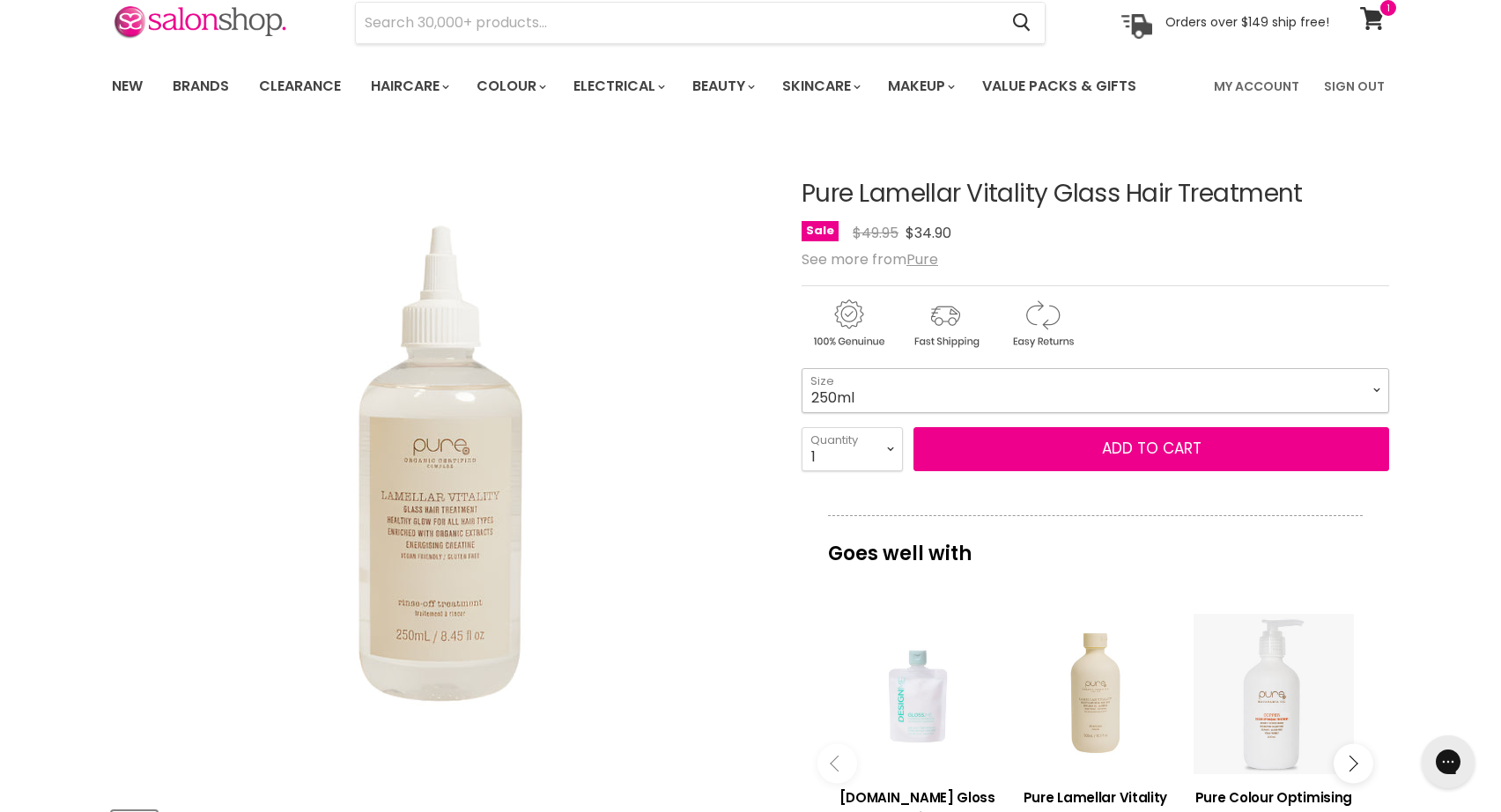
scroll to position [63, 0]
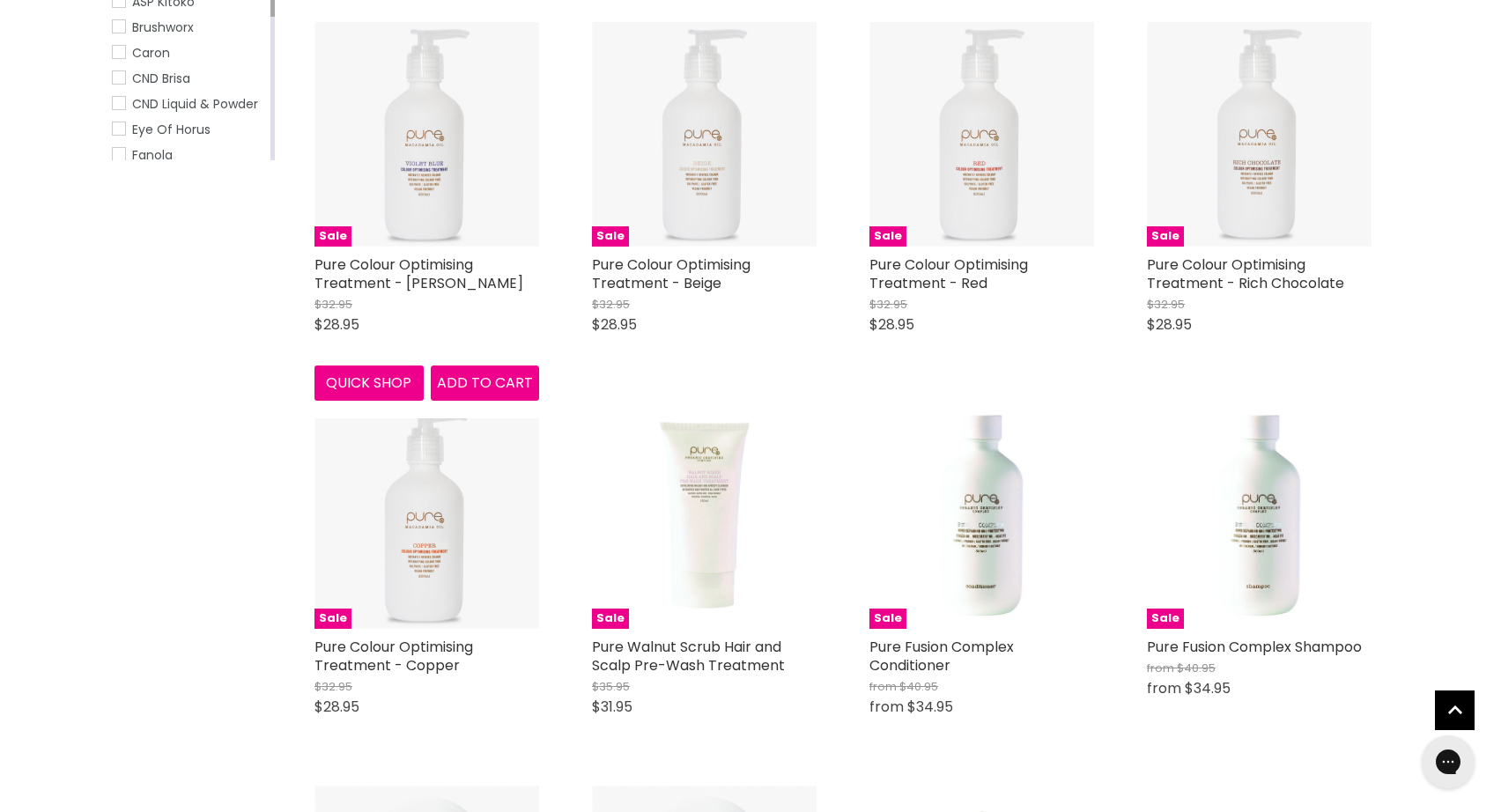
scroll to position [383, 0]
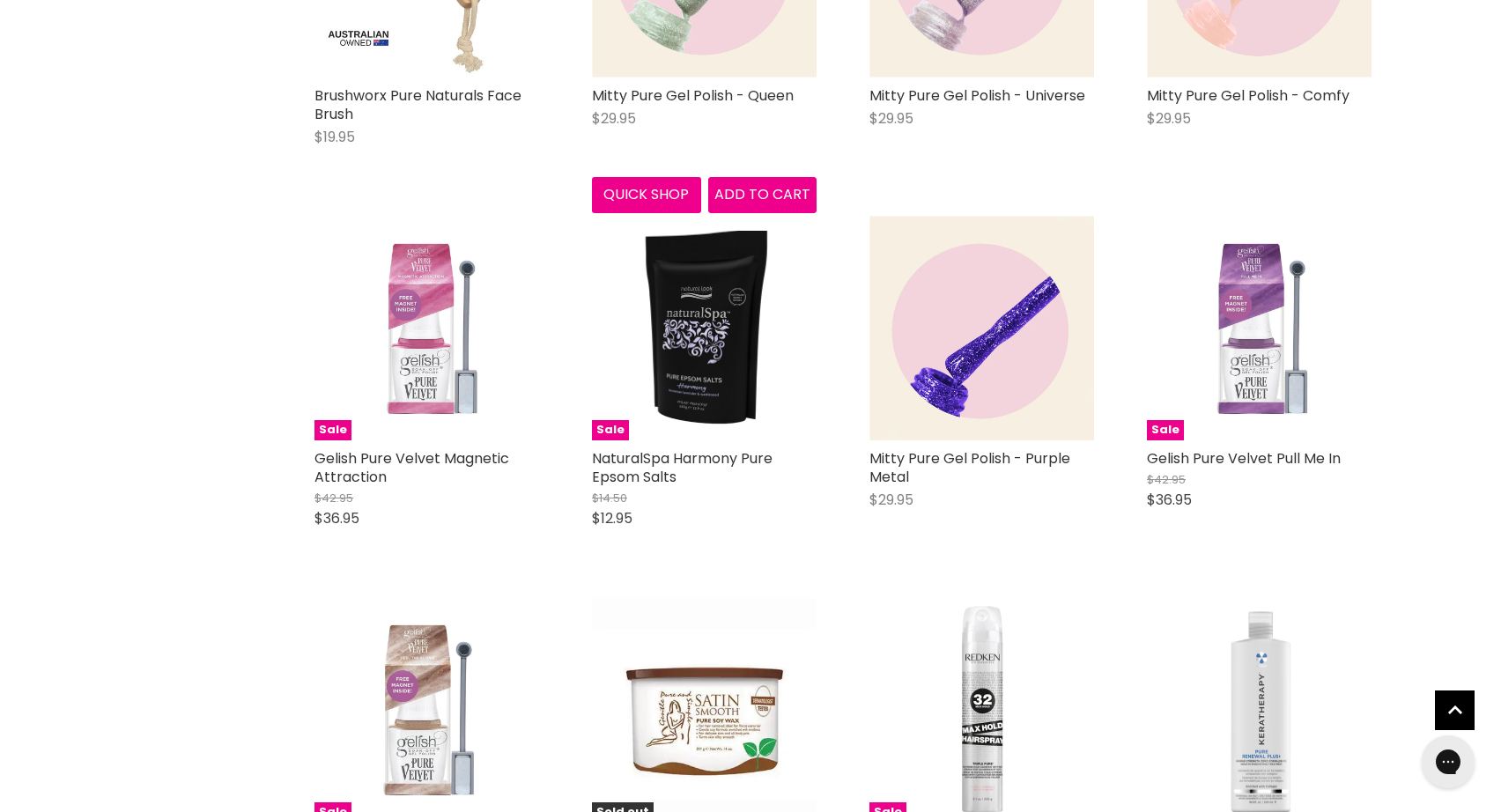
scroll to position [4161, 0]
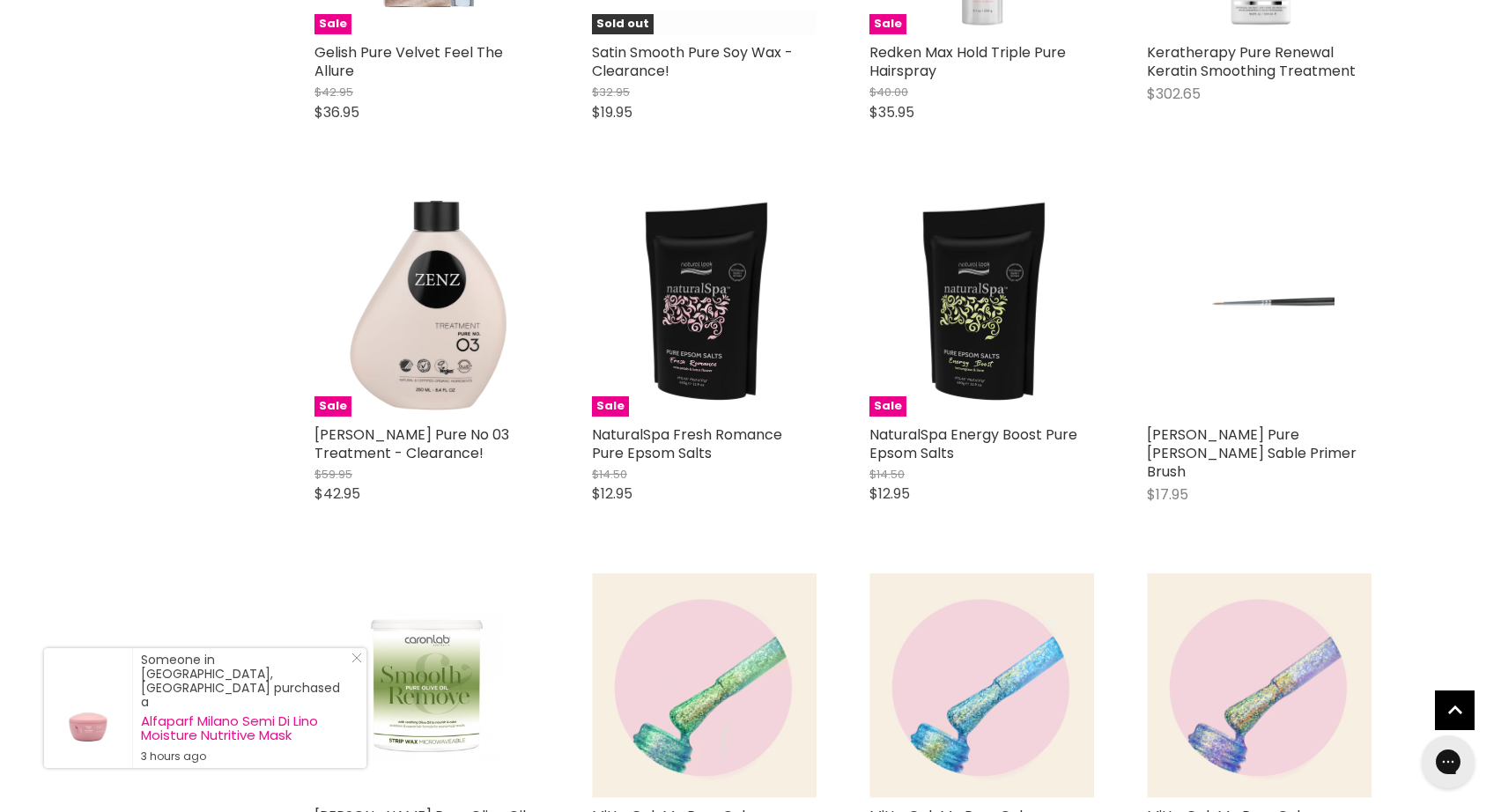
scroll to position [4755, 0]
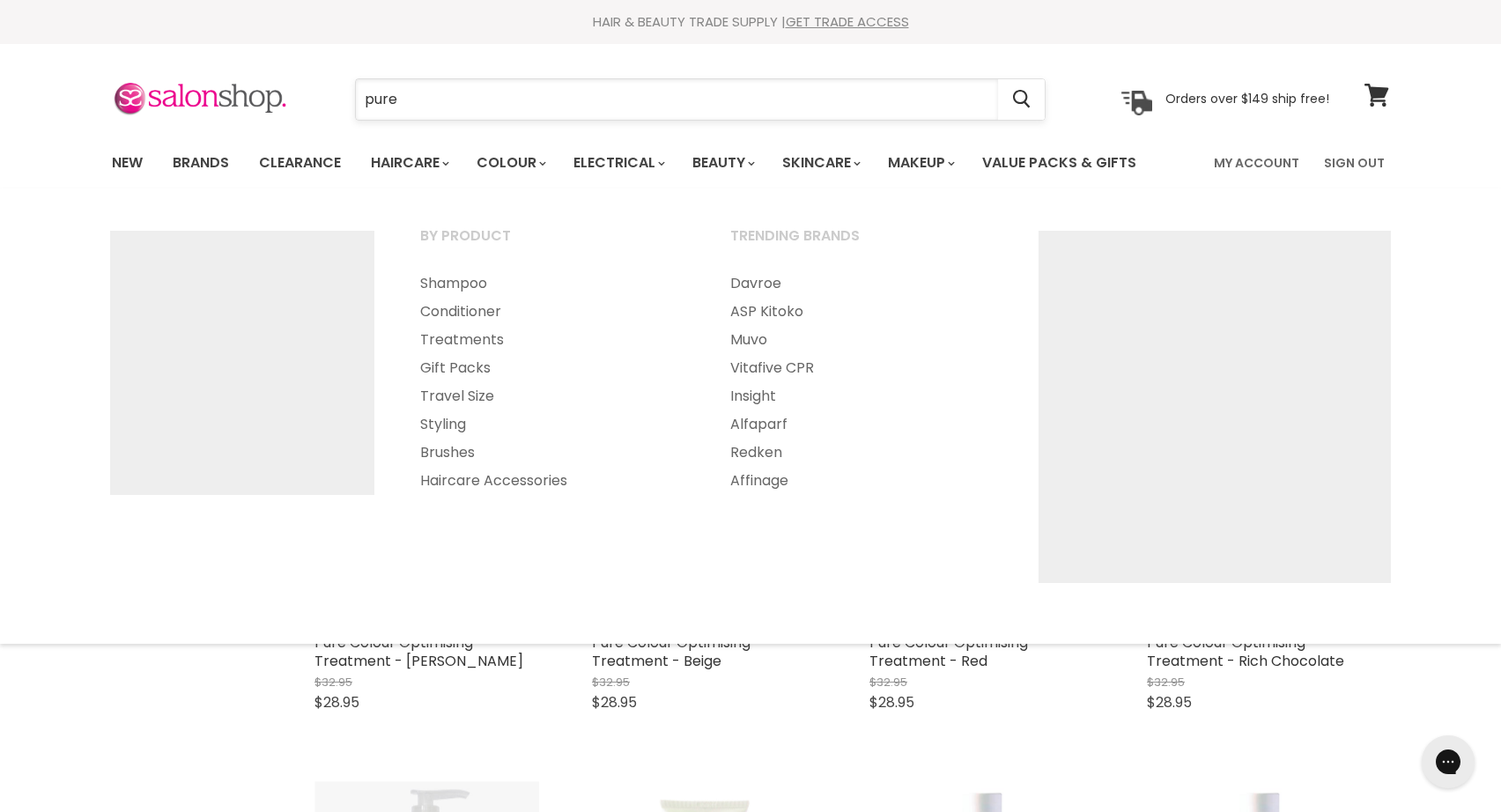
click at [434, 105] on input "pure" at bounding box center [677, 99] width 642 height 40
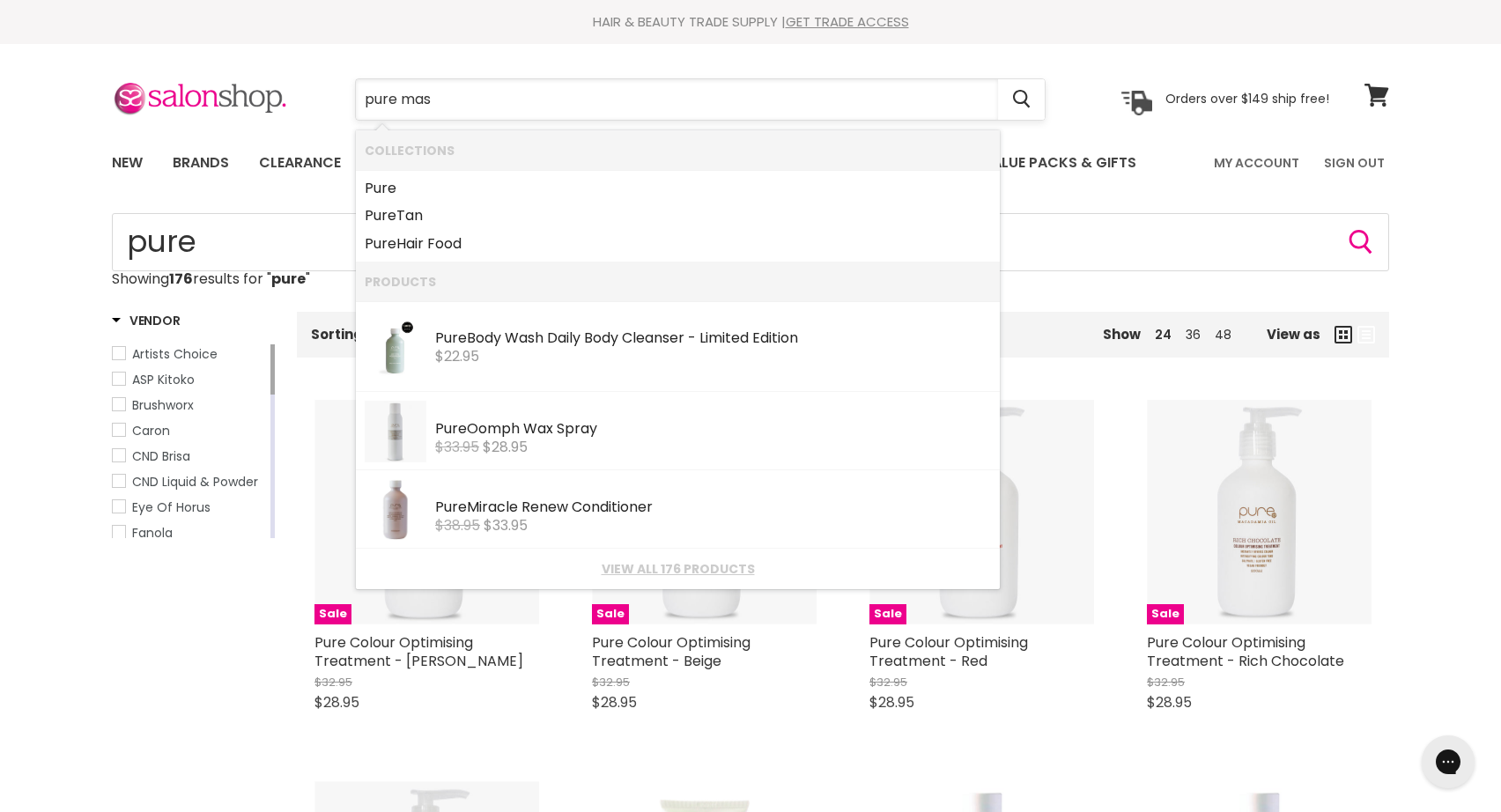
type input "pure mask"
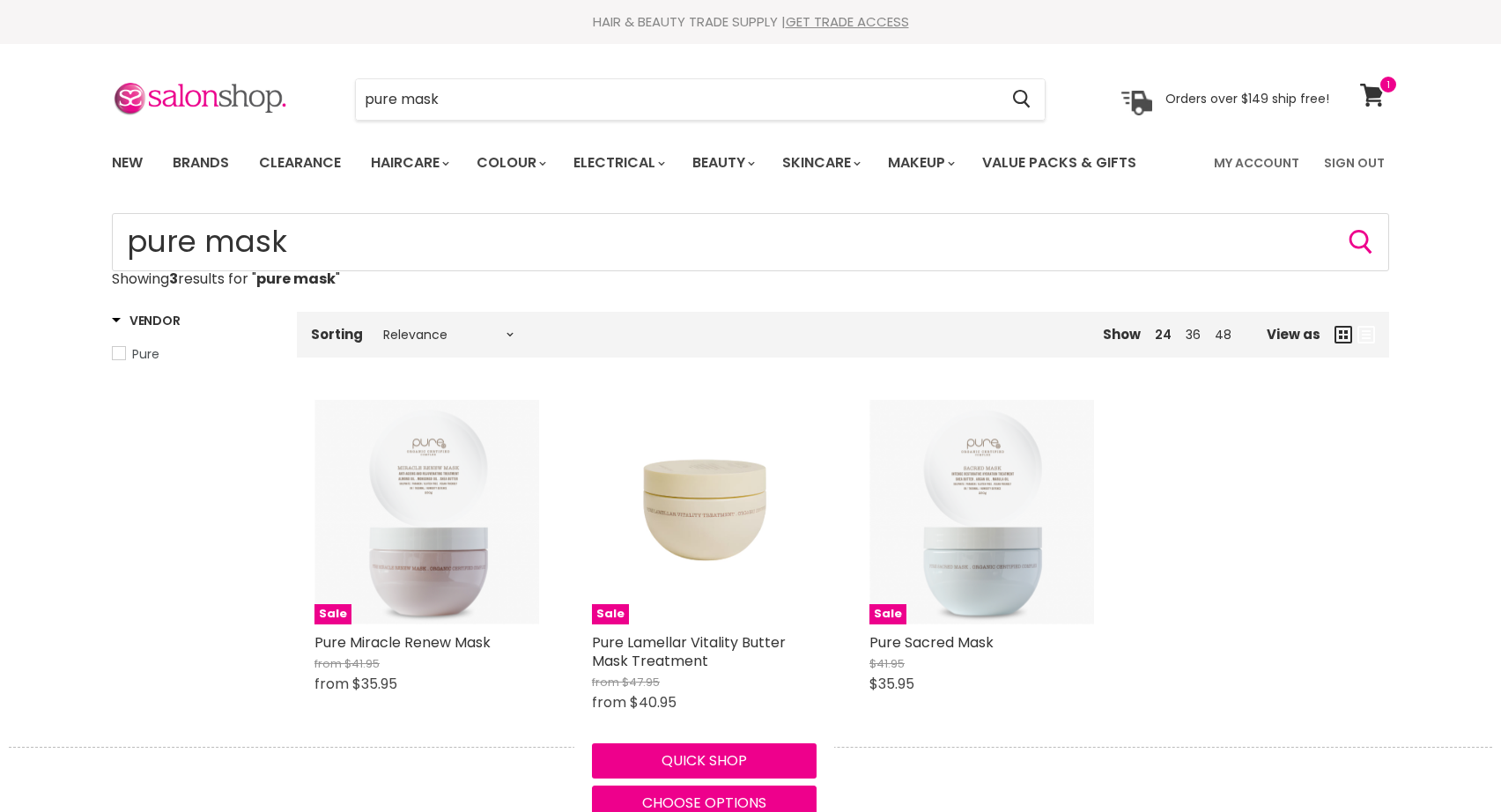
click at [737, 467] on img "Main content" at bounding box center [704, 512] width 225 height 225
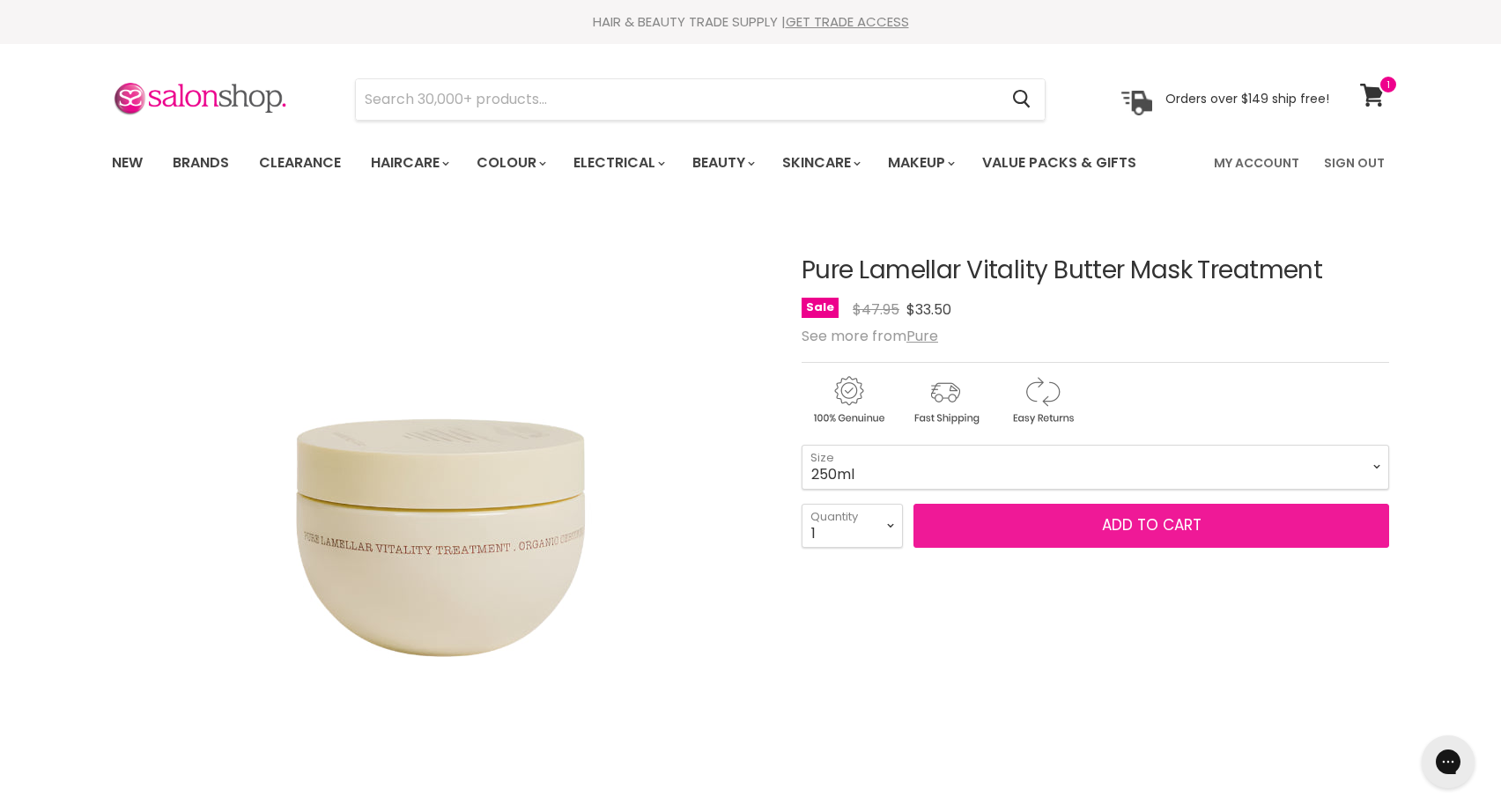
click at [972, 531] on button "Add to cart" at bounding box center [1151, 526] width 475 height 44
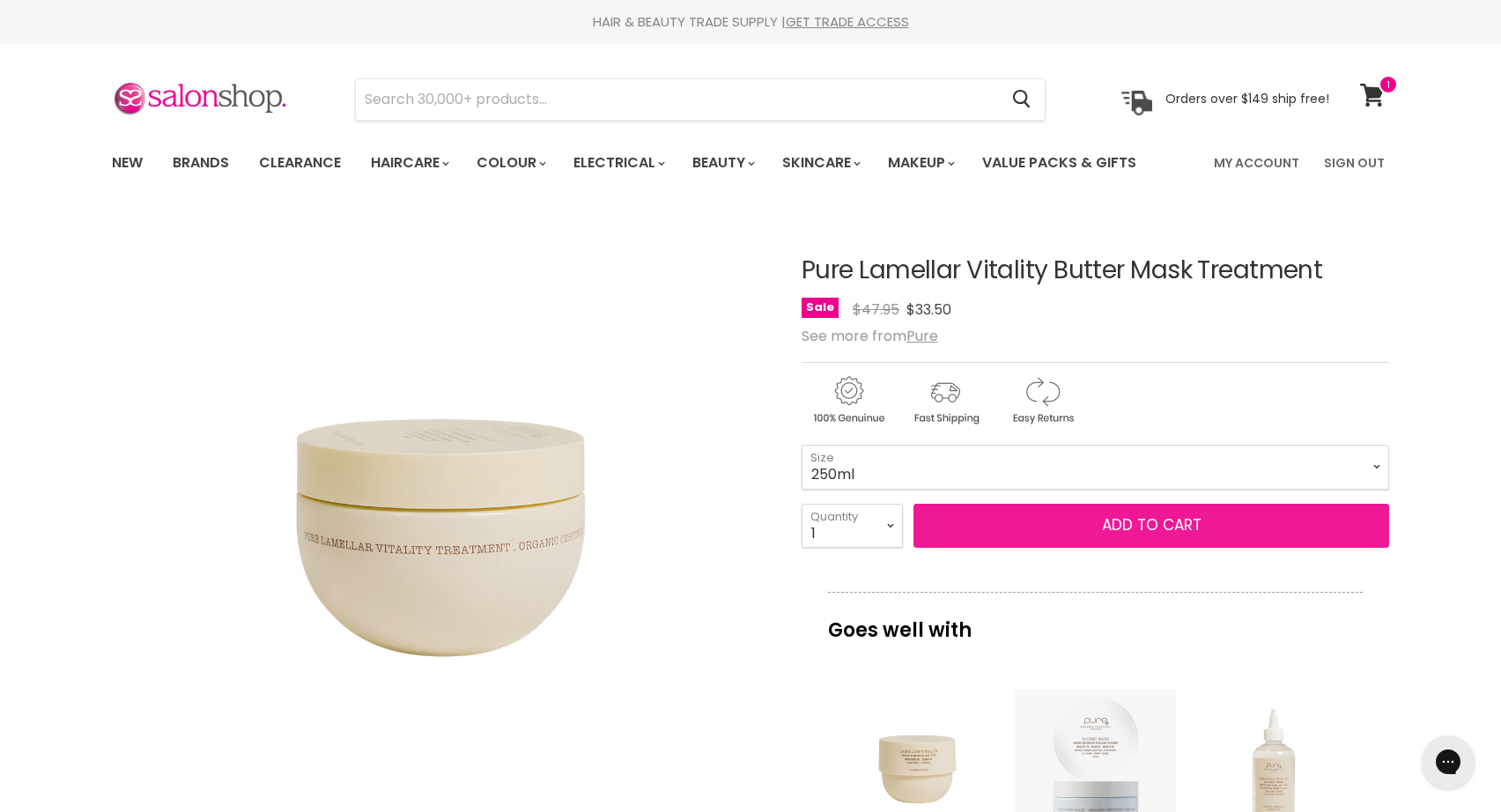
click at [1026, 530] on button "Add to cart" at bounding box center [1151, 526] width 475 height 44
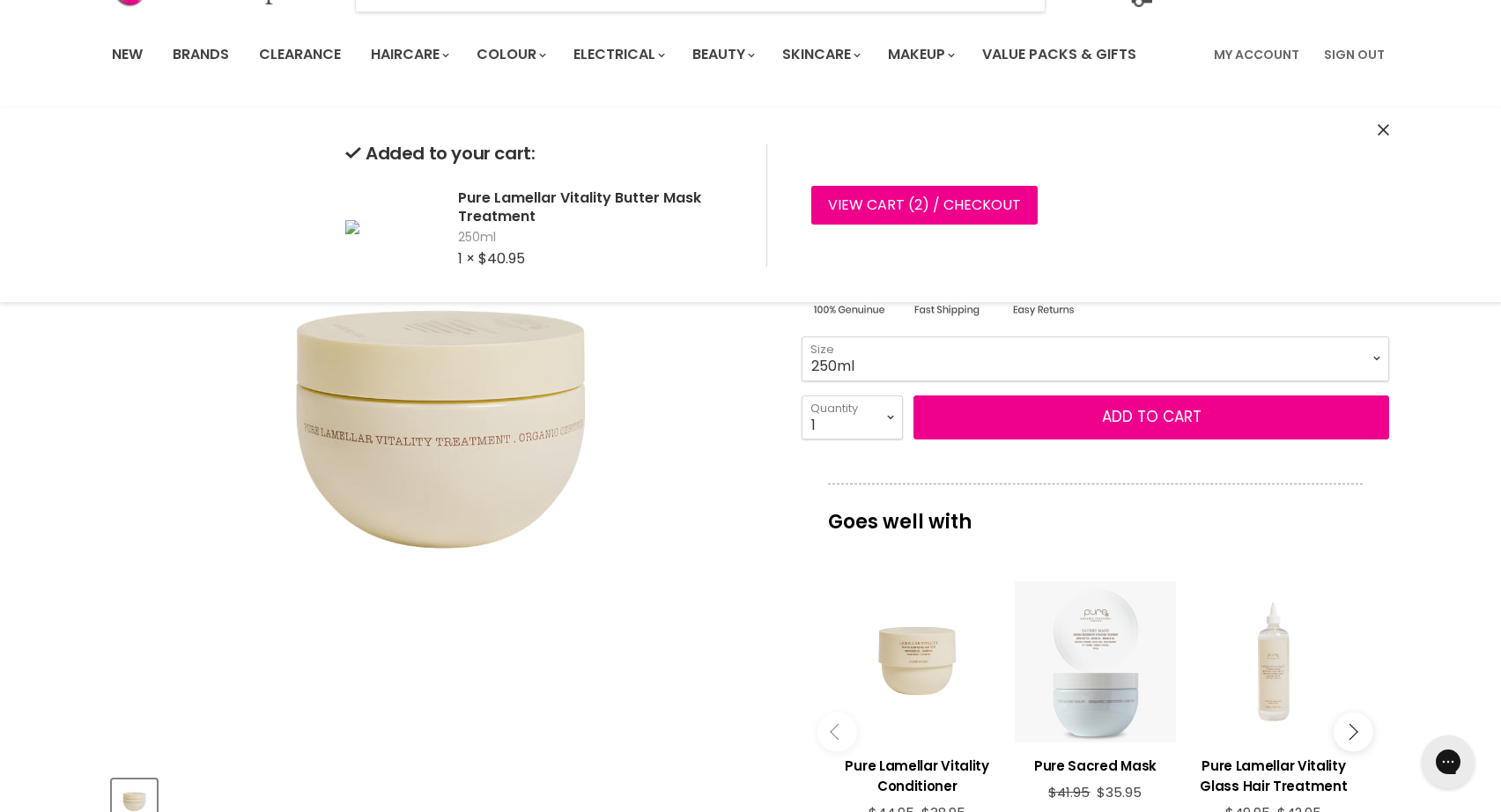
scroll to position [115, 0]
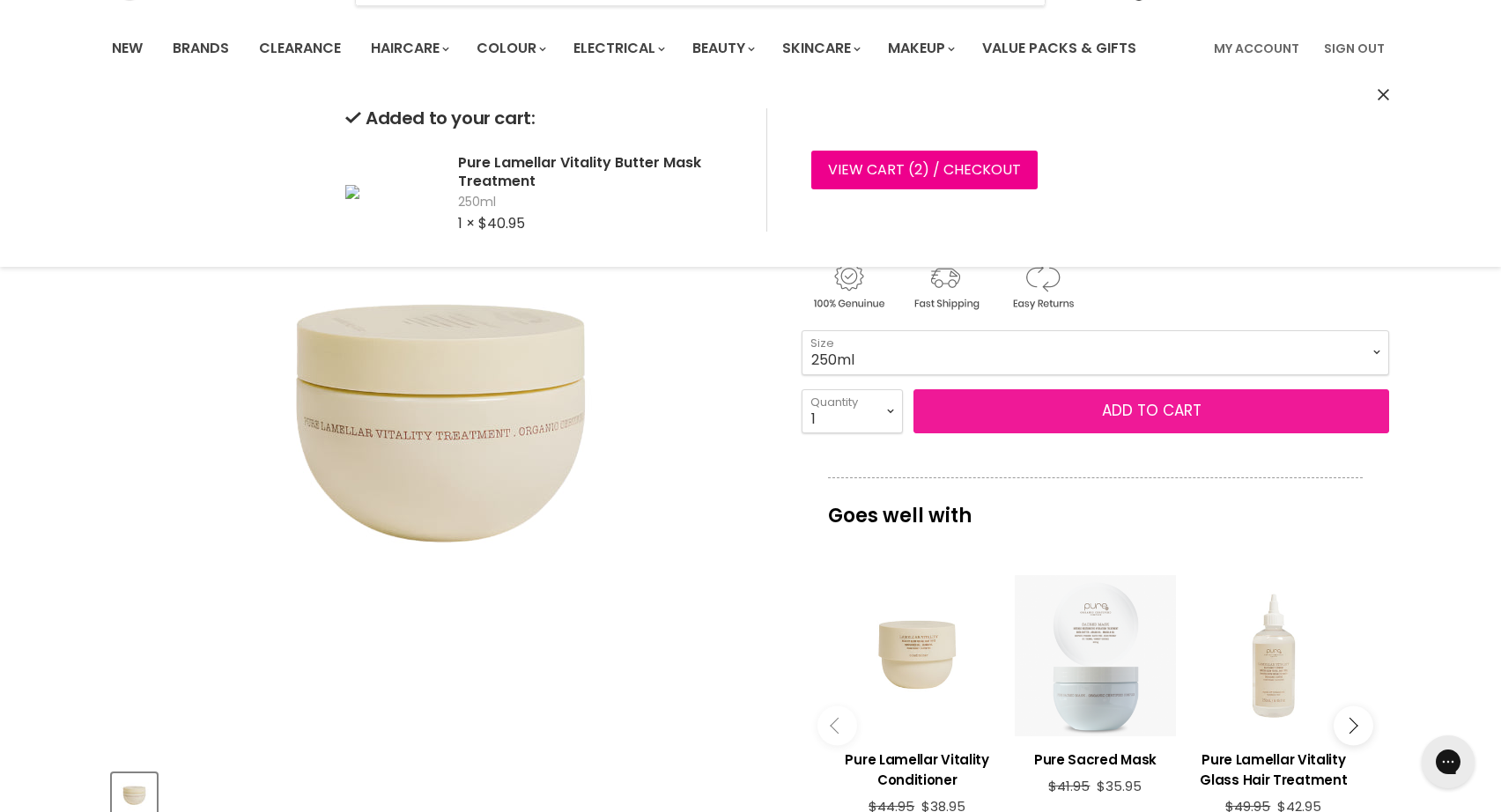
click at [1146, 414] on span "Add to cart" at bounding box center [1151, 410] width 100 height 21
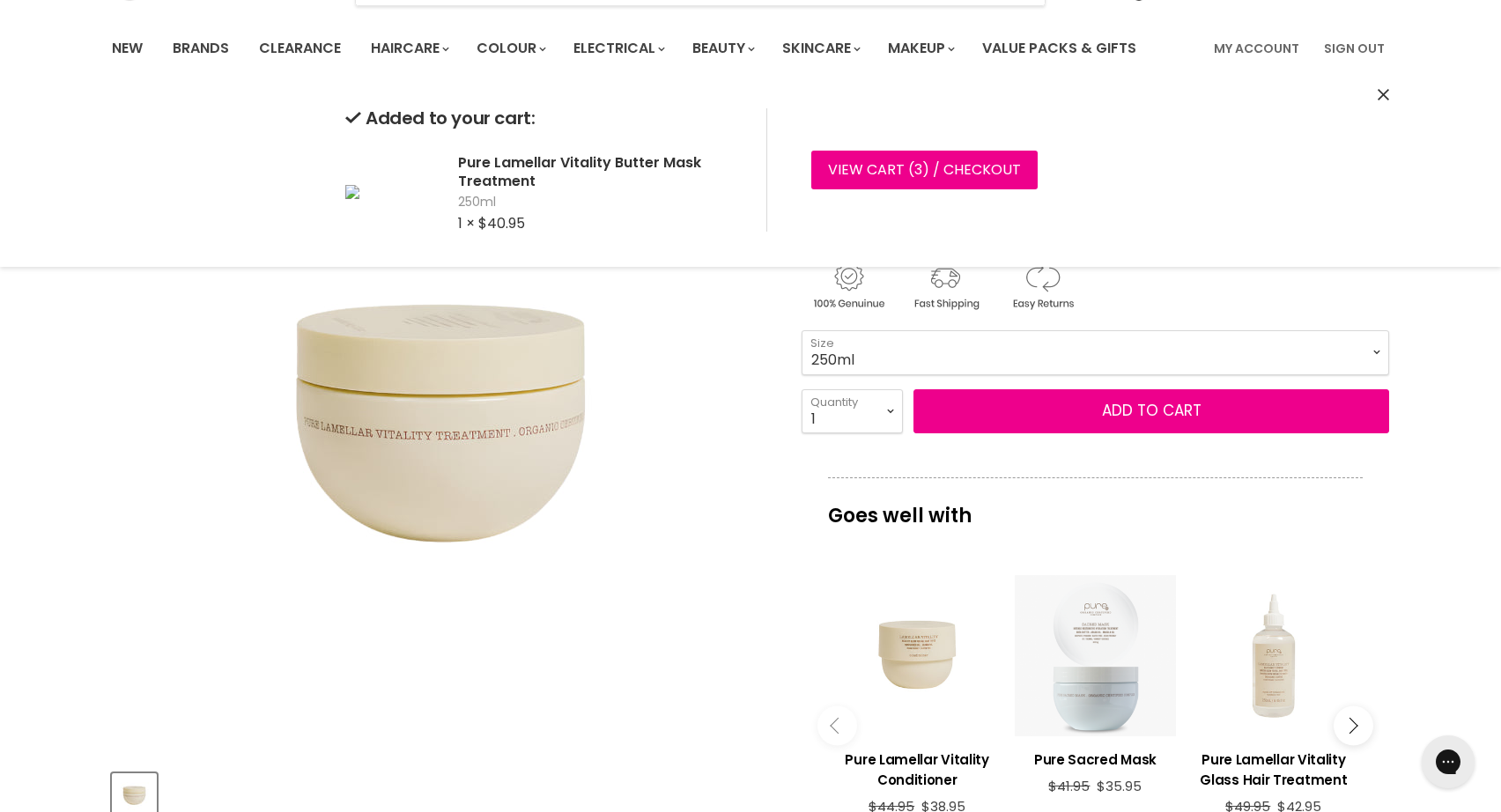
click at [744, 622] on div "Click or scroll to zoom Tap or pinch to zoom" at bounding box center [441, 428] width 658 height 658
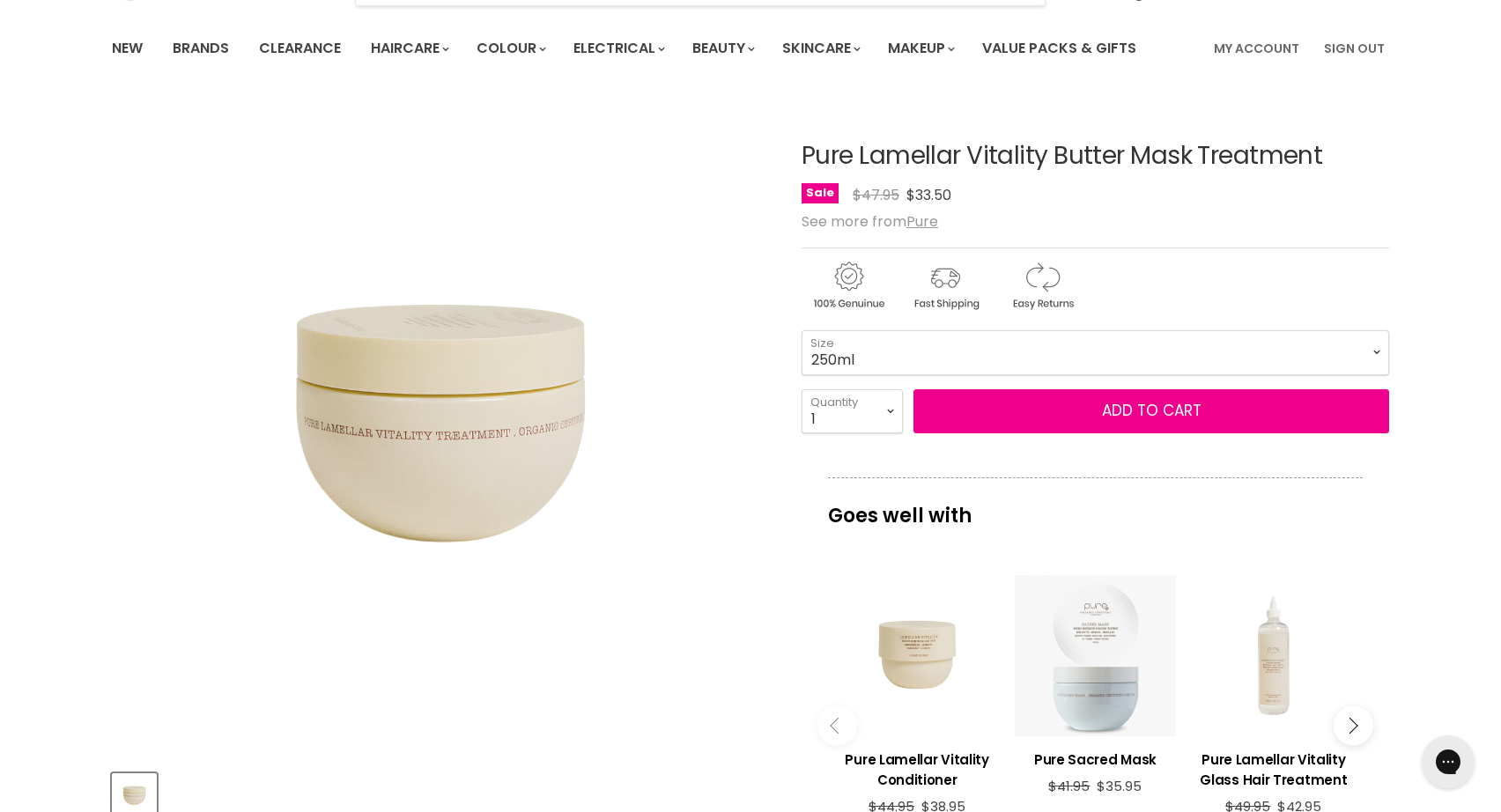
click at [1267, 681] on div "Main content" at bounding box center [1274, 655] width 160 height 160
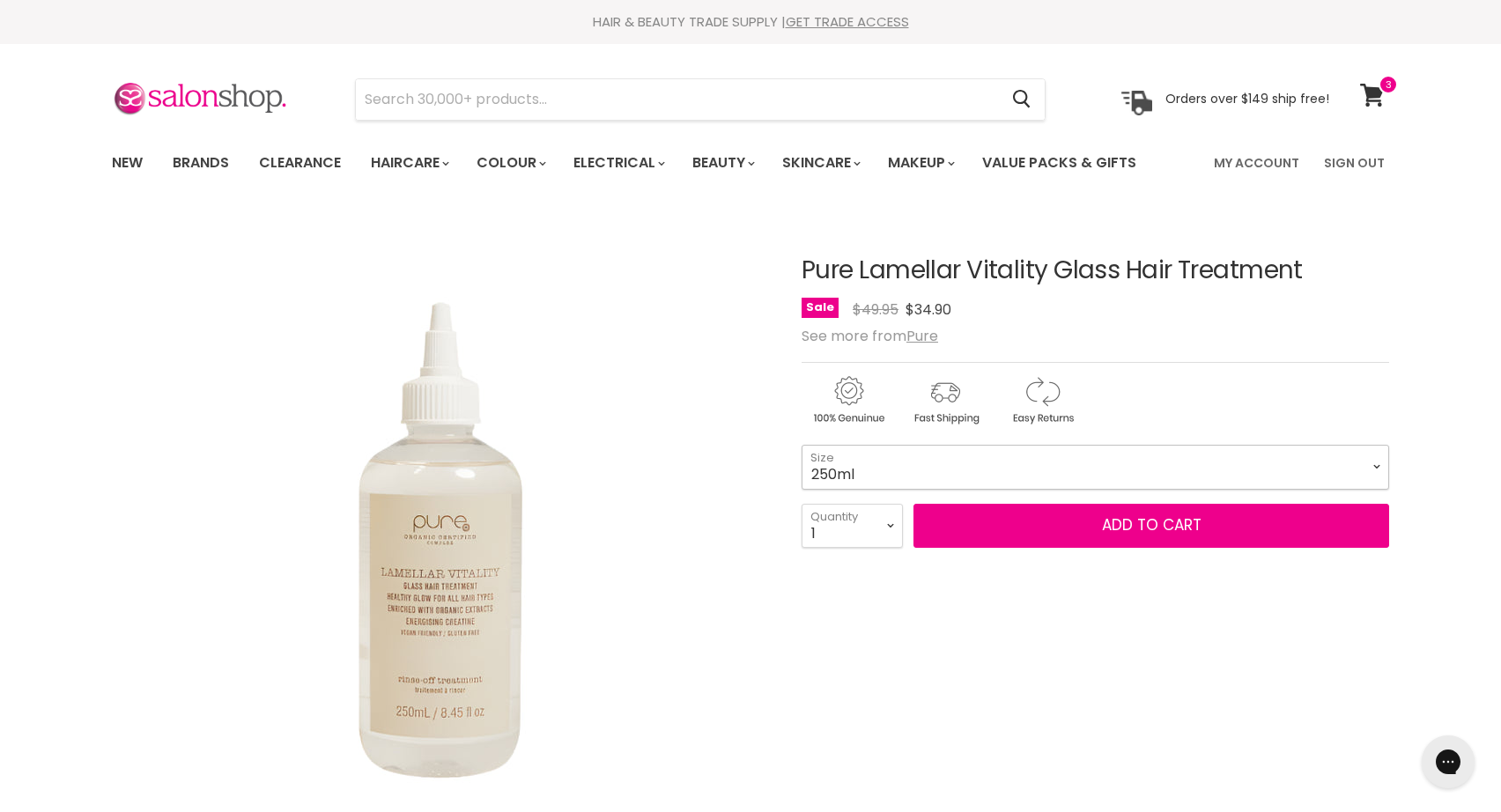
click at [971, 464] on select "250ml 500ml" at bounding box center [1095, 466] width 587 height 44
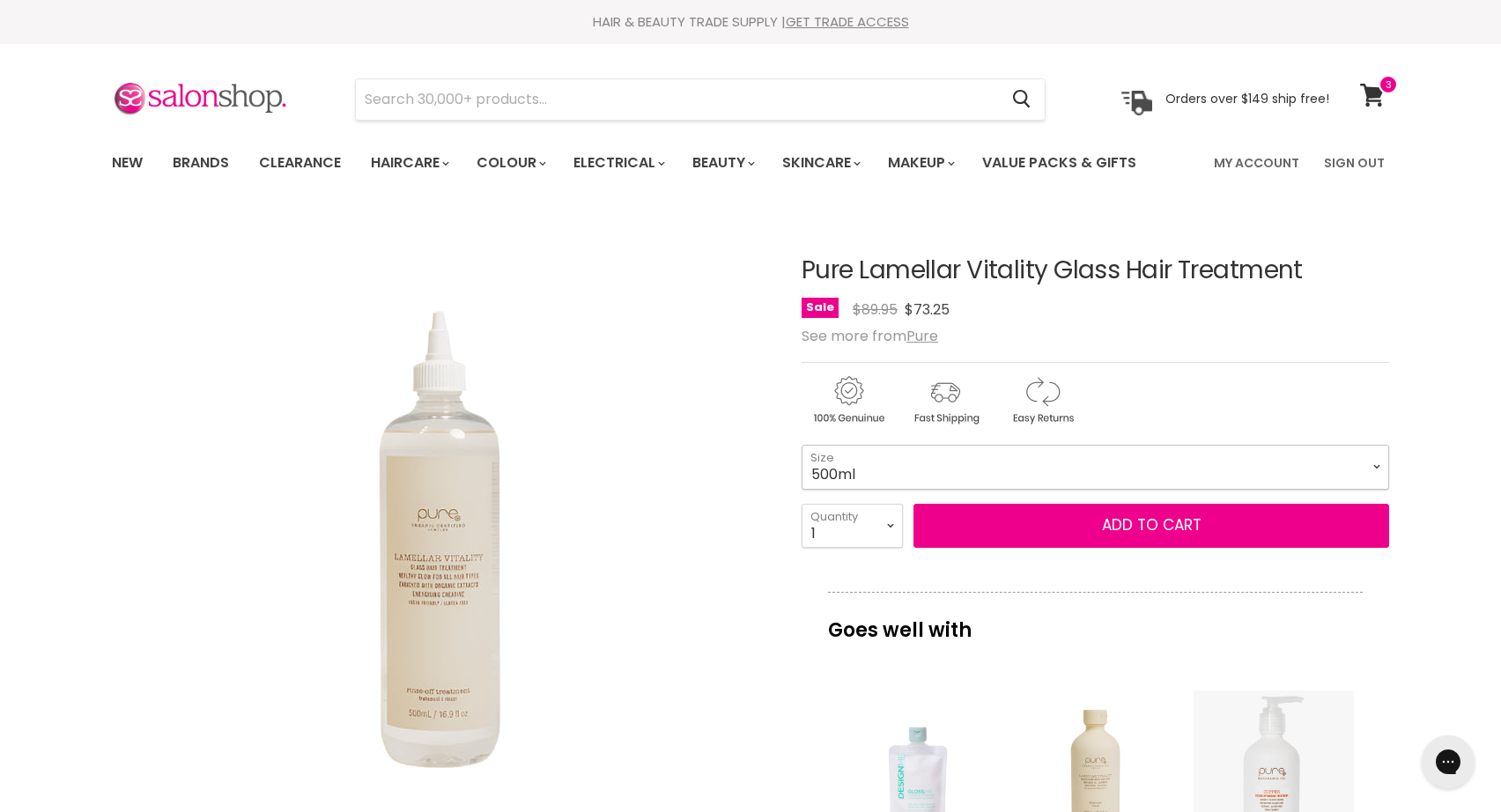
click at [956, 467] on select "250ml 500ml" at bounding box center [1095, 466] width 587 height 44
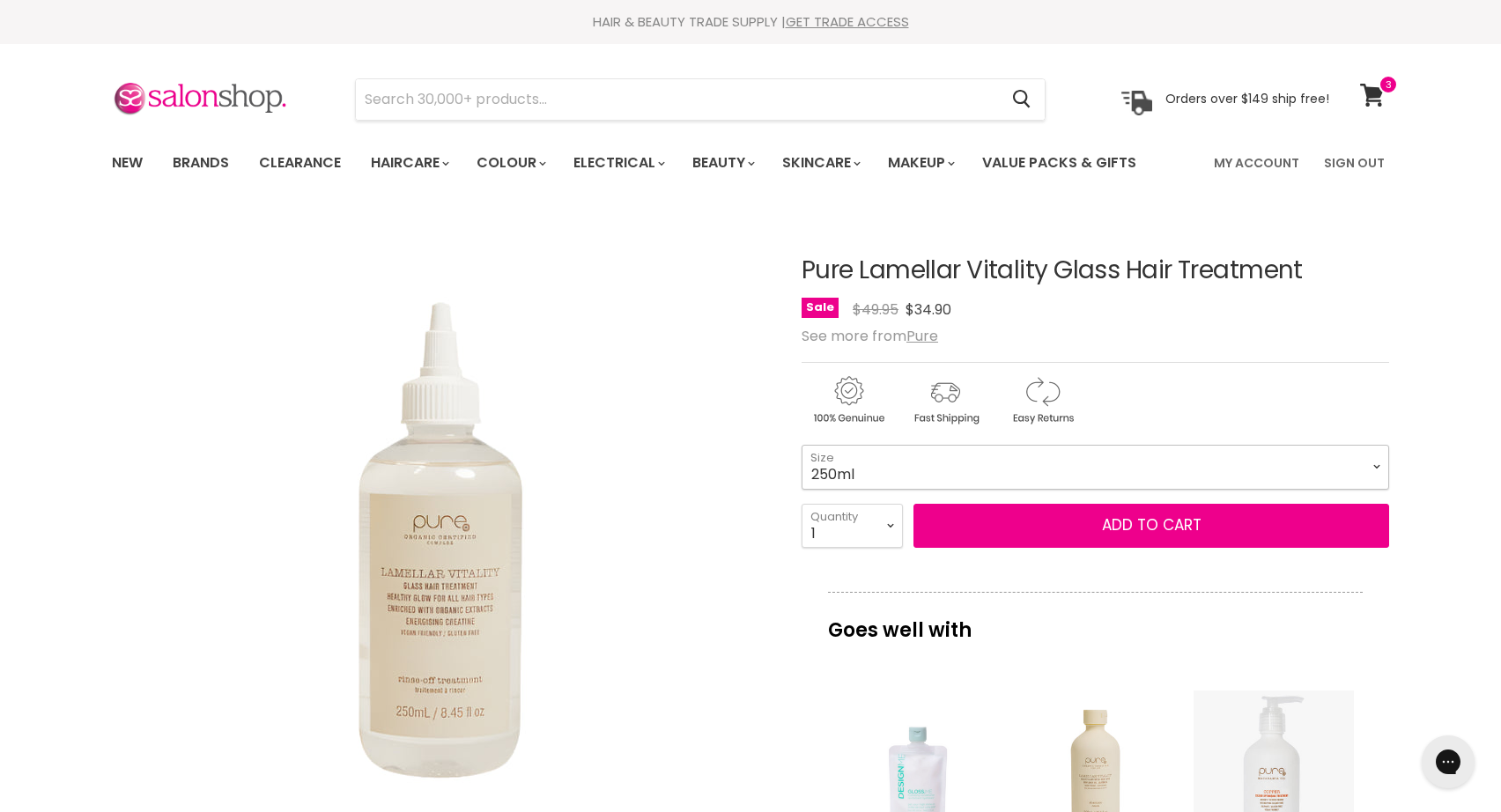
click at [952, 448] on select "250ml 500ml" at bounding box center [1095, 466] width 587 height 44
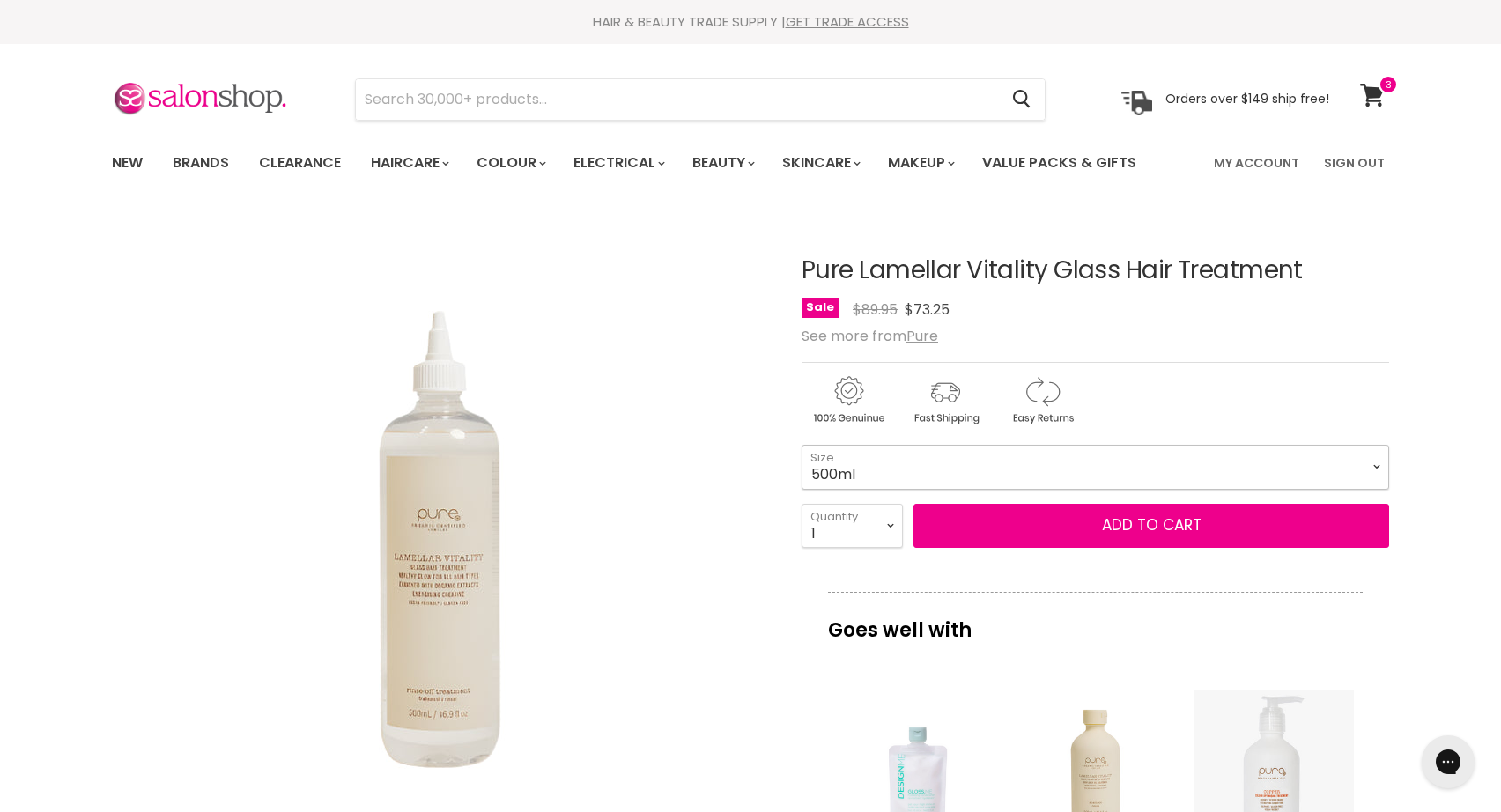
click at [952, 475] on select "250ml 500ml" at bounding box center [1095, 466] width 587 height 44
select select "250ml"
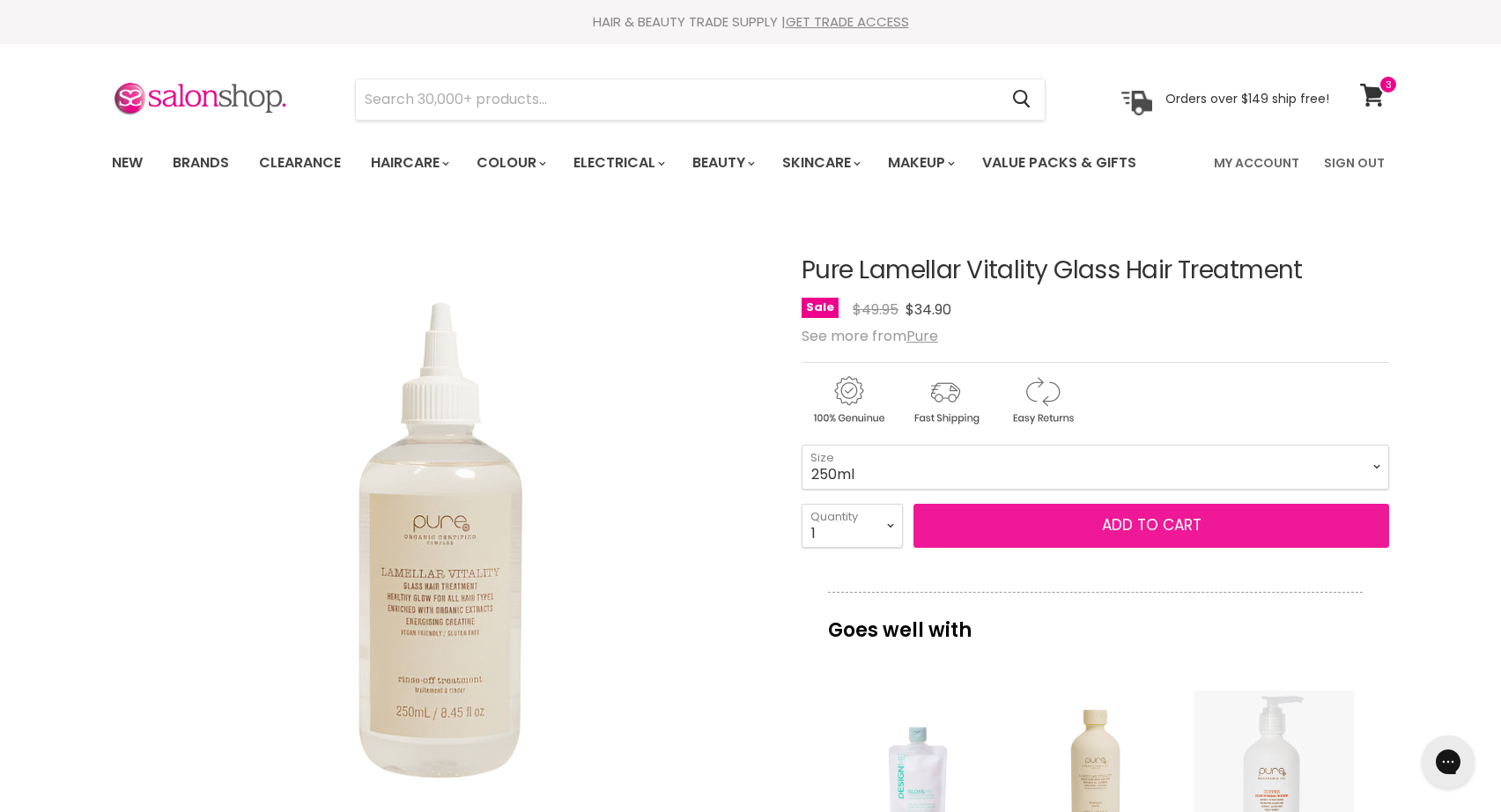
click at [1022, 526] on button "Add to cart" at bounding box center [1151, 526] width 475 height 44
click at [1034, 527] on button "Add to cart" at bounding box center [1151, 526] width 475 height 44
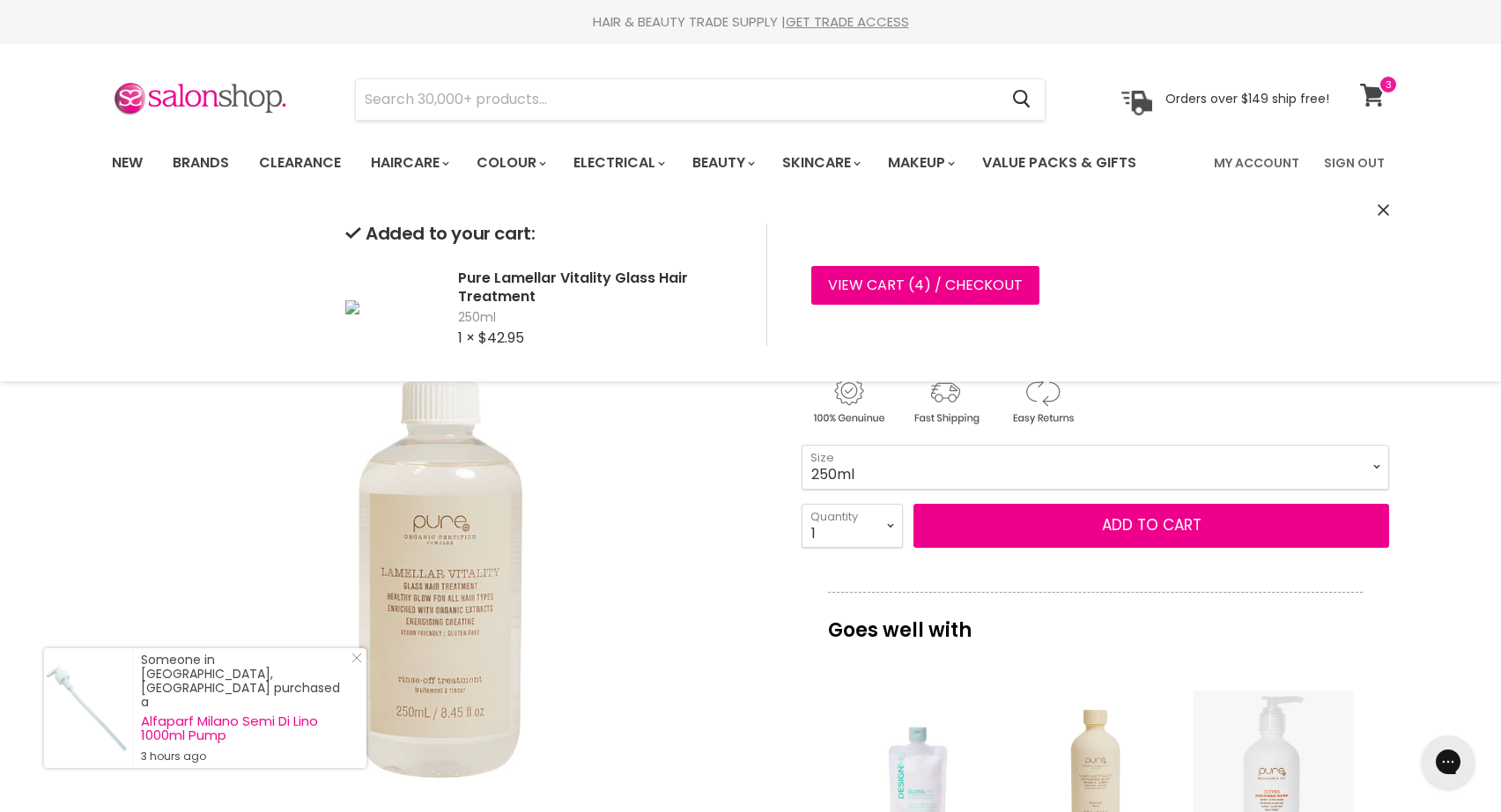
click at [1383, 89] on span at bounding box center [1388, 84] width 20 height 20
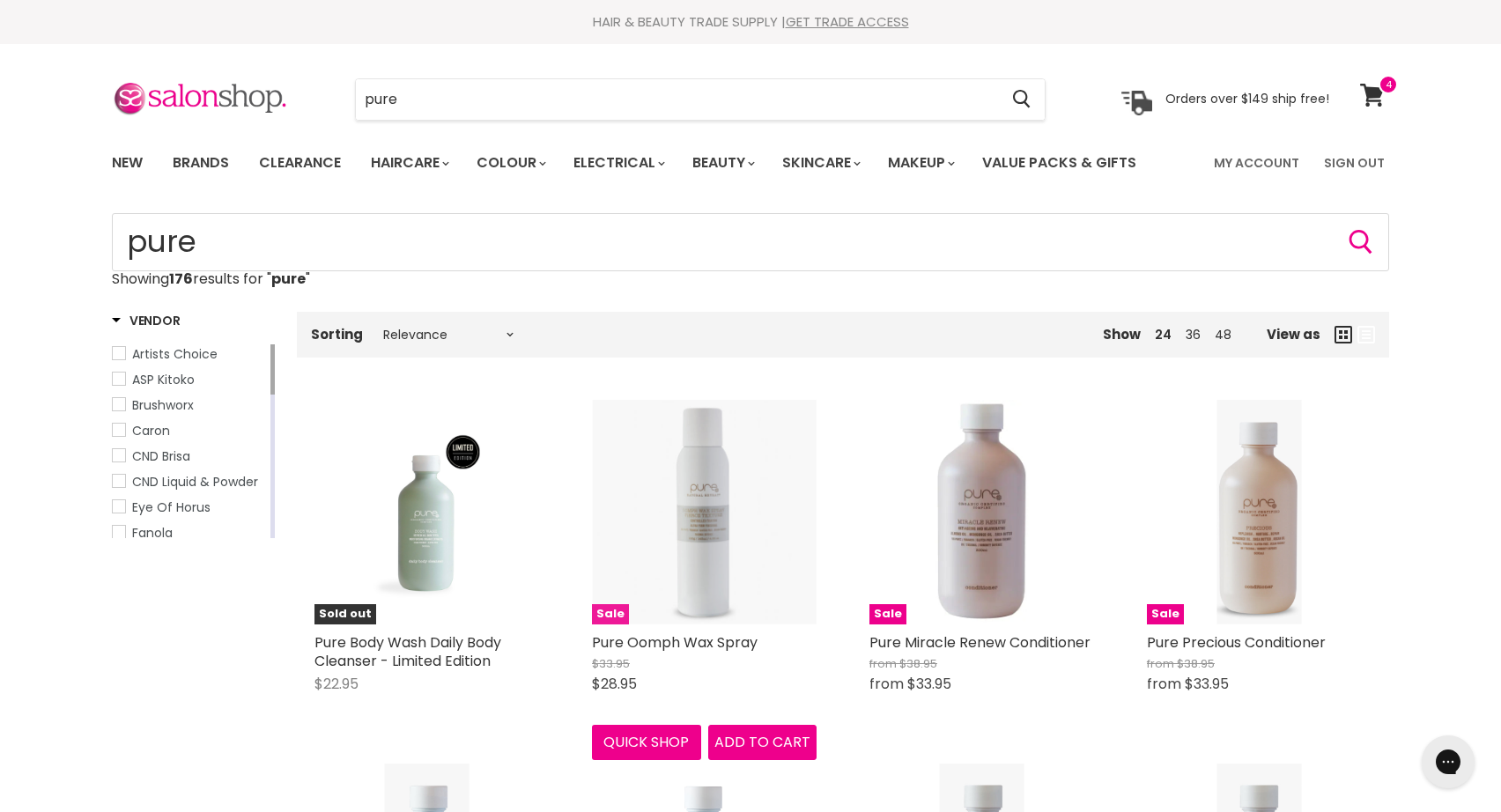
click at [709, 518] on img "Main content" at bounding box center [704, 512] width 225 height 225
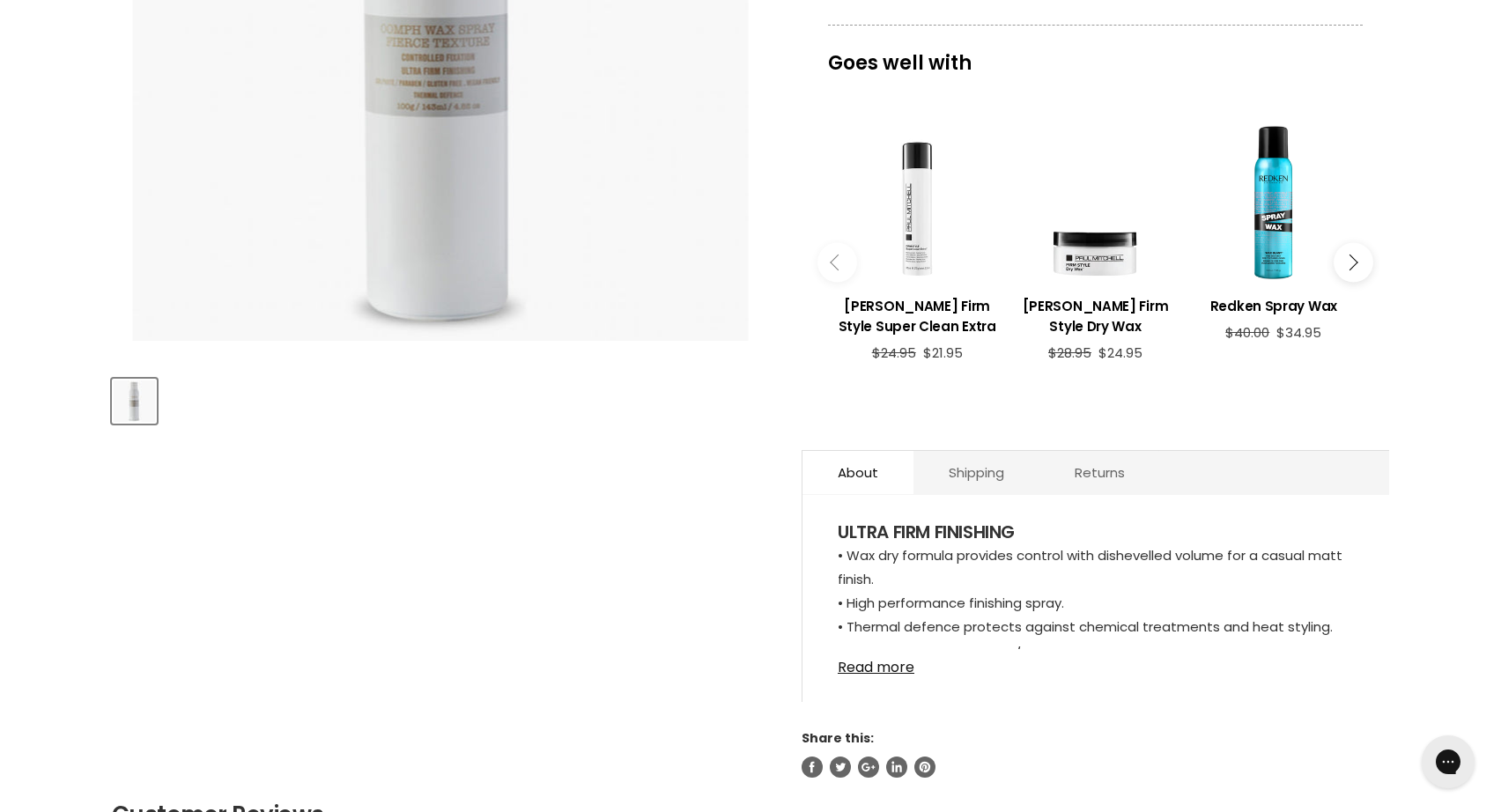
scroll to position [511, 0]
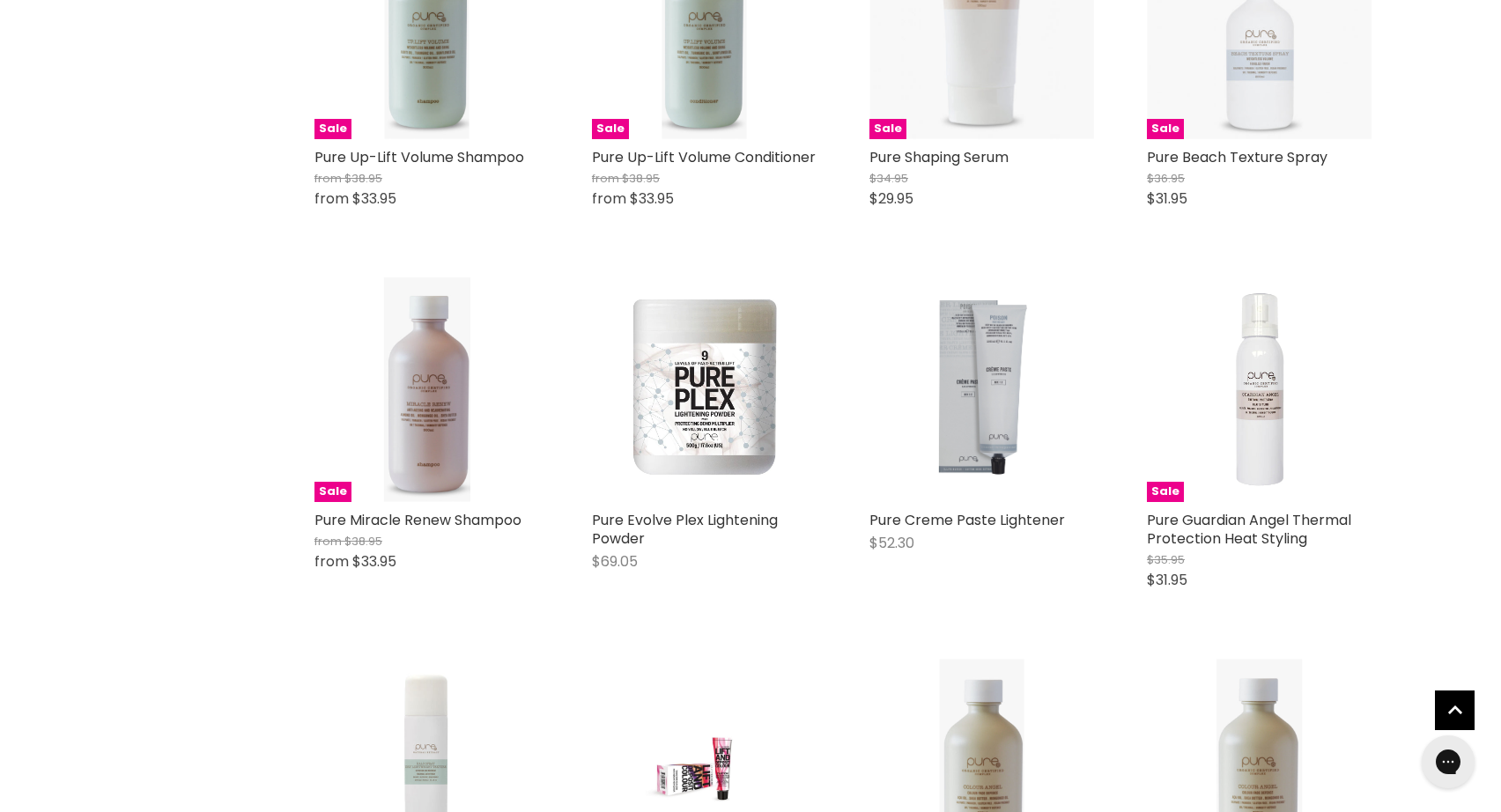
scroll to position [1307, 0]
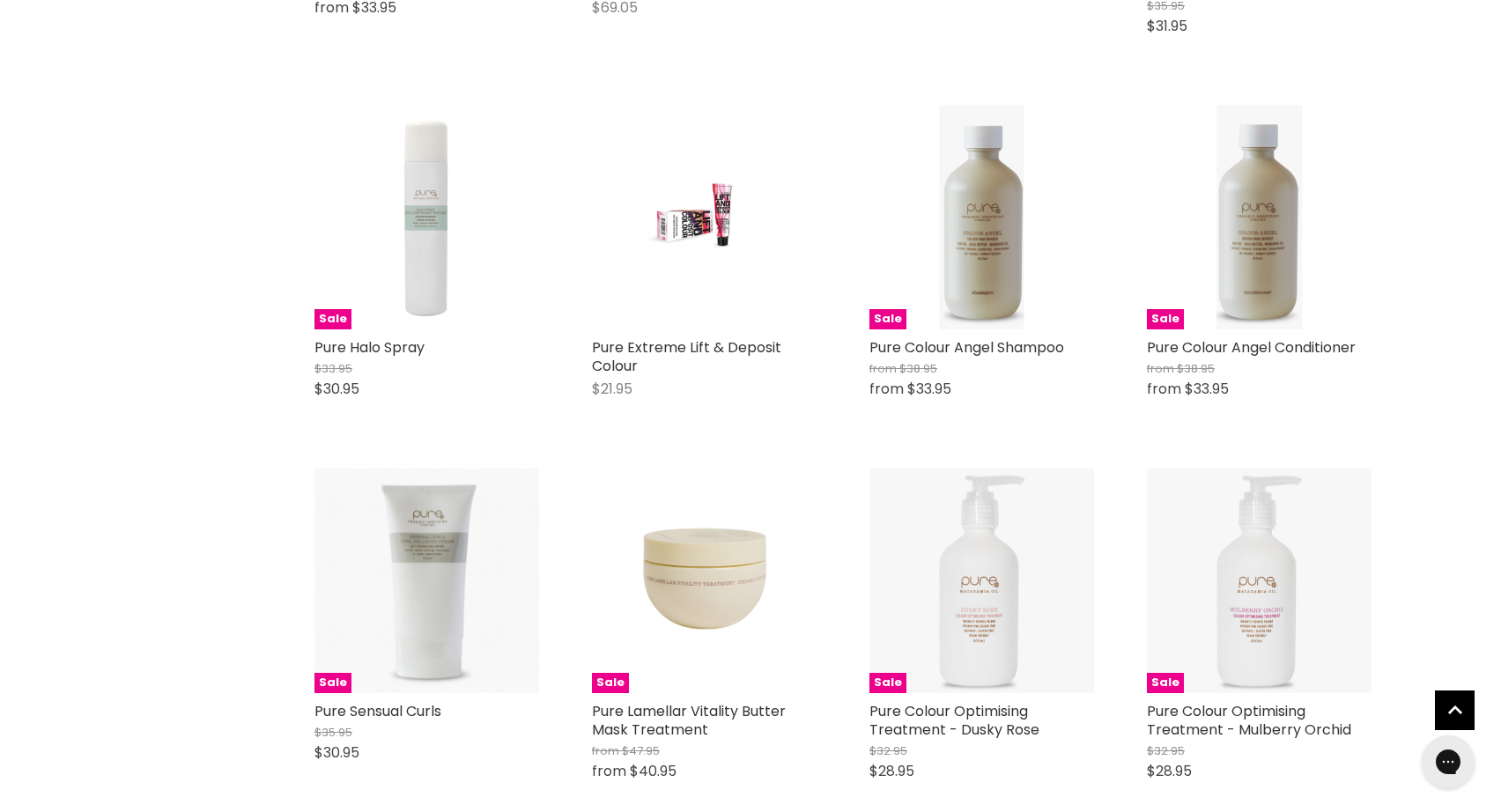
scroll to position [1845, 0]
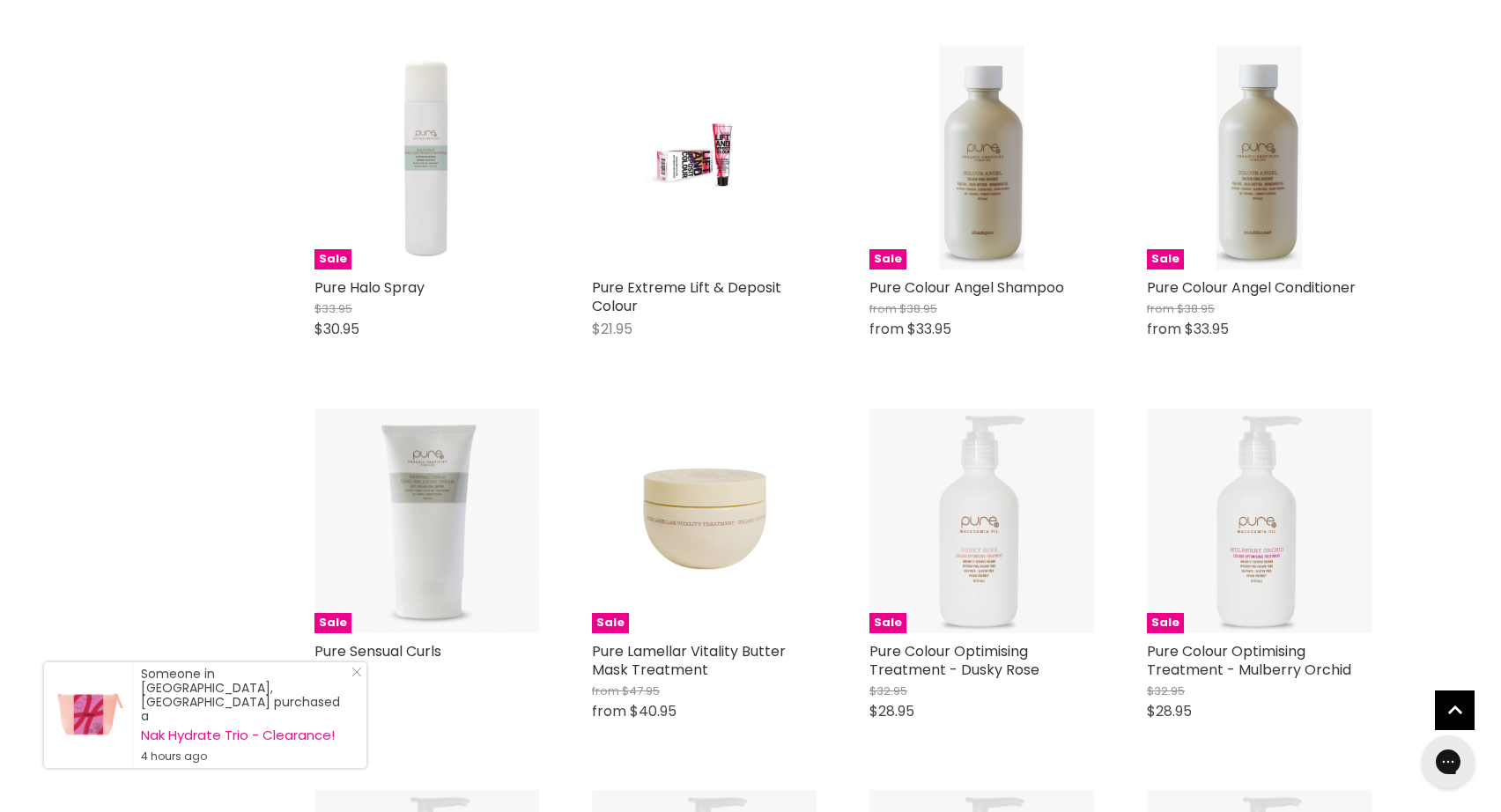
click at [356, 677] on line "Close Icon" at bounding box center [356, 671] width 8 height 8
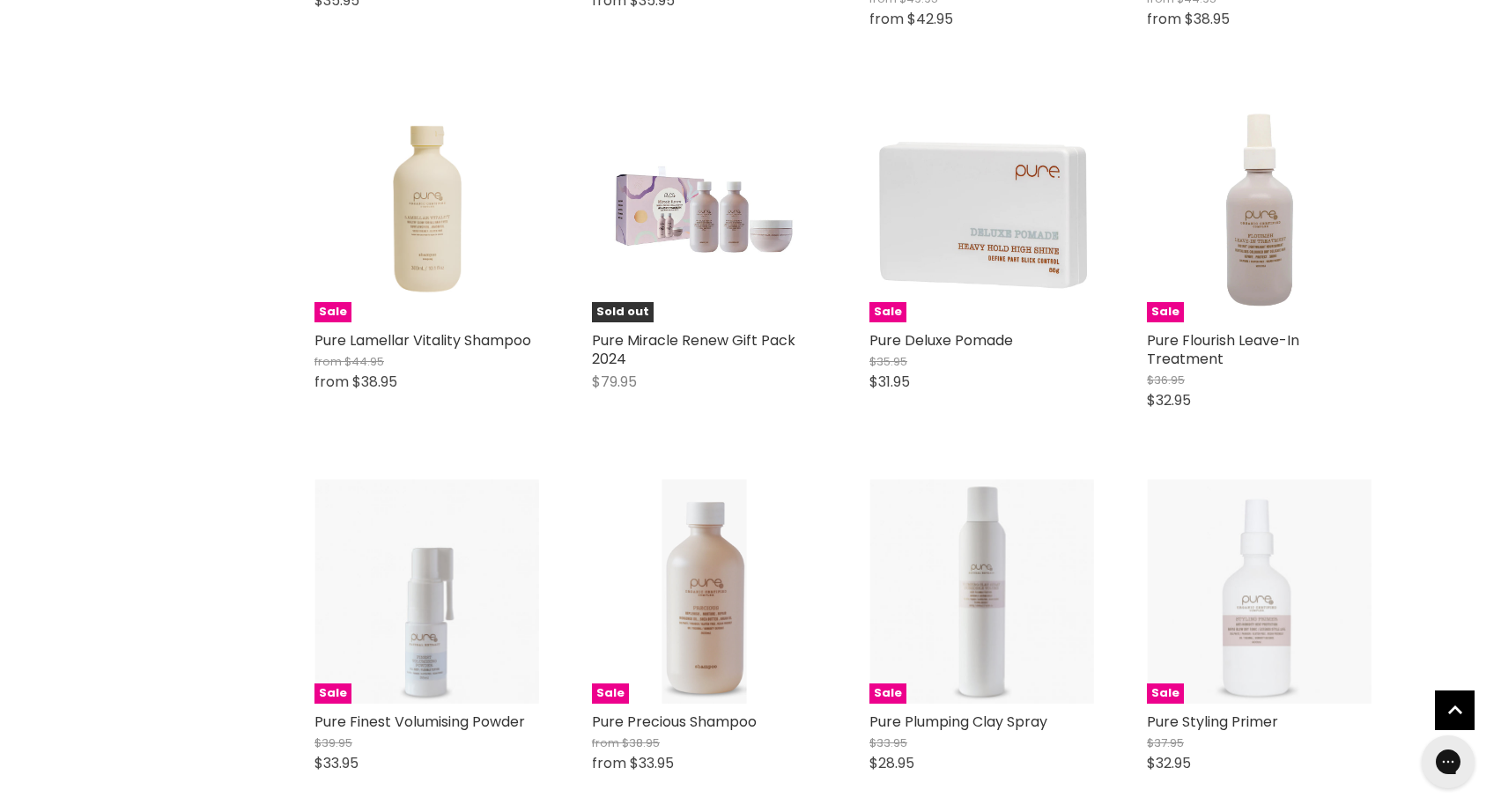
scroll to position [3748, 0]
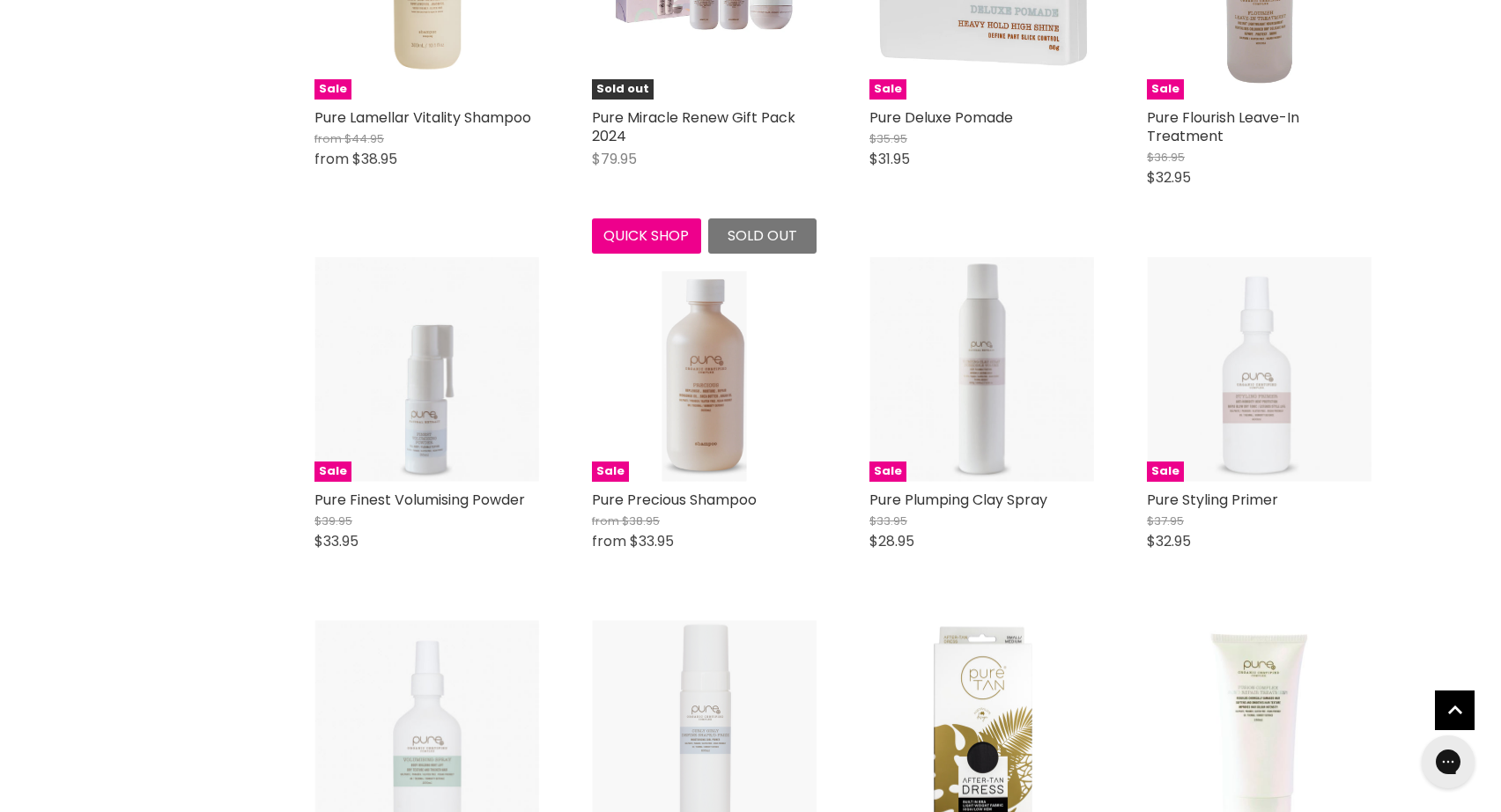
scroll to position [4171, 0]
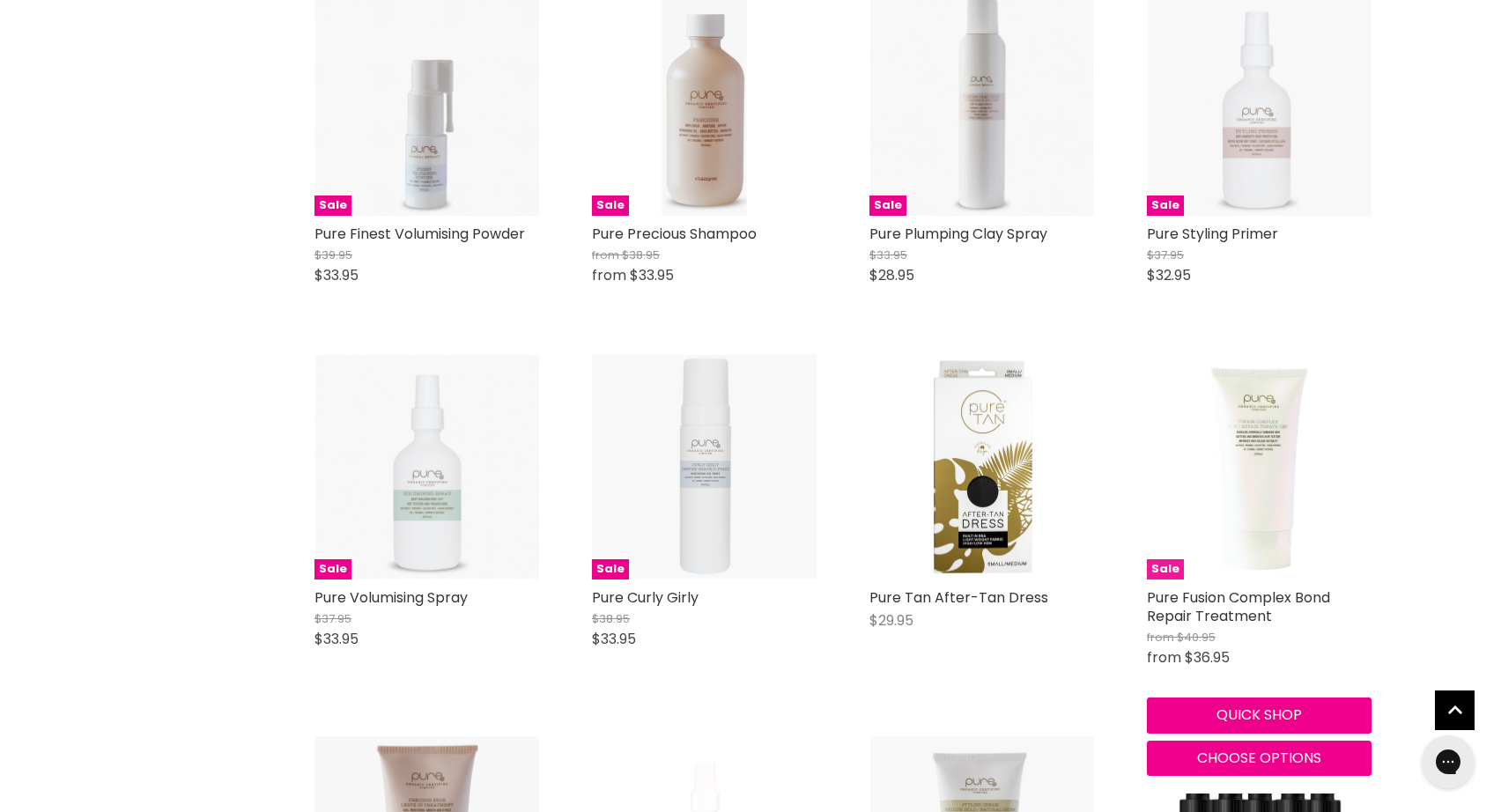
click at [1255, 445] on img "Main content" at bounding box center [1260, 467] width 129 height 225
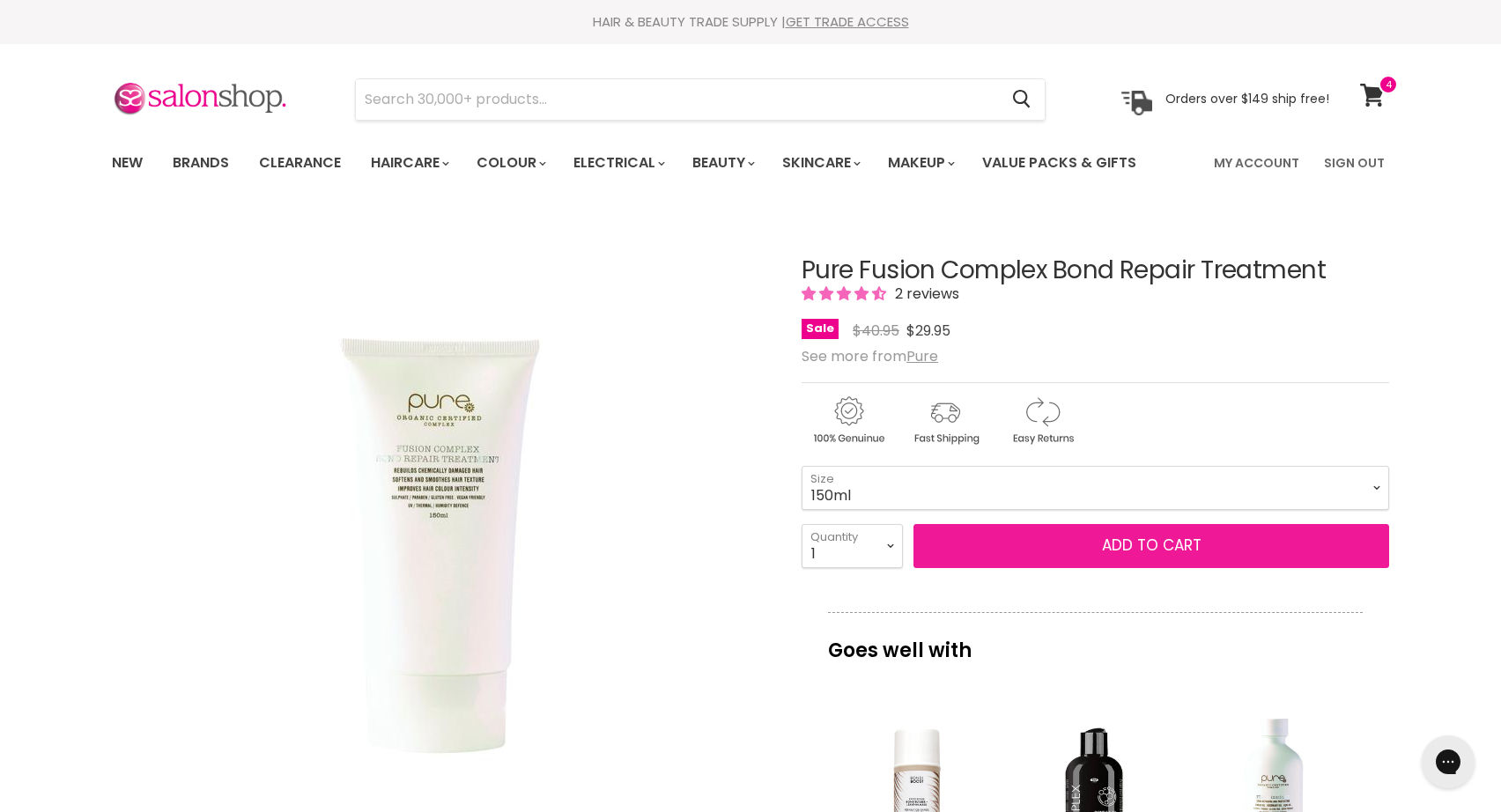
click at [1082, 537] on button "Add to cart" at bounding box center [1151, 545] width 475 height 44
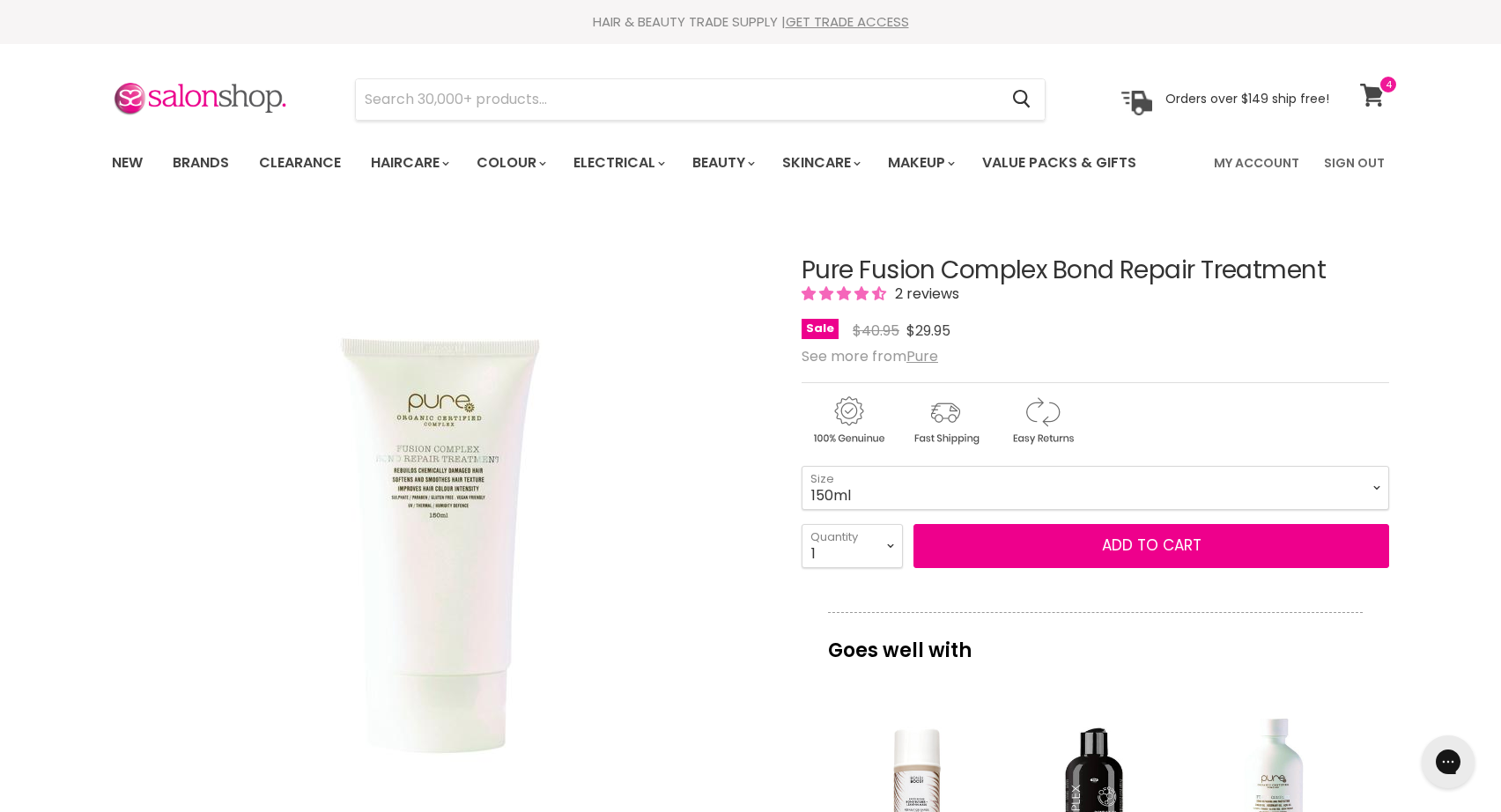
click at [1381, 88] on span at bounding box center [1388, 84] width 20 height 20
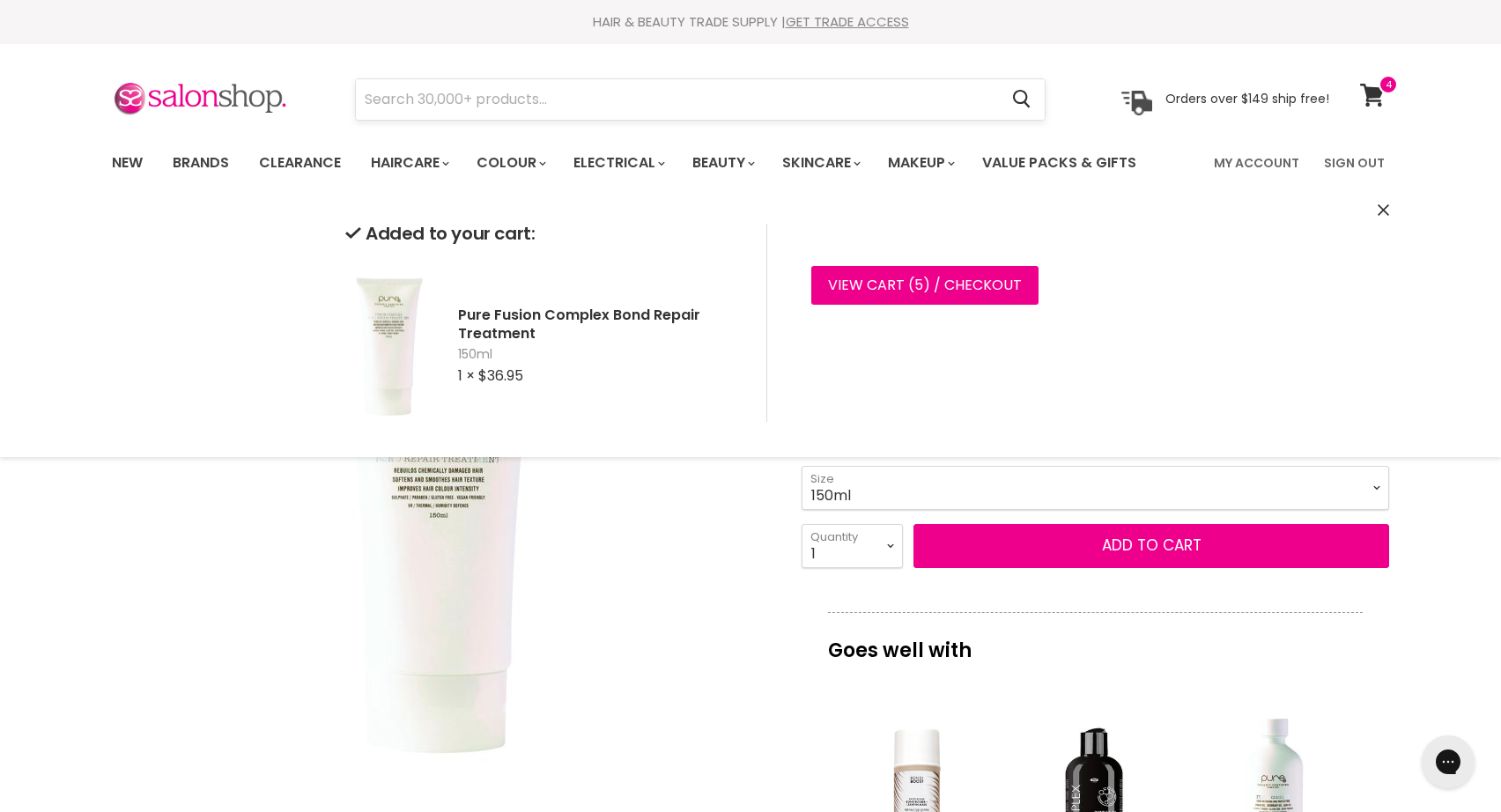
click at [436, 99] on input "Search" at bounding box center [677, 99] width 642 height 40
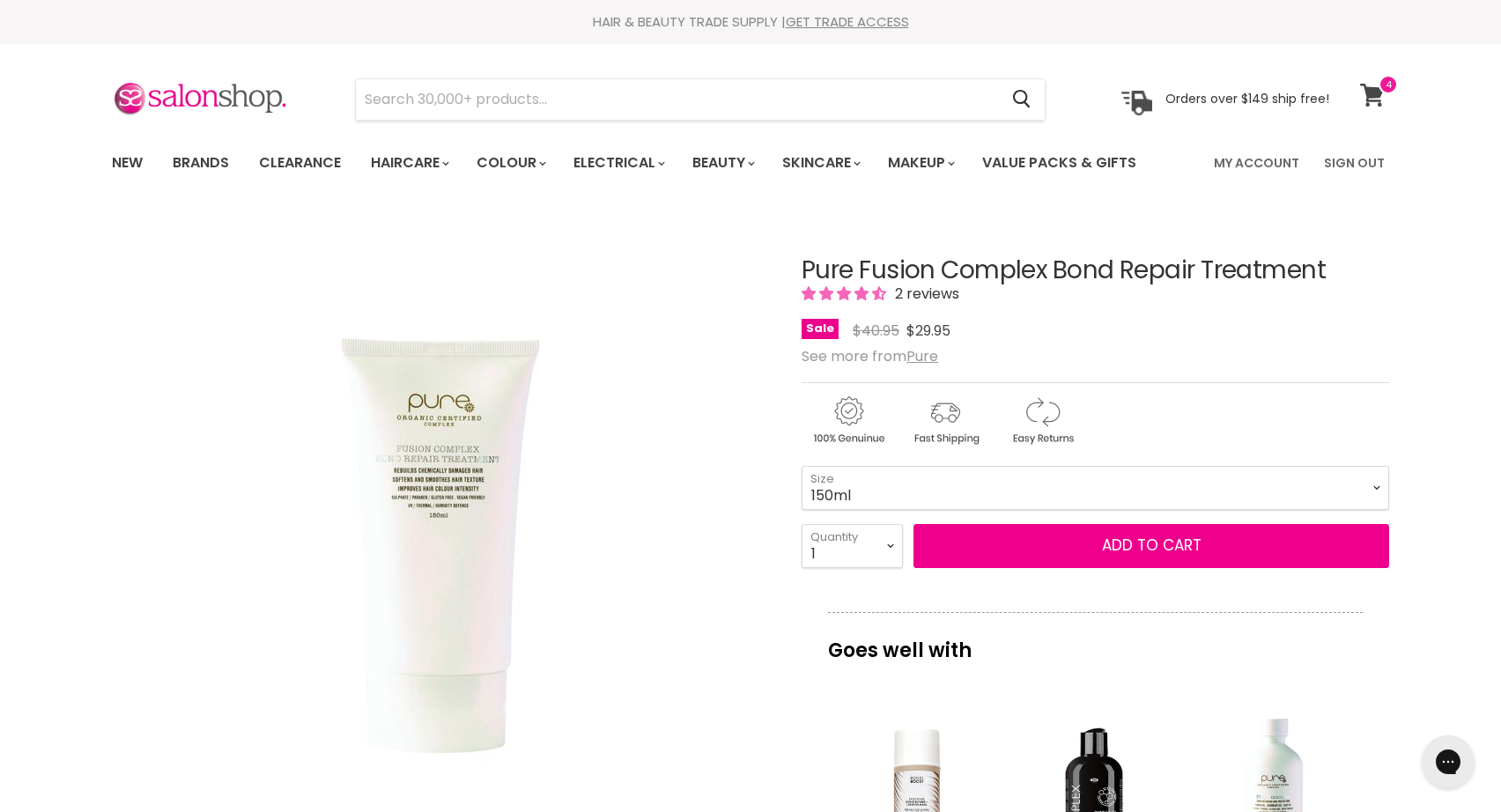
click at [1363, 102] on icon at bounding box center [1372, 95] width 24 height 23
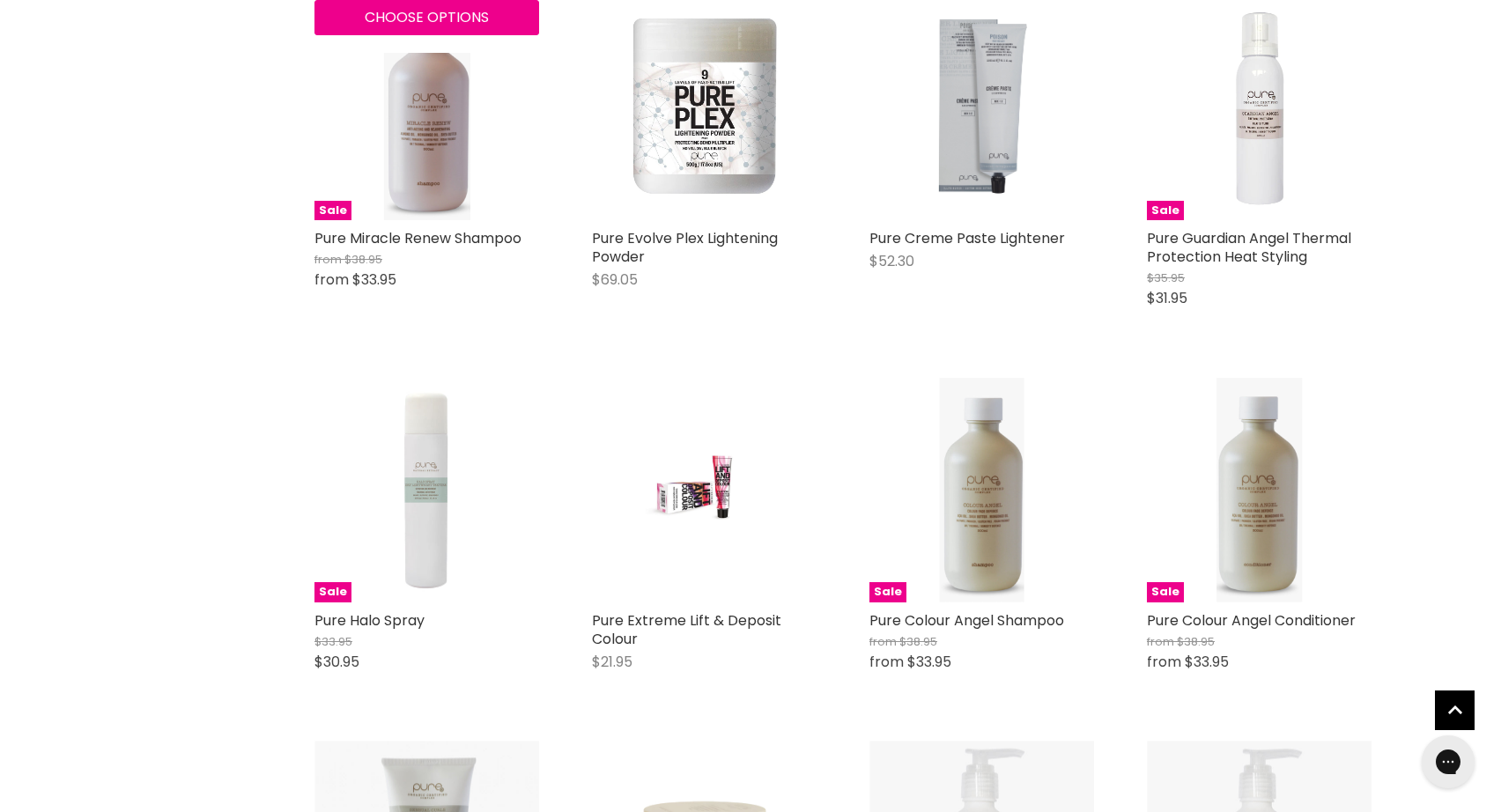
scroll to position [1752, 0]
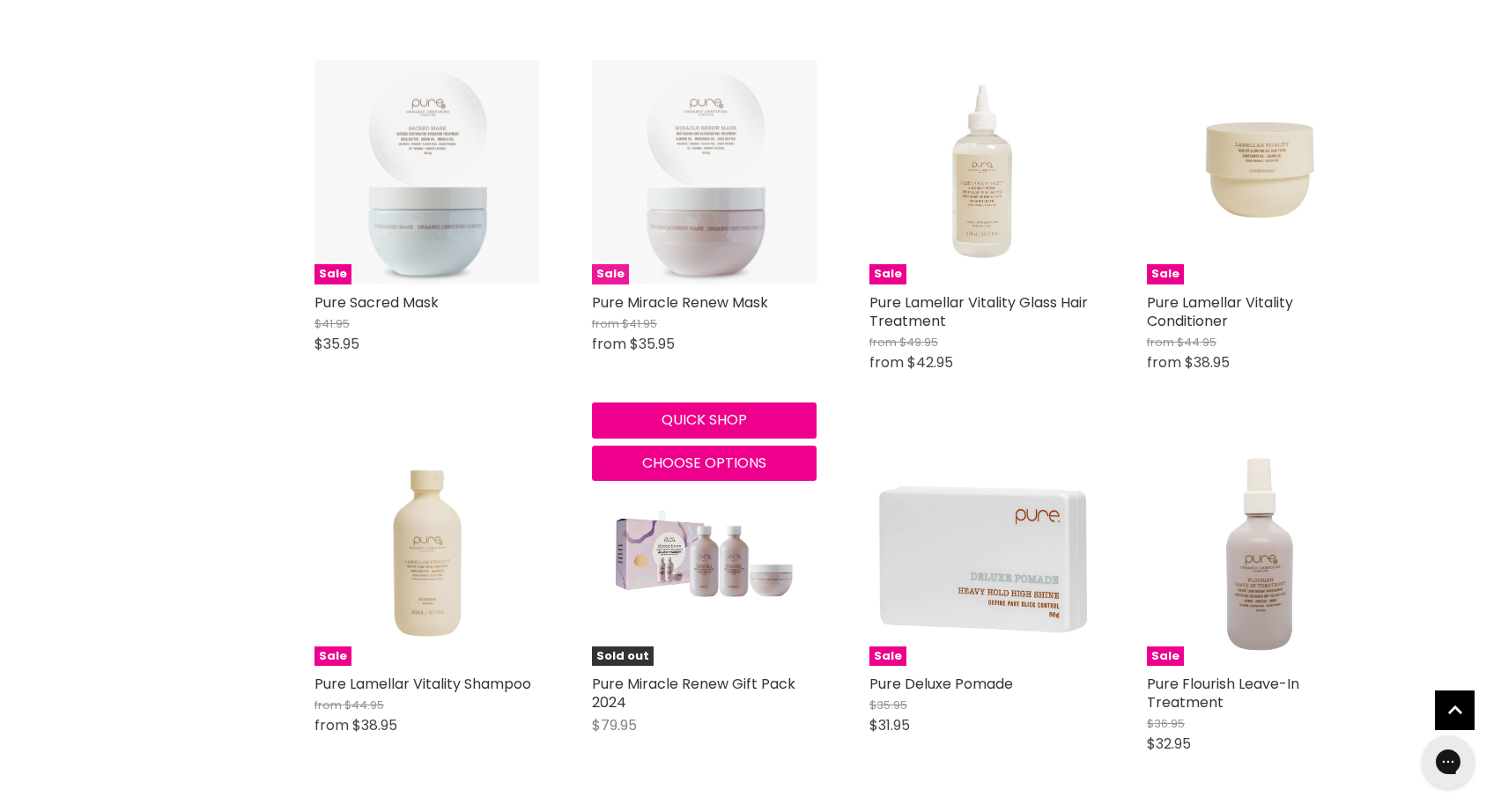
scroll to position [3391, 0]
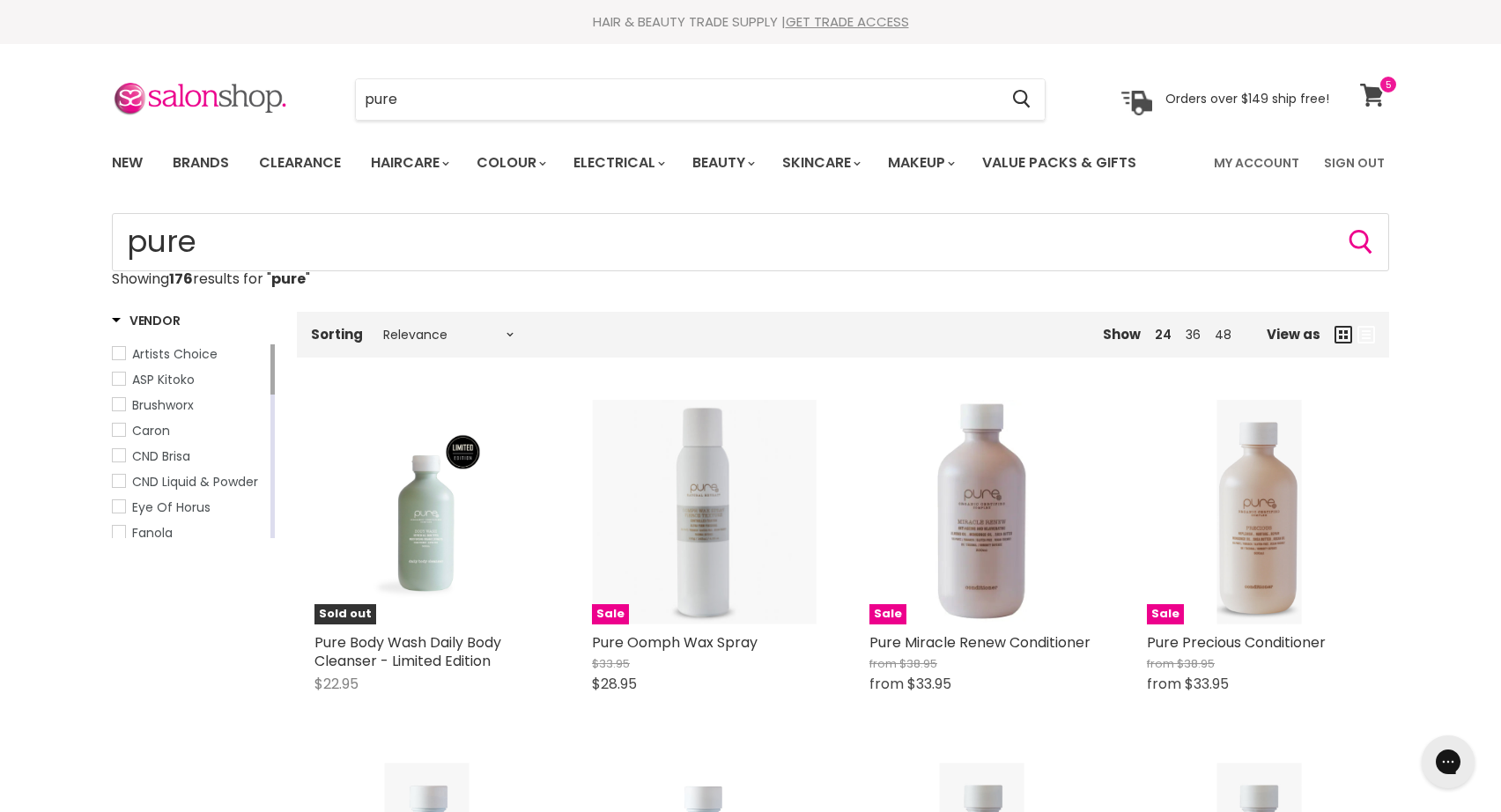
click at [1379, 90] on span at bounding box center [1388, 84] width 20 height 20
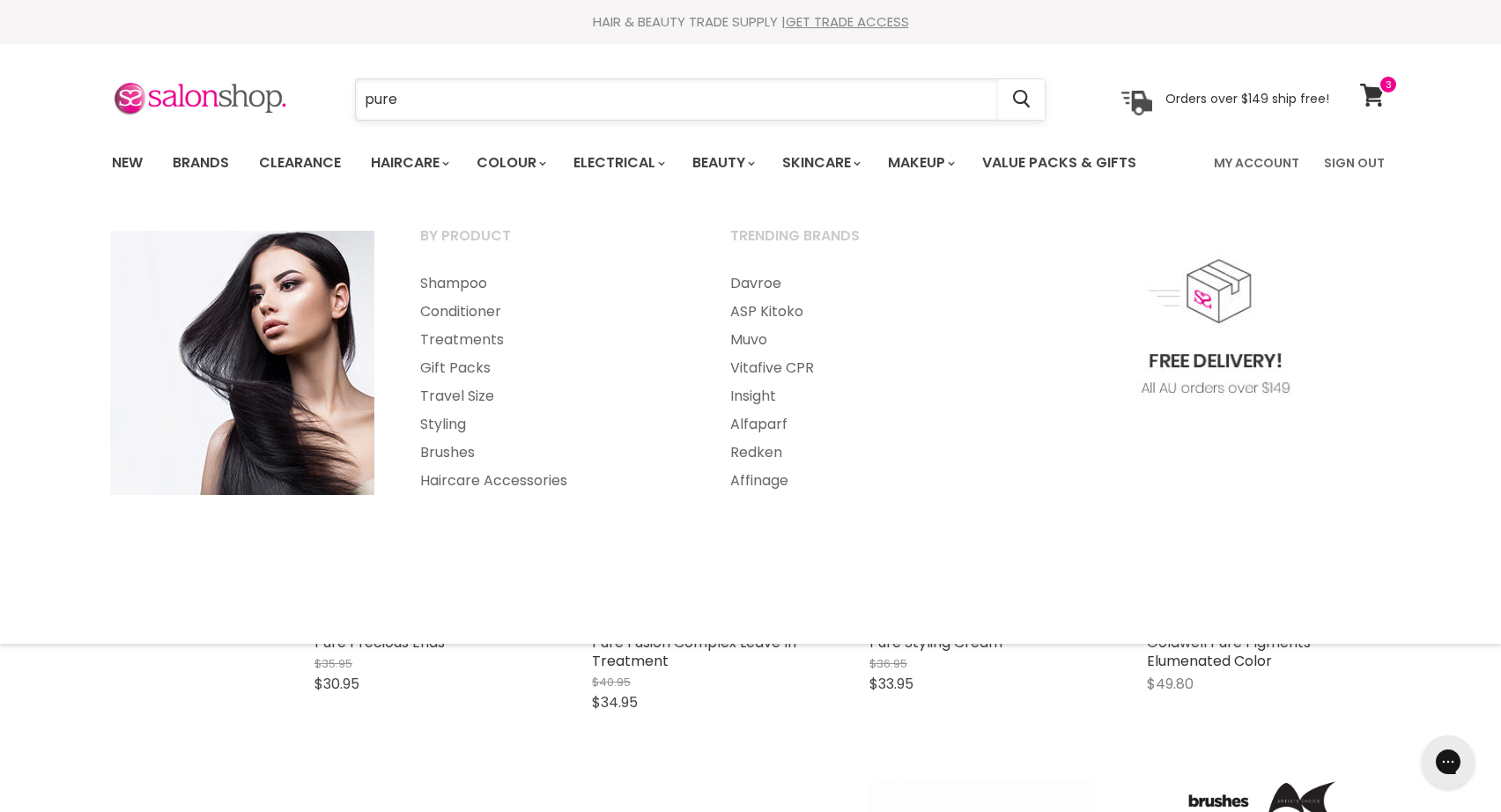
click at [412, 104] on input "pure" at bounding box center [677, 99] width 642 height 40
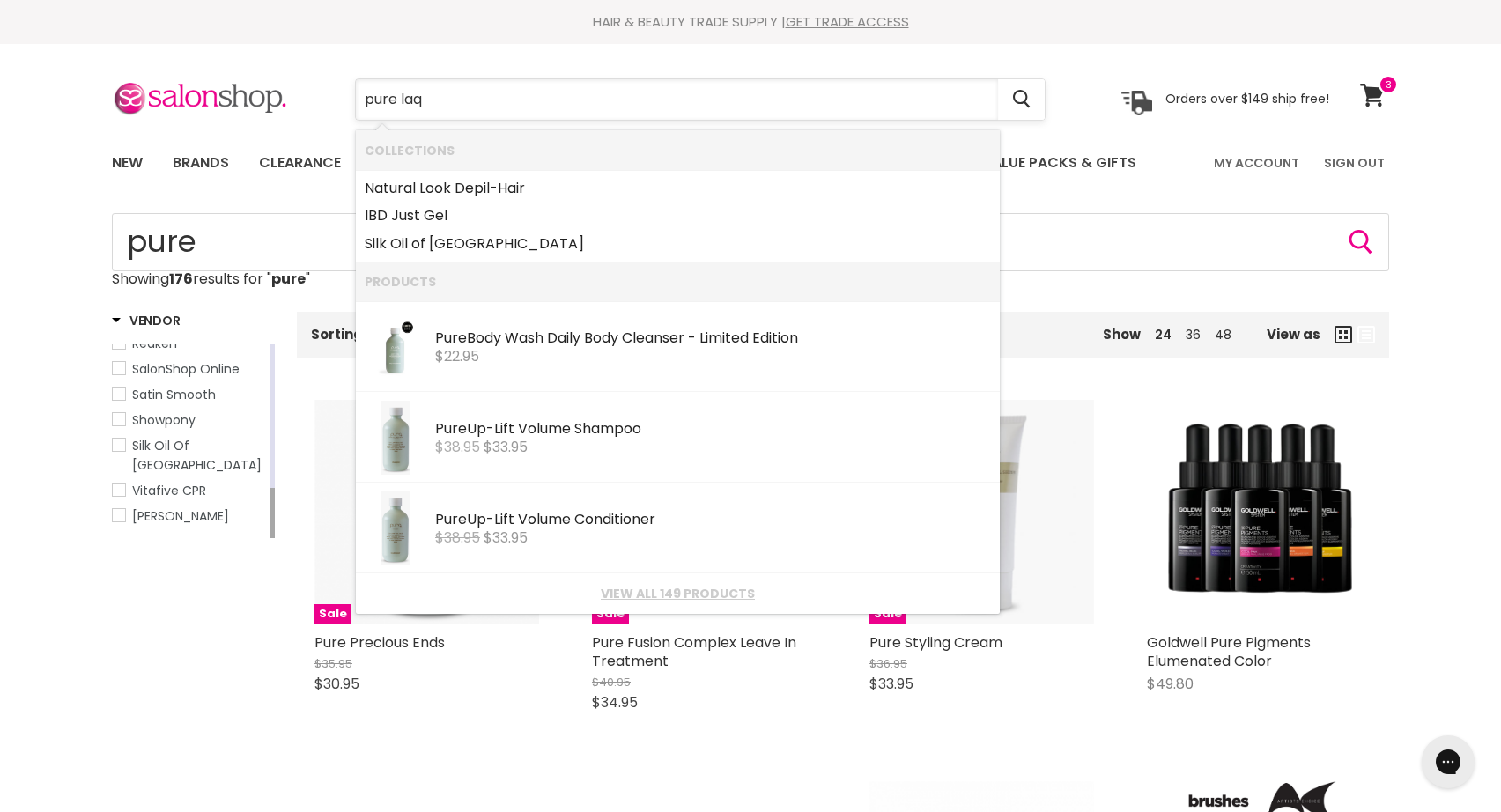
type input "pure la"
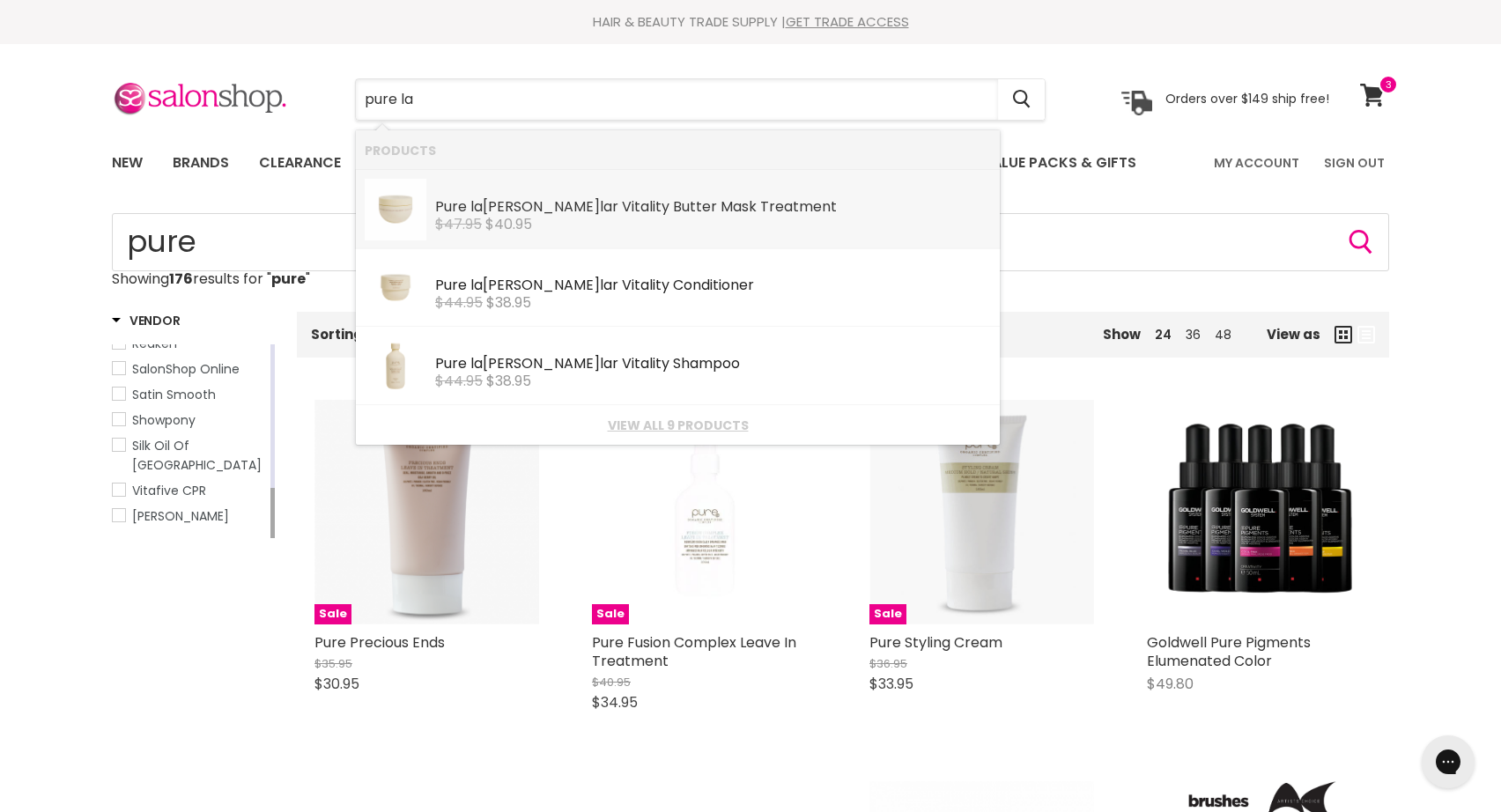
click at [526, 213] on div "Pure la mel la r Vitality Butter Mask Treatment" at bounding box center [713, 209] width 556 height 19
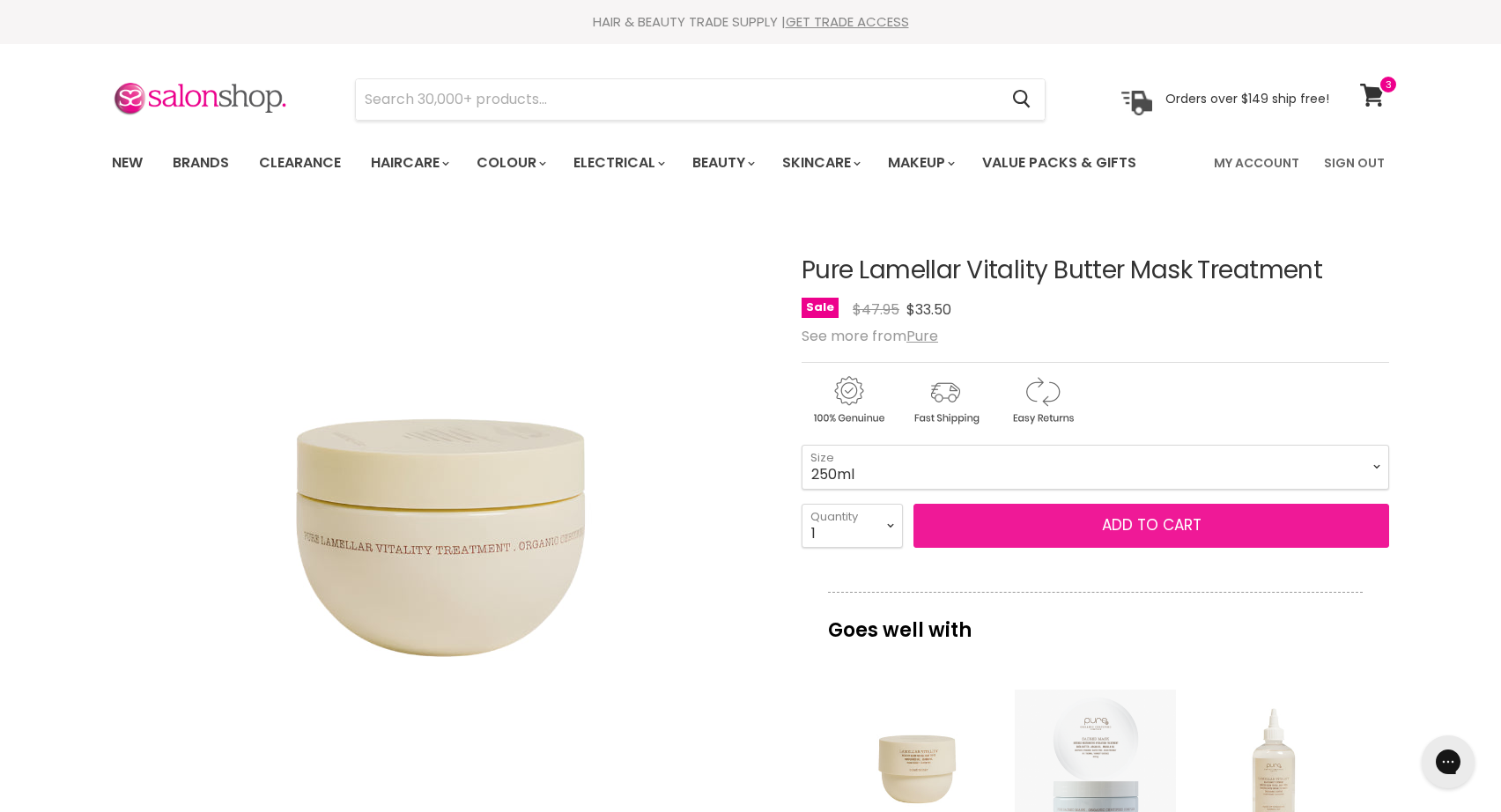
click at [971, 523] on button "Add to cart" at bounding box center [1151, 526] width 475 height 44
click at [1124, 523] on span "Add to cart" at bounding box center [1151, 525] width 100 height 21
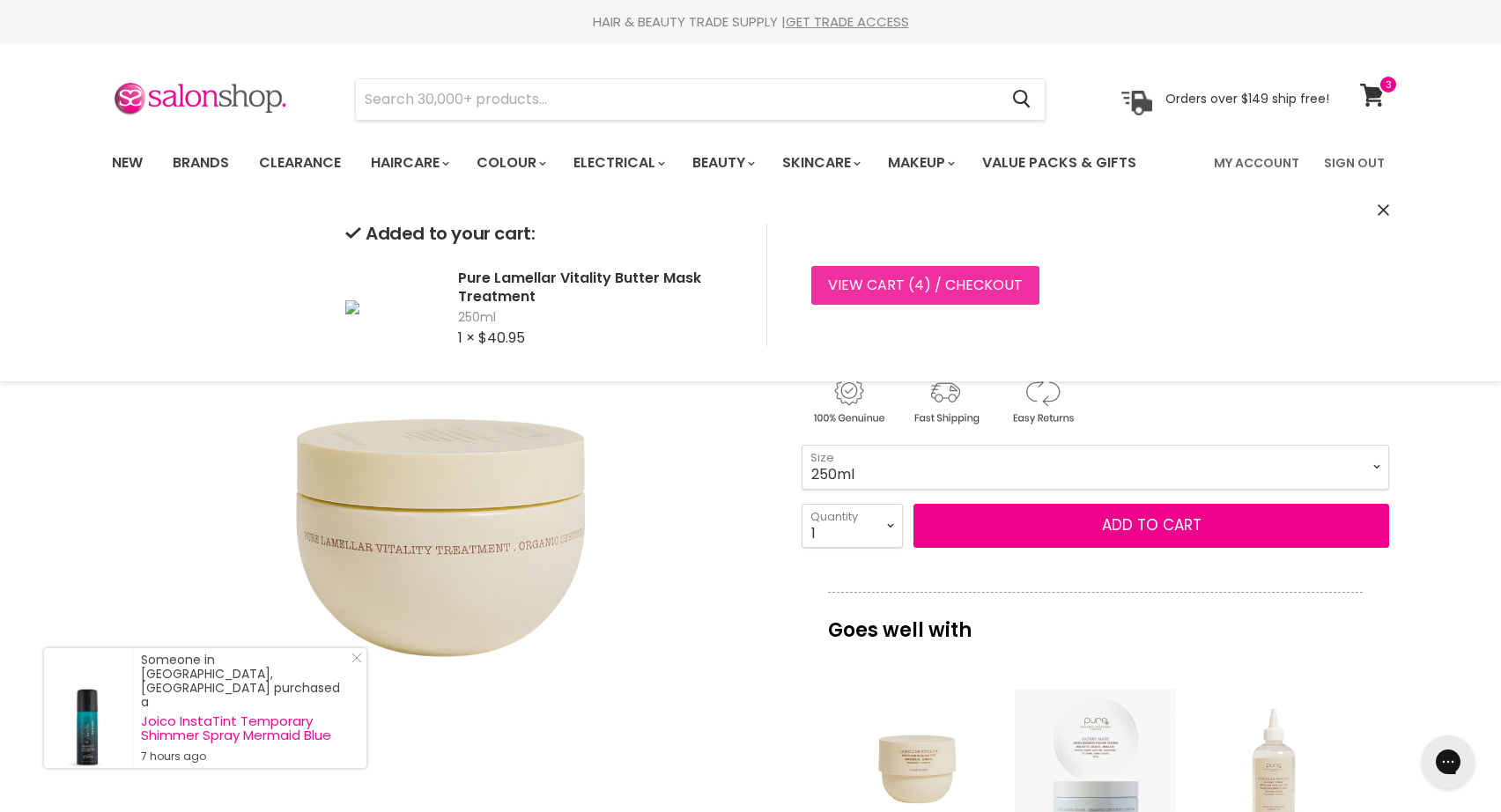
click at [985, 286] on link "View cart ( 4 ) / Checkout" at bounding box center [925, 285] width 228 height 39
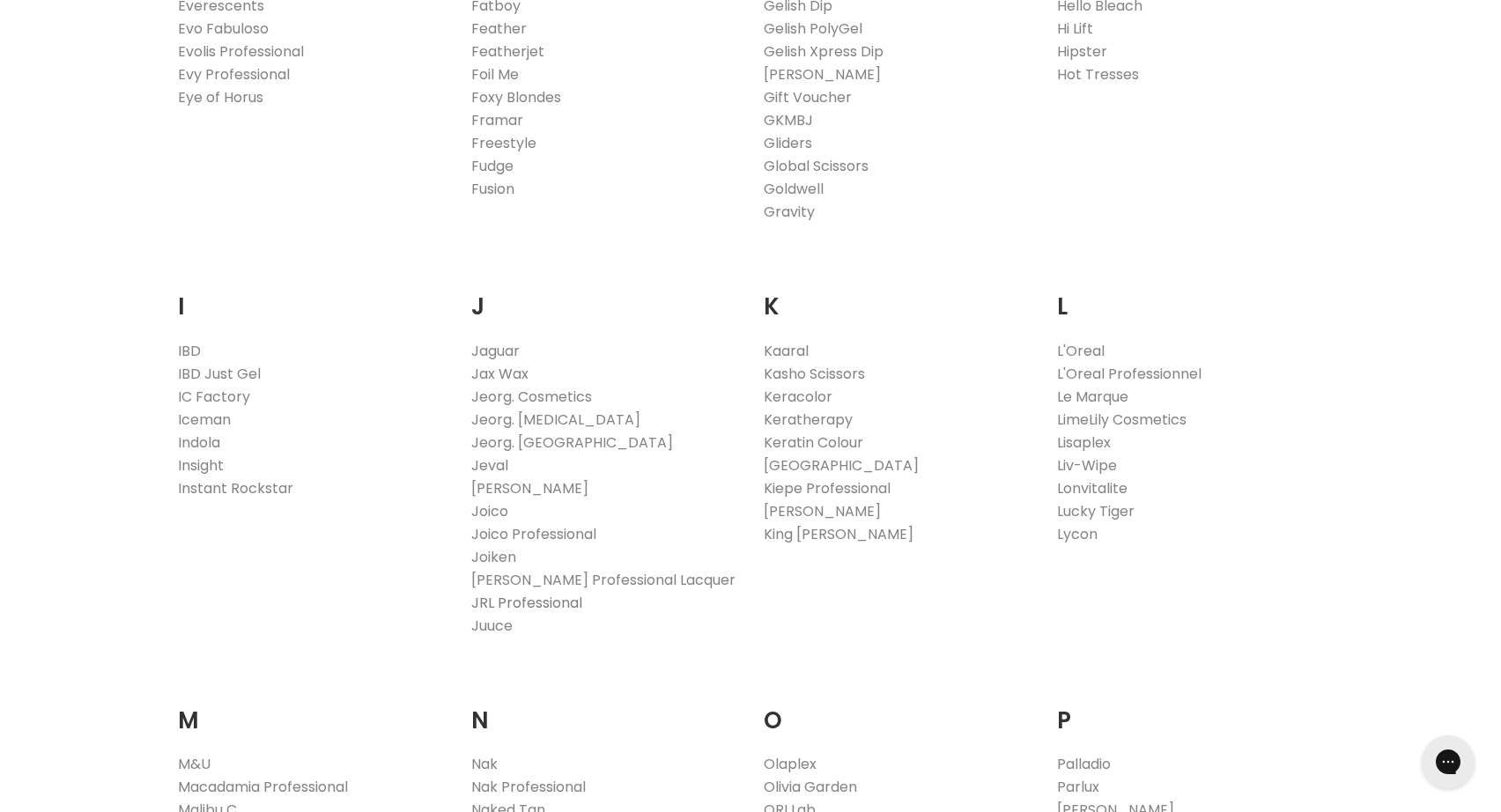
scroll to position [1808, 0]
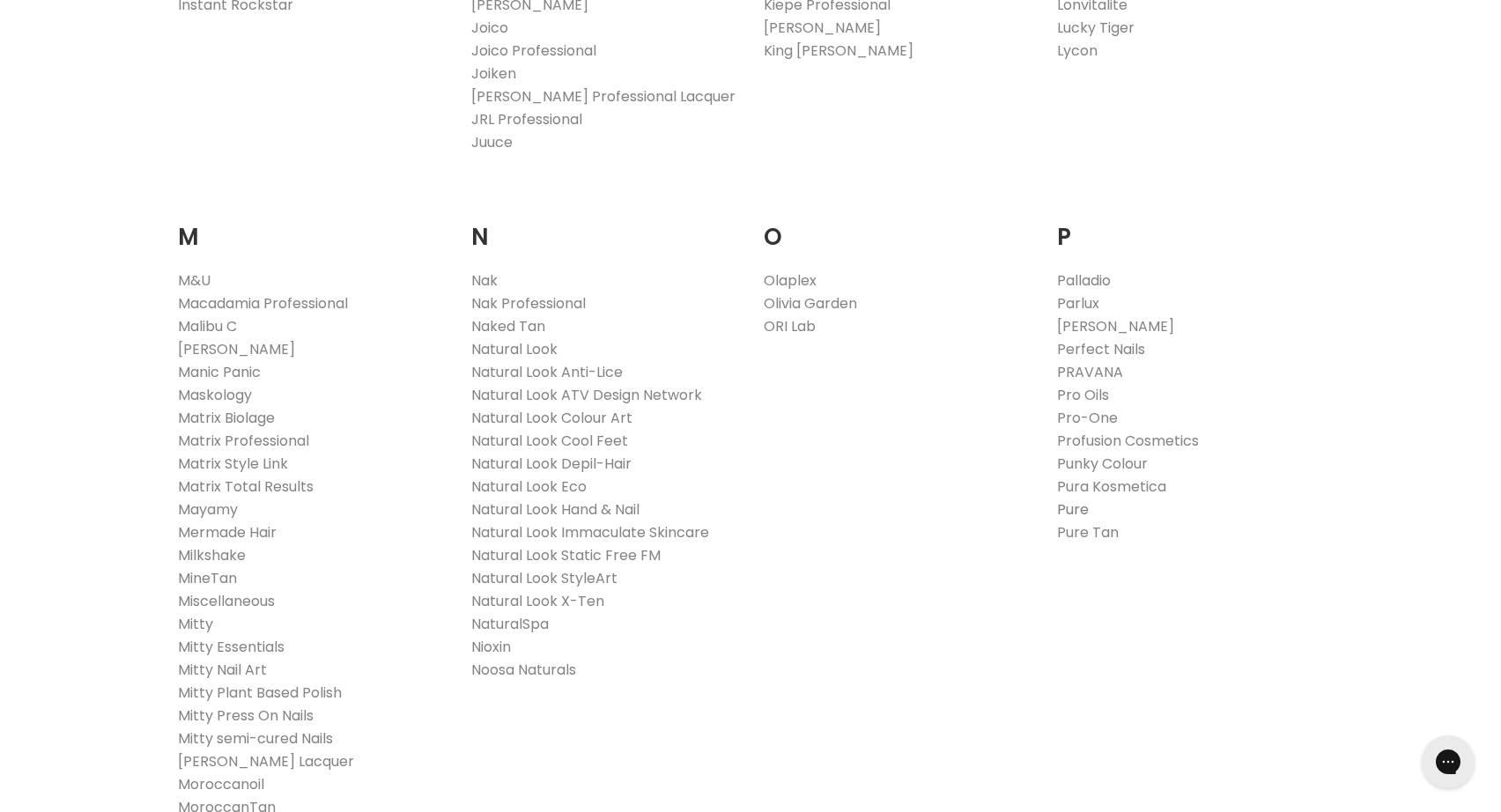
click at [1073, 513] on link "Pure" at bounding box center [1073, 510] width 32 height 21
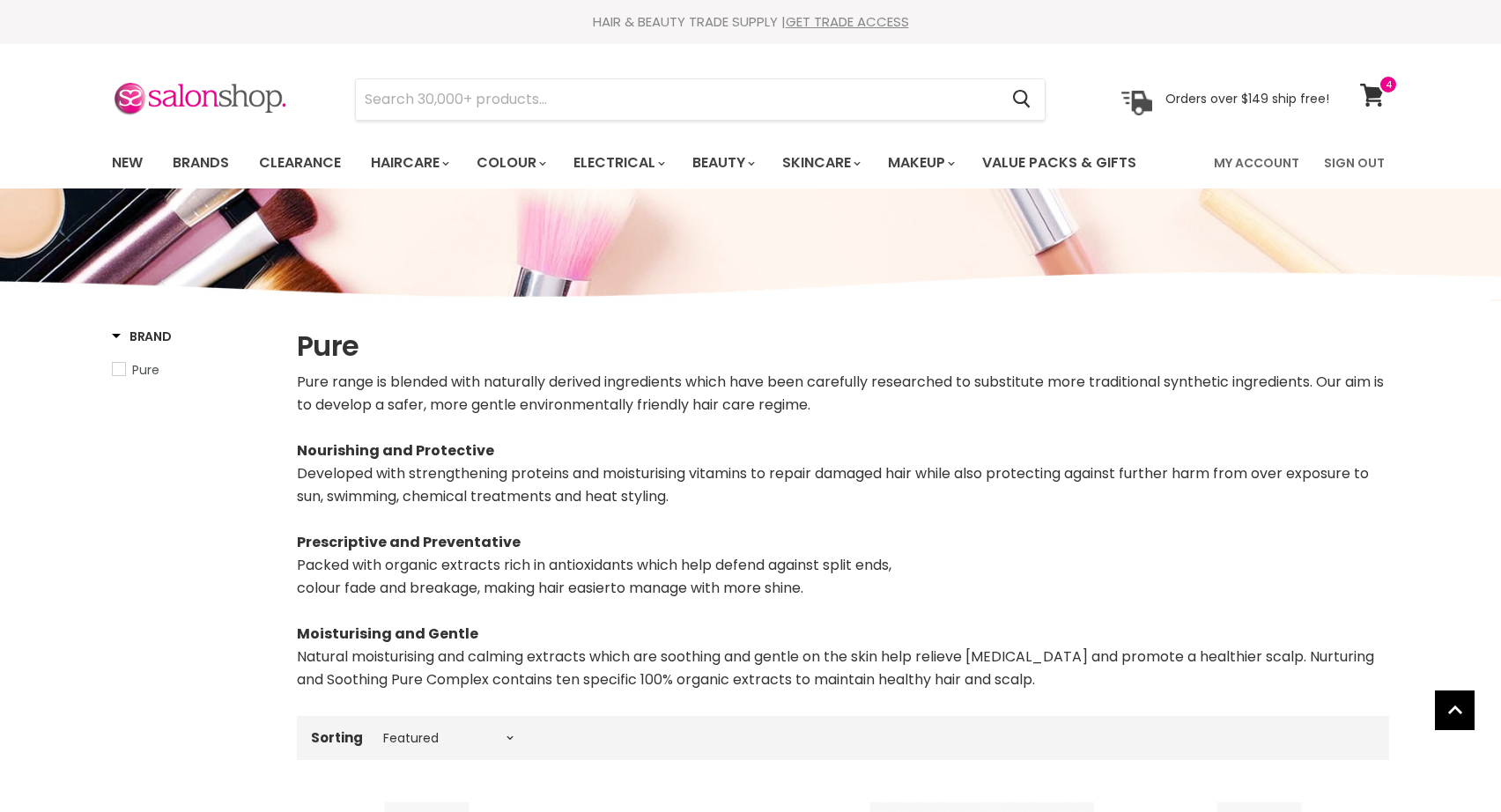
select select "manual"
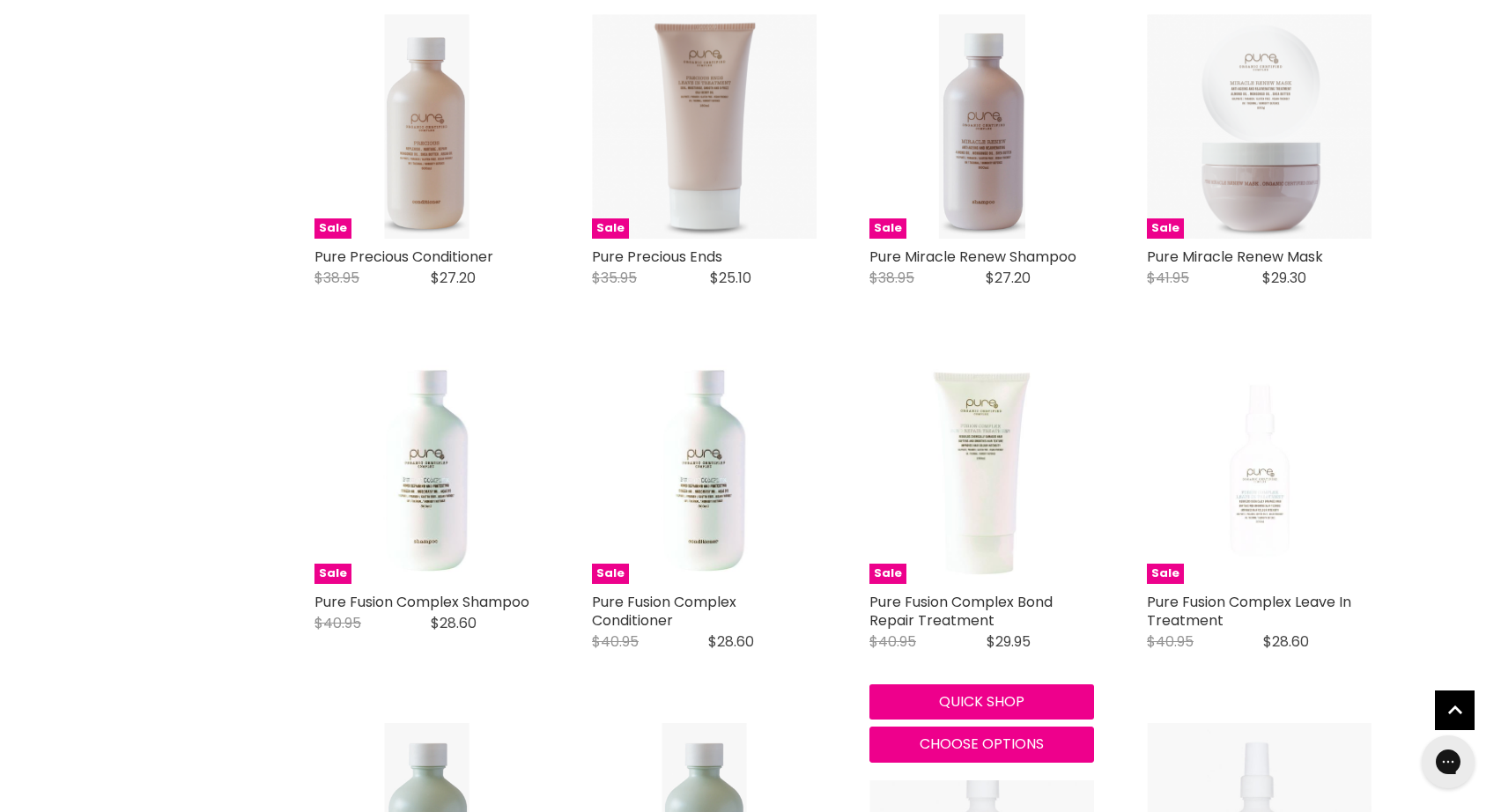
scroll to position [1490, 0]
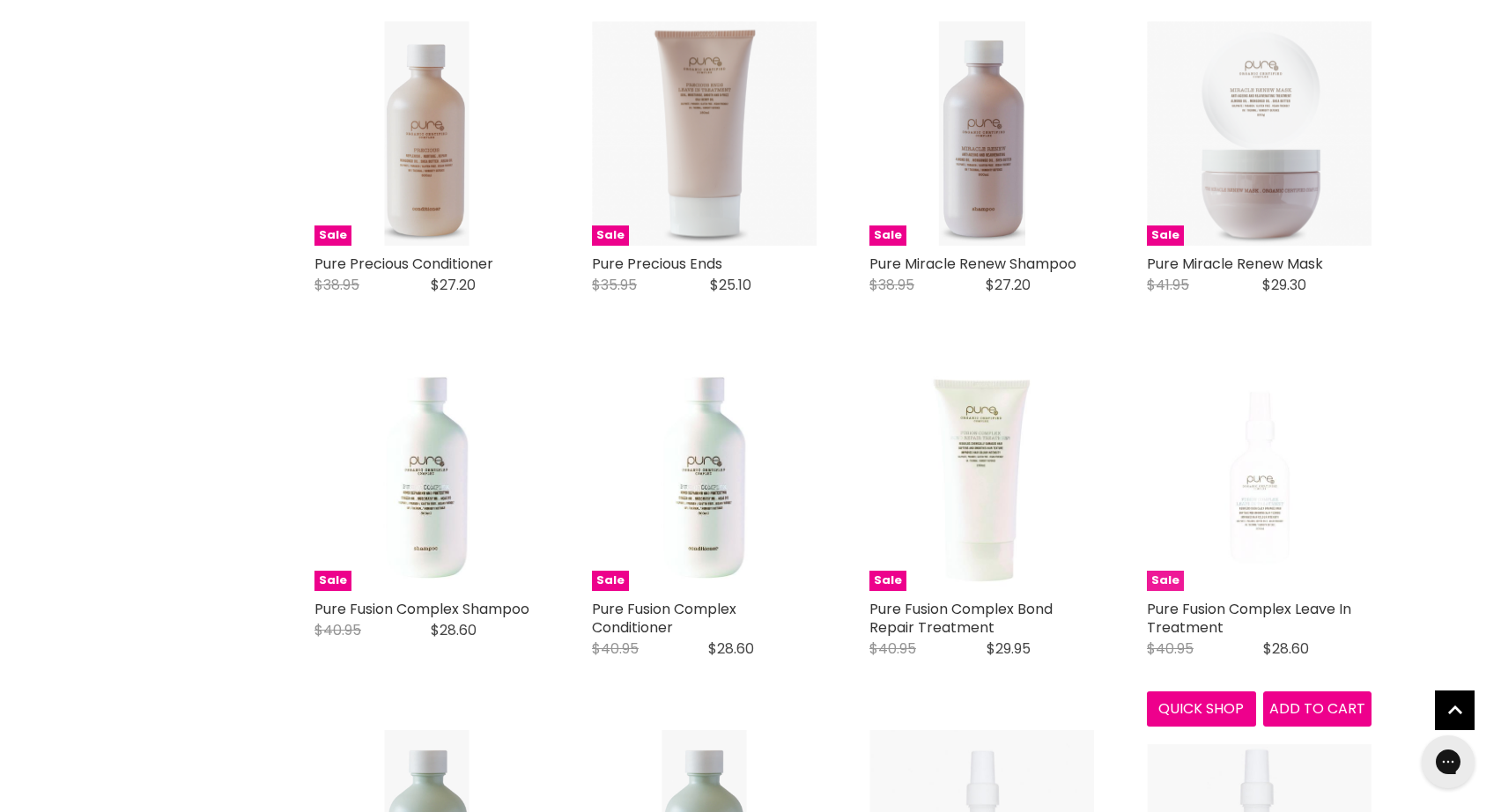
click at [1255, 485] on img "Main content" at bounding box center [1259, 478] width 124 height 225
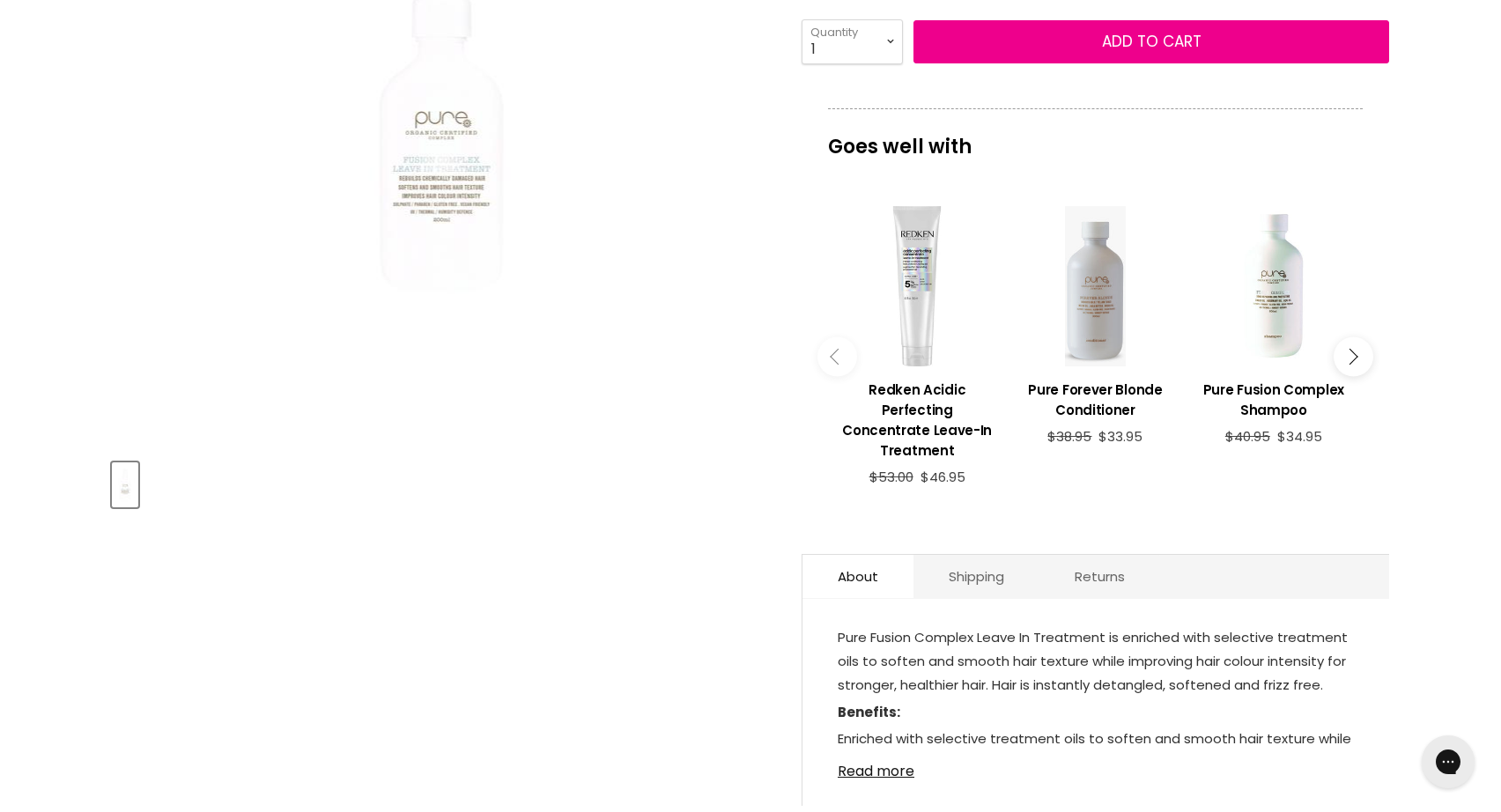
scroll to position [519, 0]
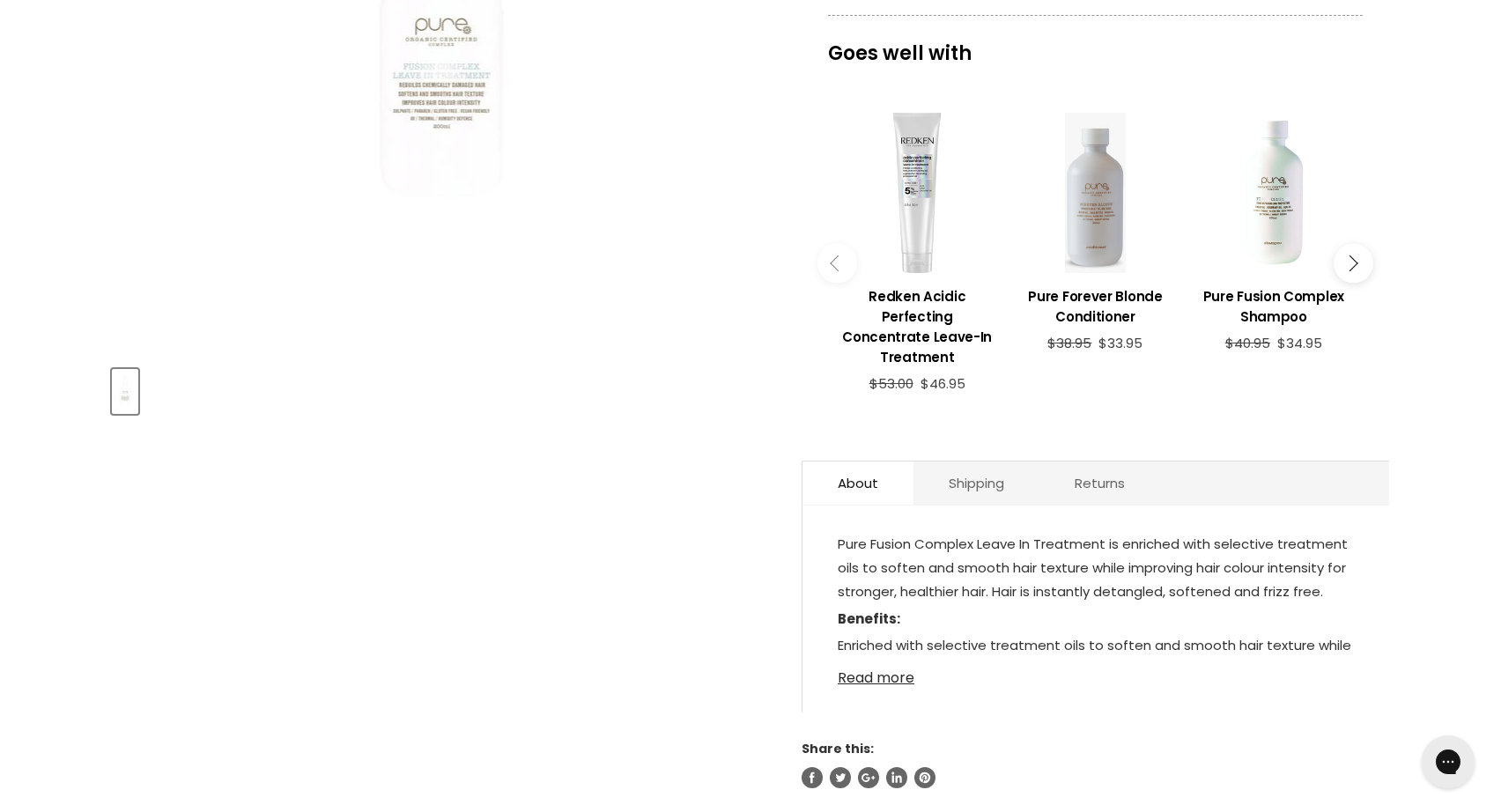
click at [886, 660] on link "Read more" at bounding box center [1096, 673] width 516 height 26
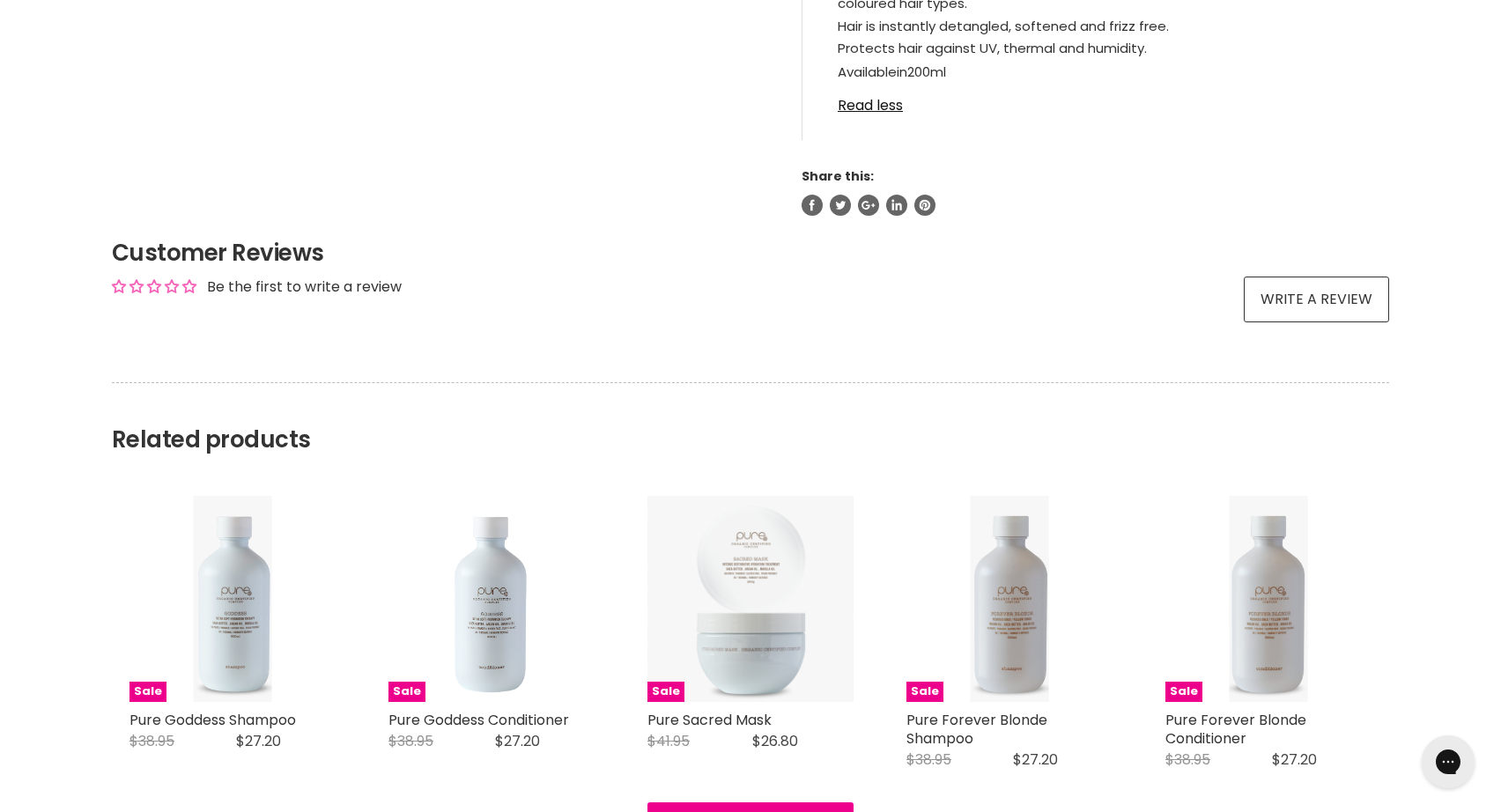
scroll to position [1255, 0]
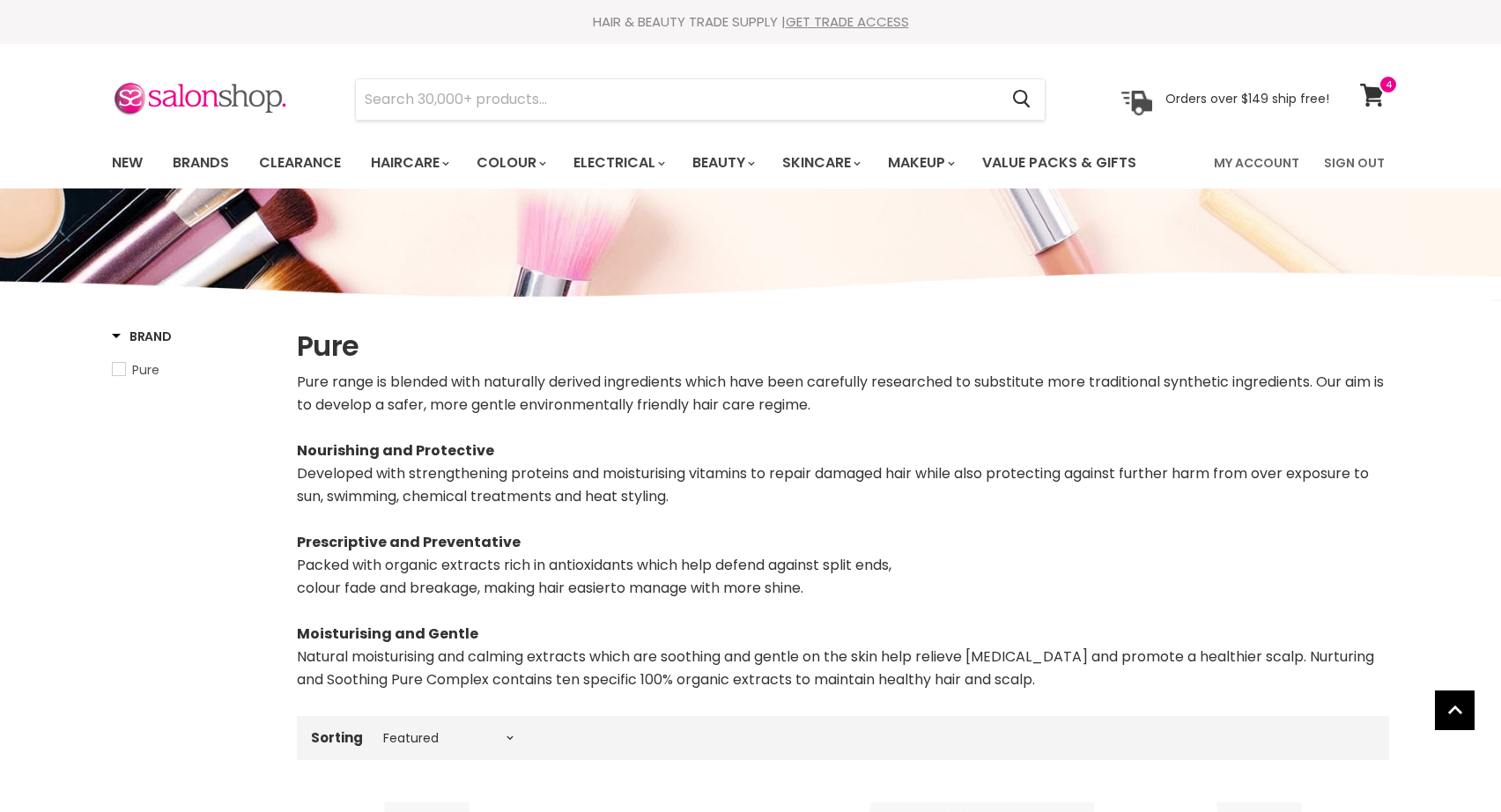
select select "manual"
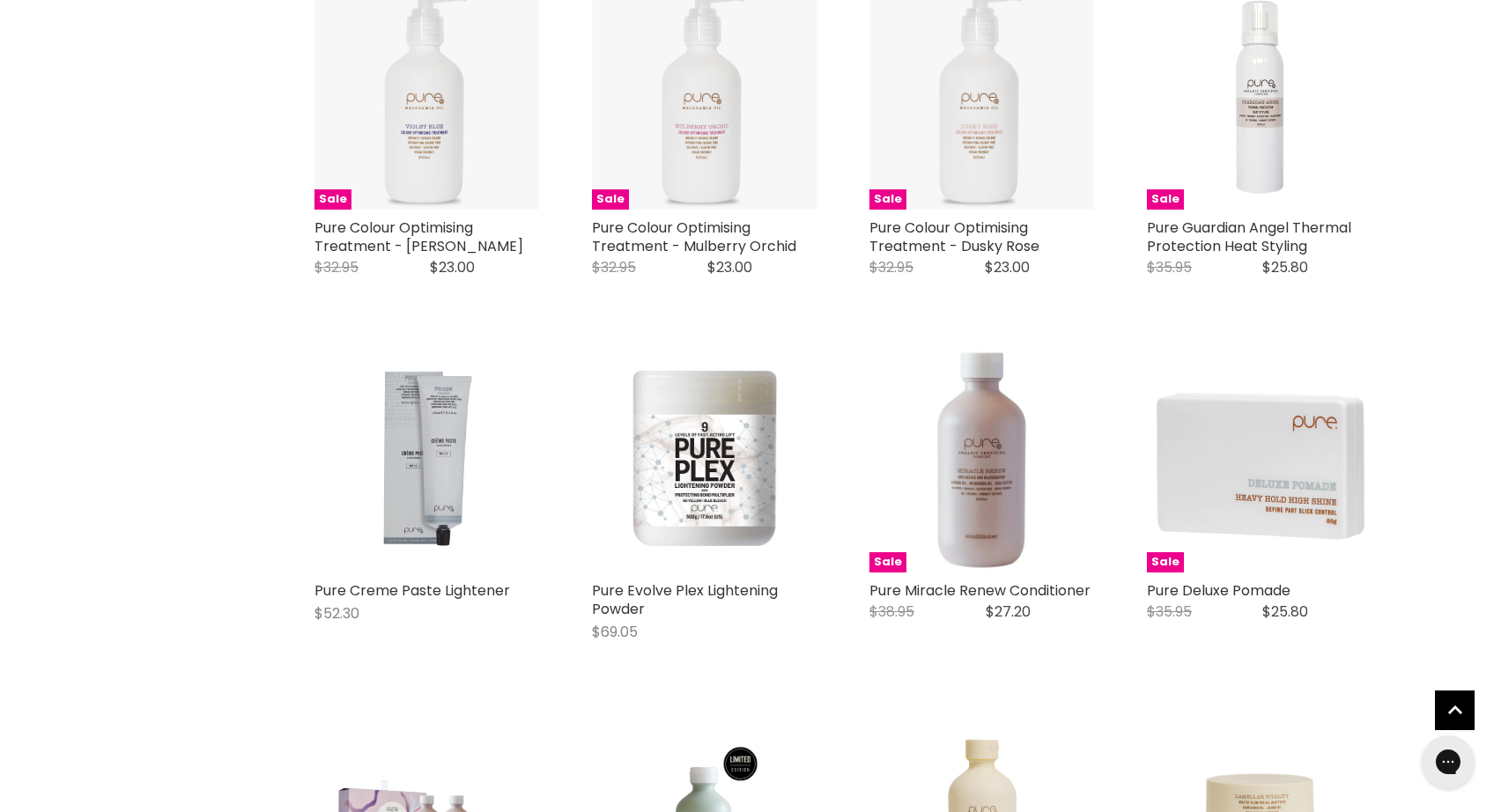
scroll to position [4001, 0]
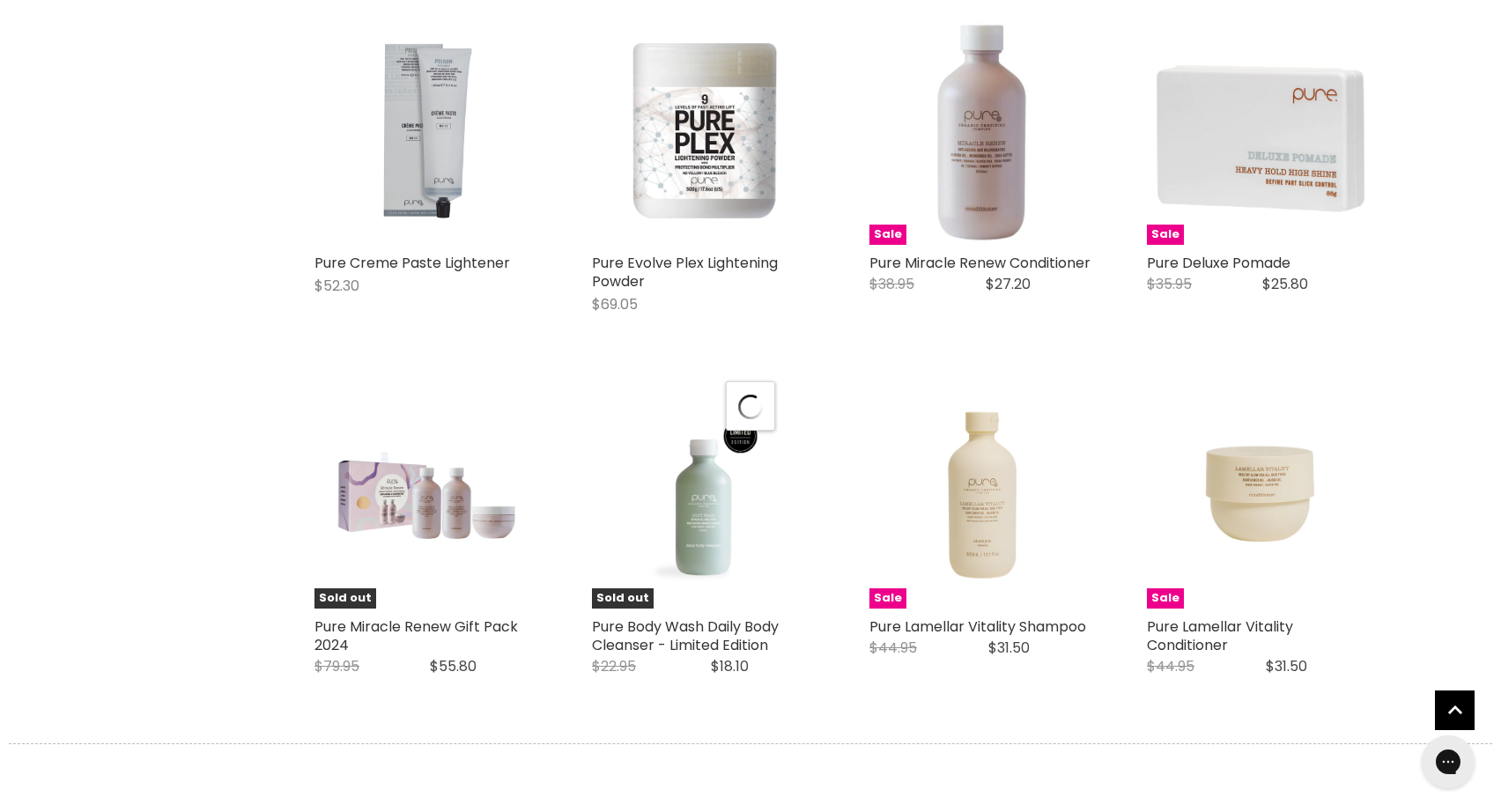
scroll to position [4378, 0]
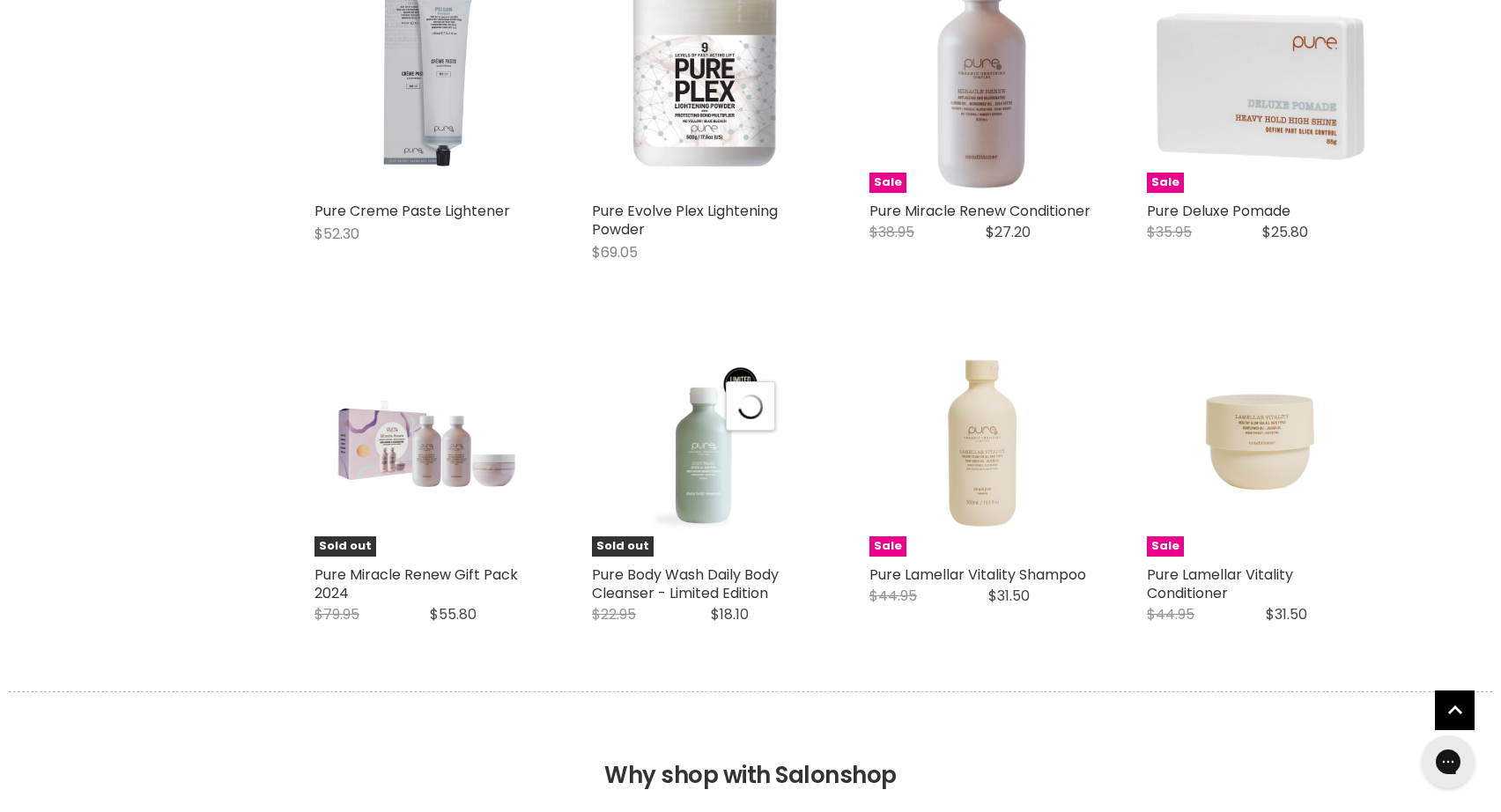
select select "manual"
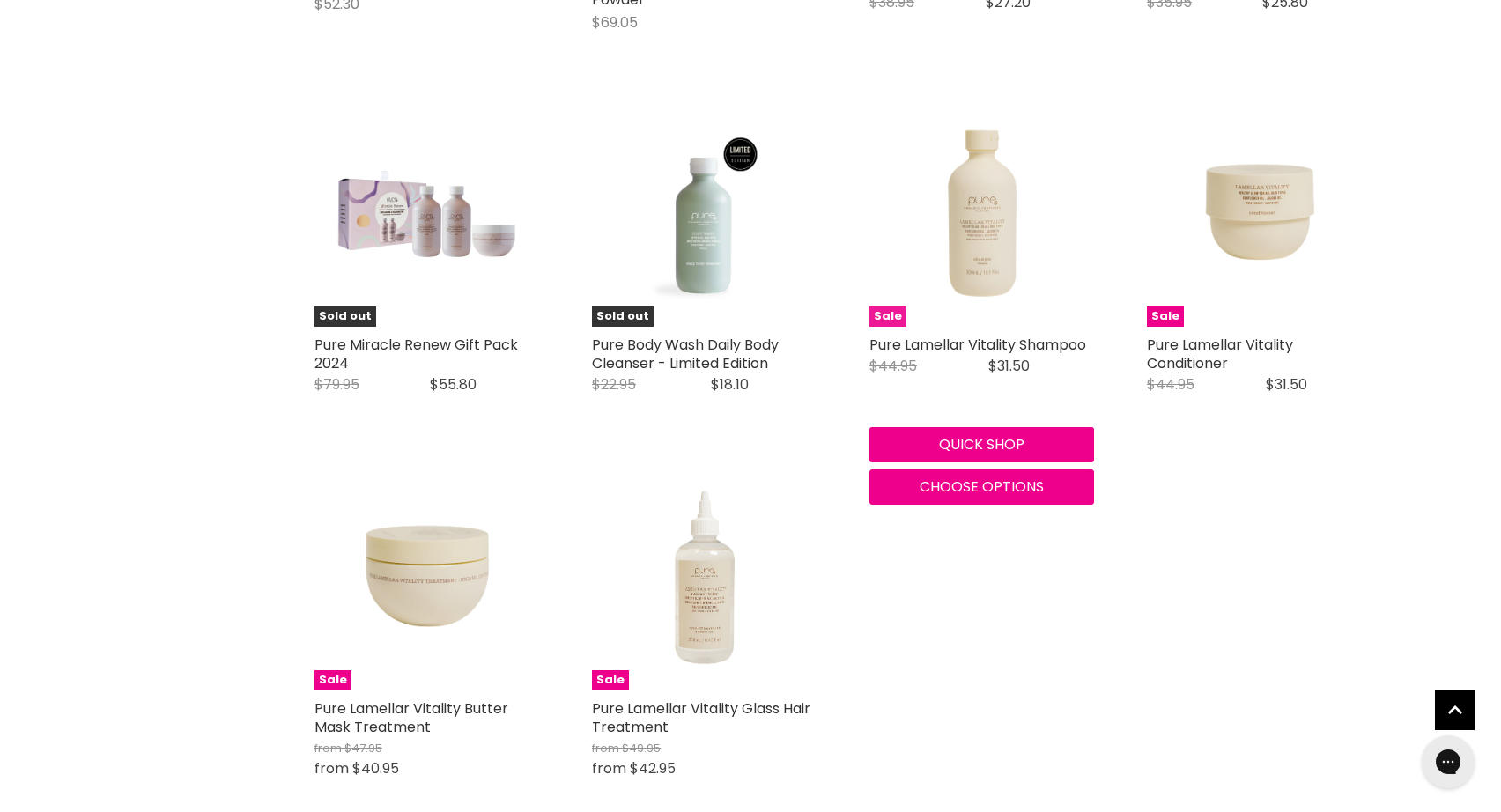
scroll to position [4656, 0]
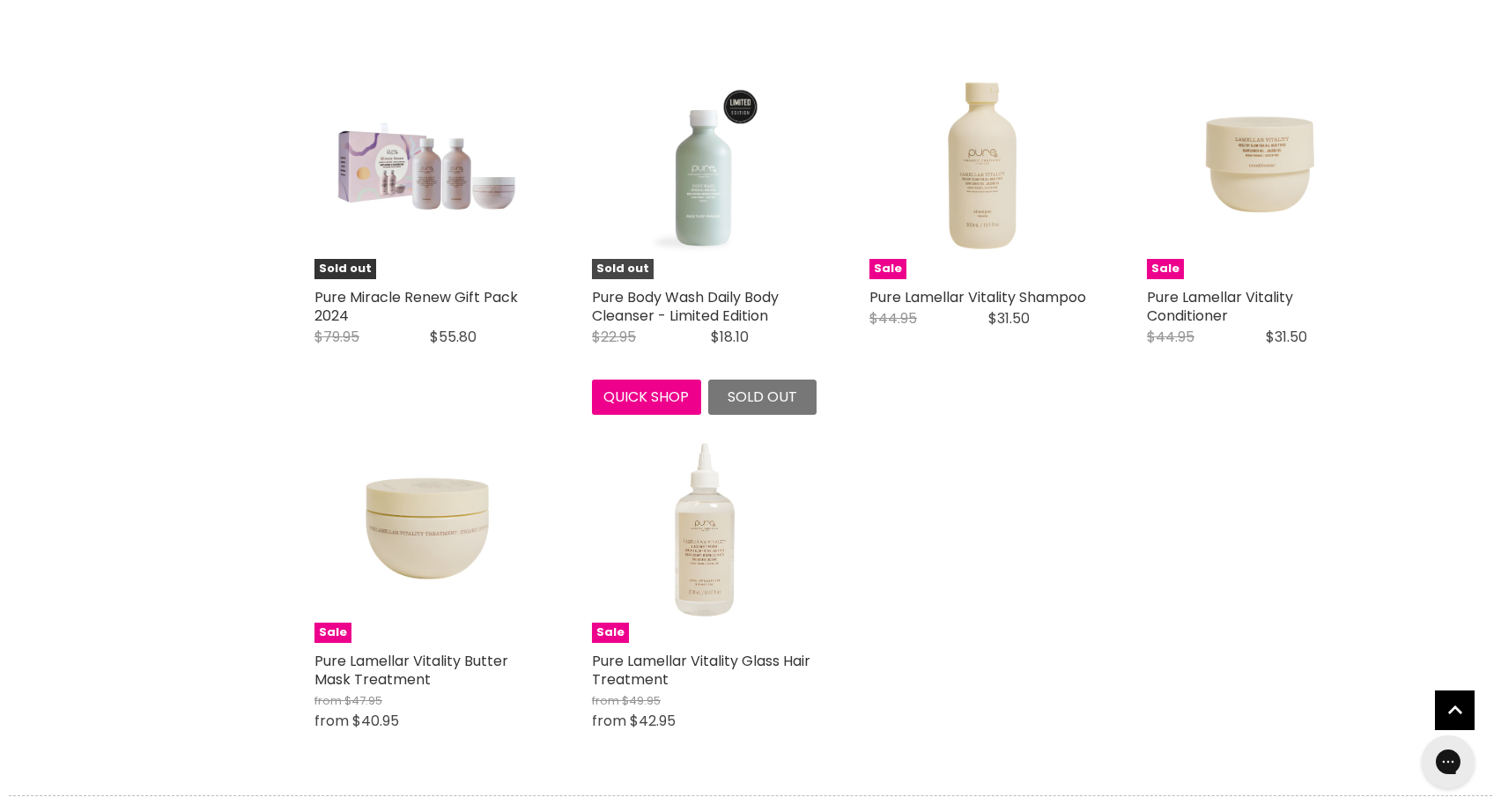
click at [703, 192] on img "Main content" at bounding box center [704, 167] width 182 height 225
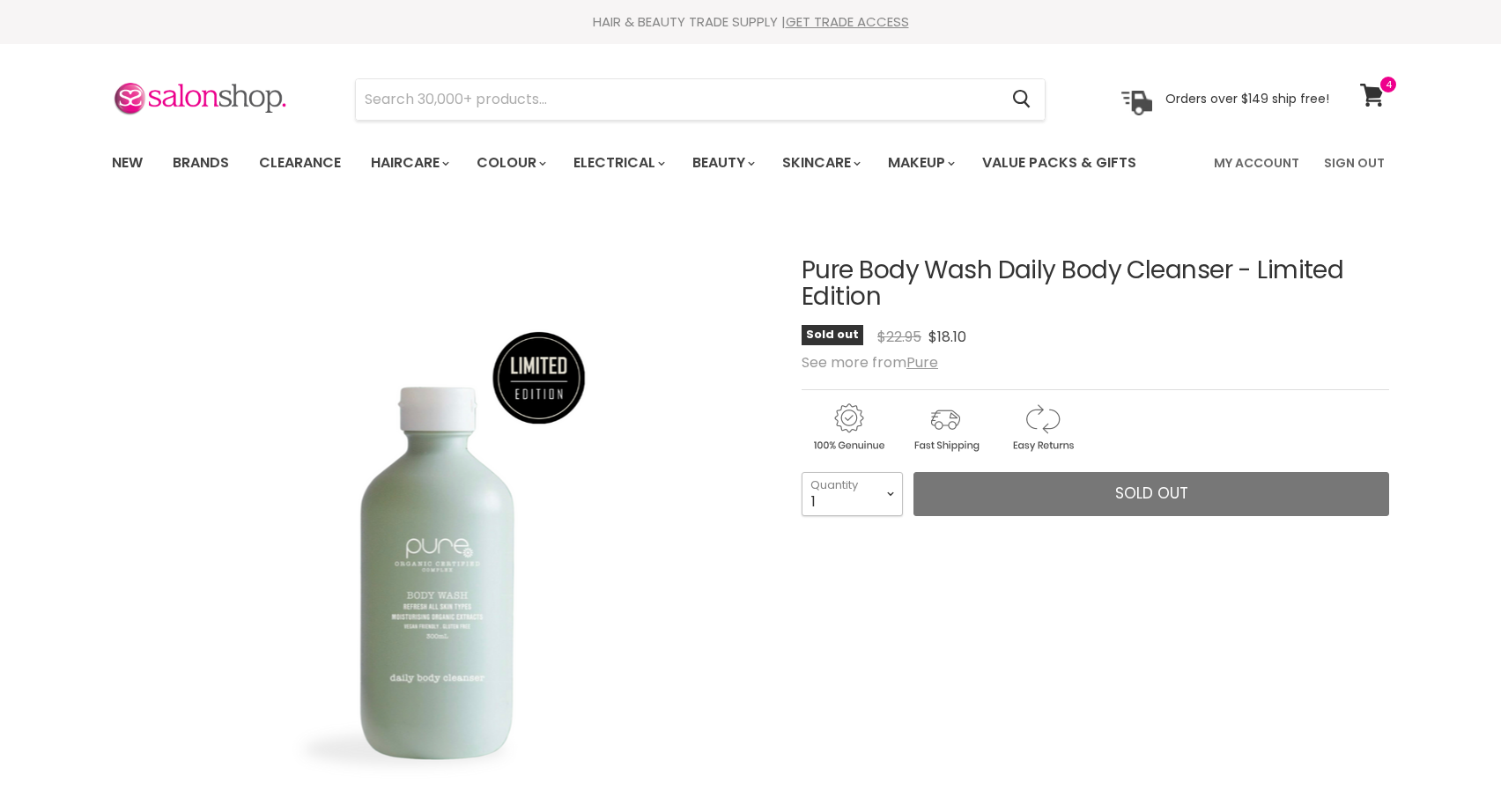
click at [853, 510] on select "1 2 3 4 5 6 7 8 9 10+" at bounding box center [852, 494] width 102 height 44
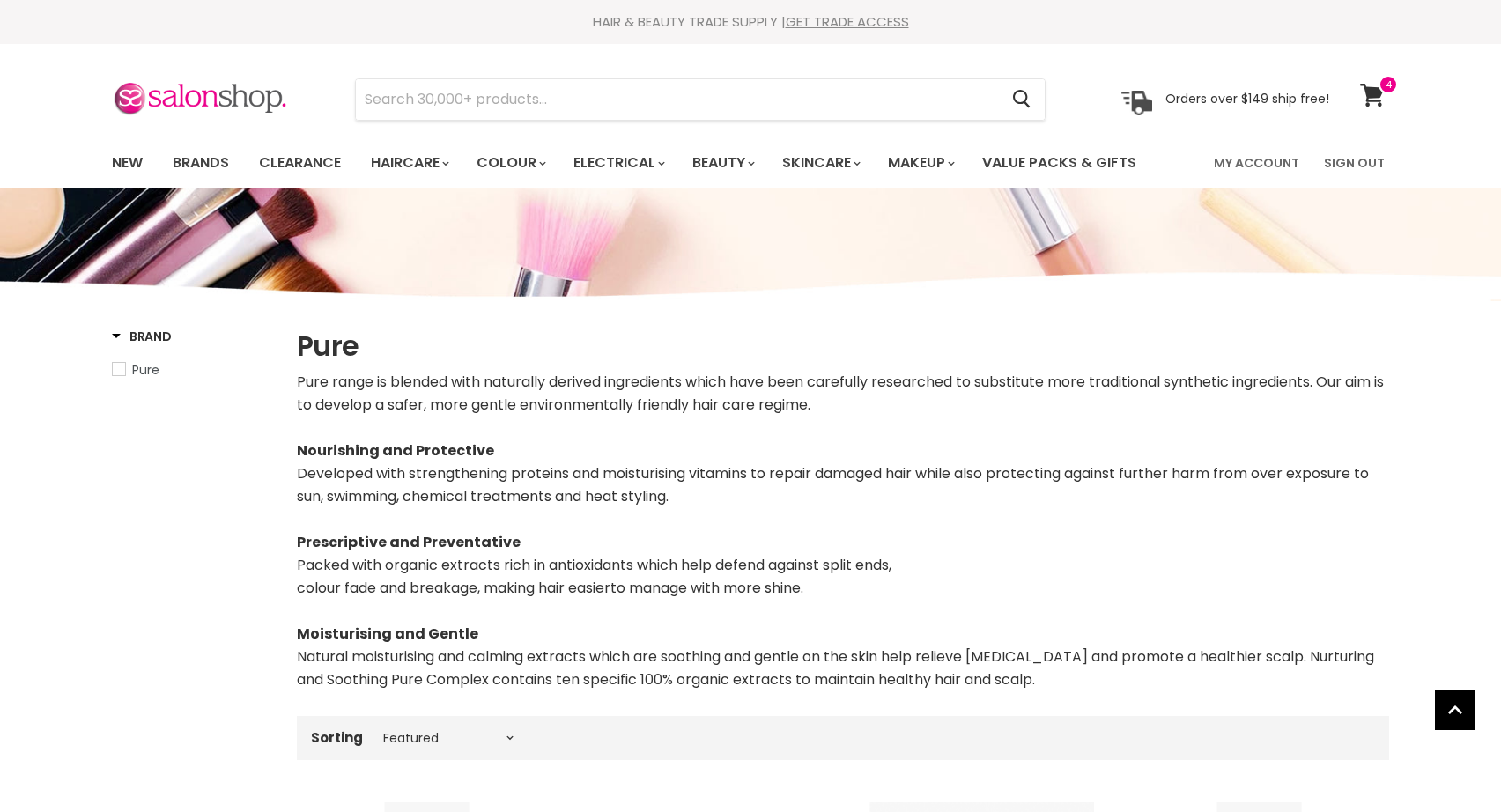
select select "manual"
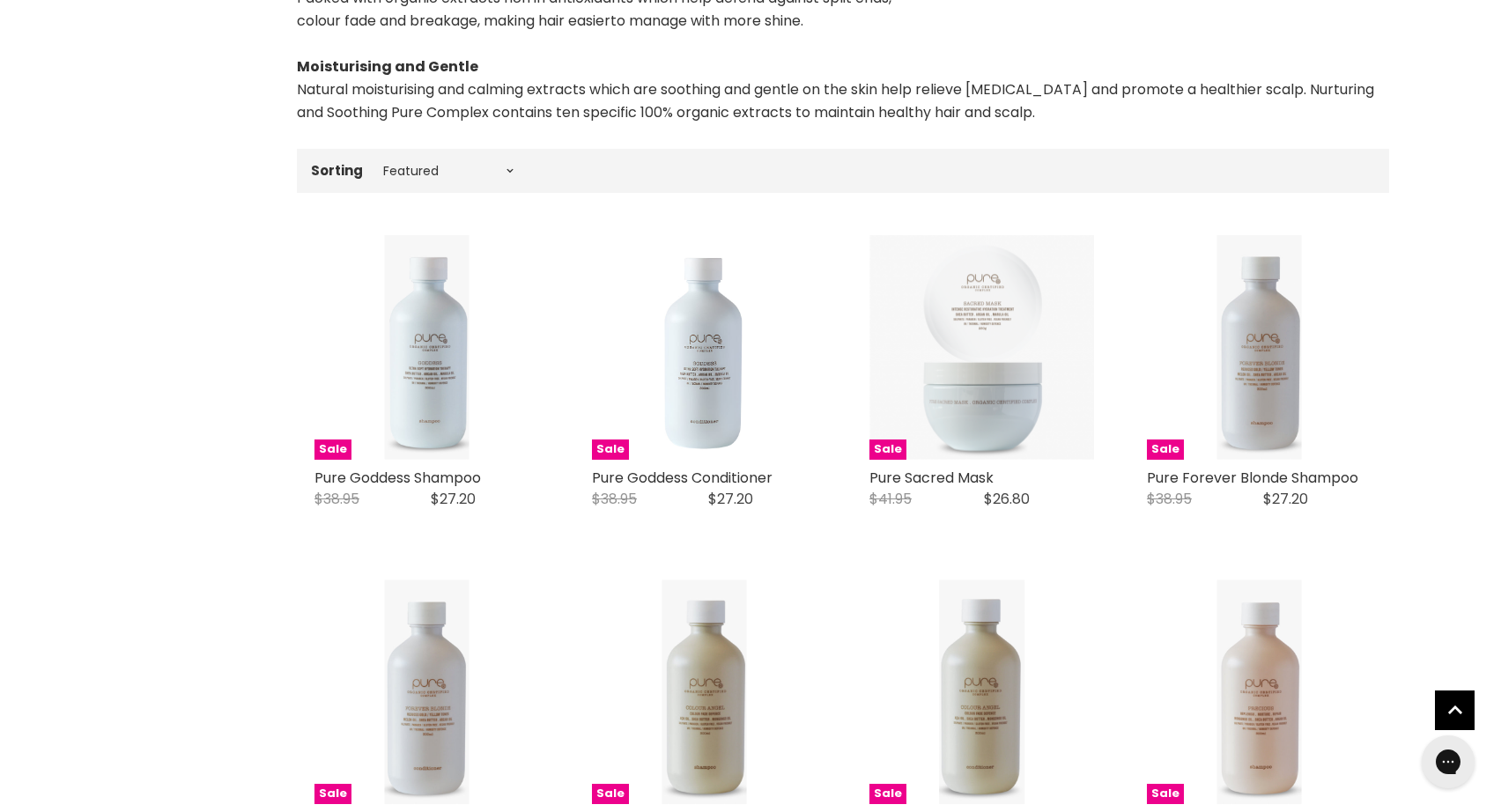
scroll to position [577, 0]
